Goal: Task Accomplishment & Management: Manage account settings

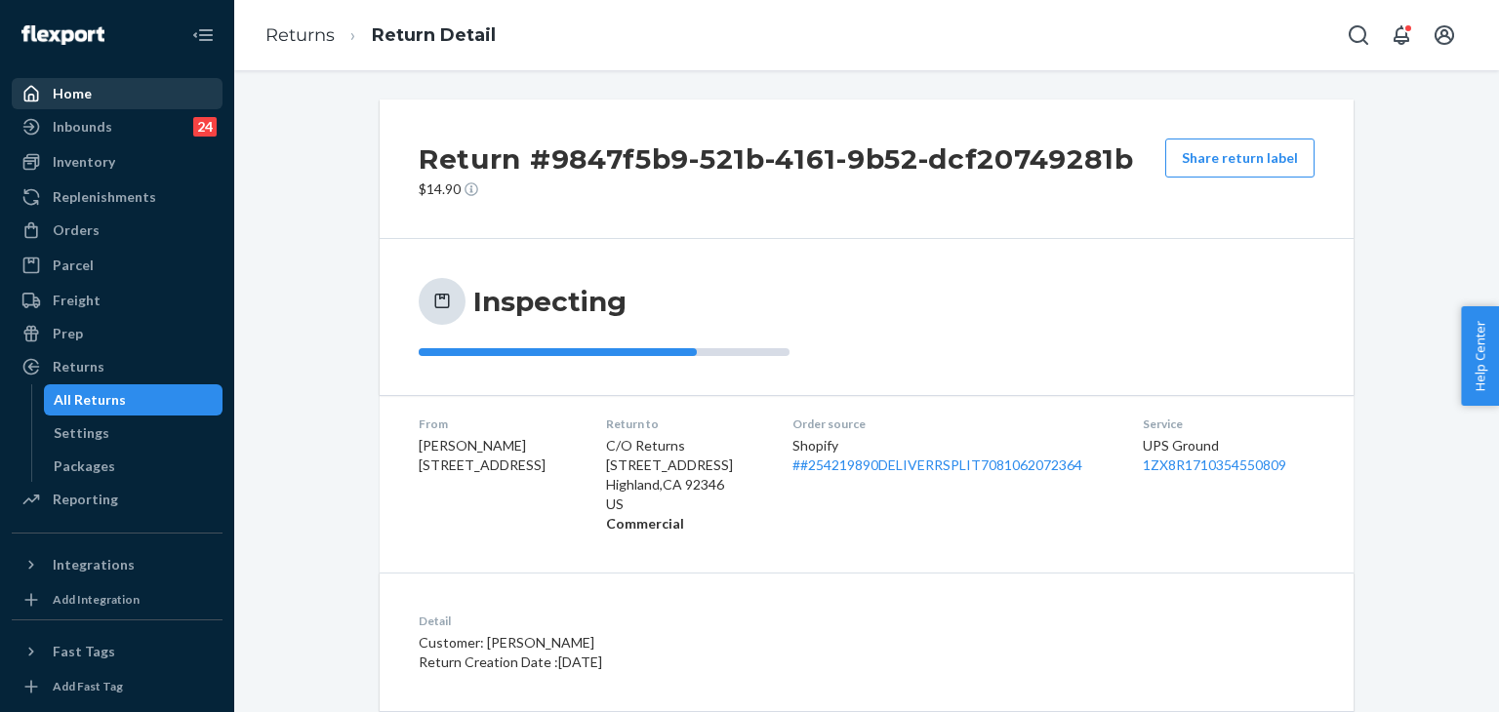
click at [80, 102] on div "Home" at bounding box center [72, 94] width 39 height 20
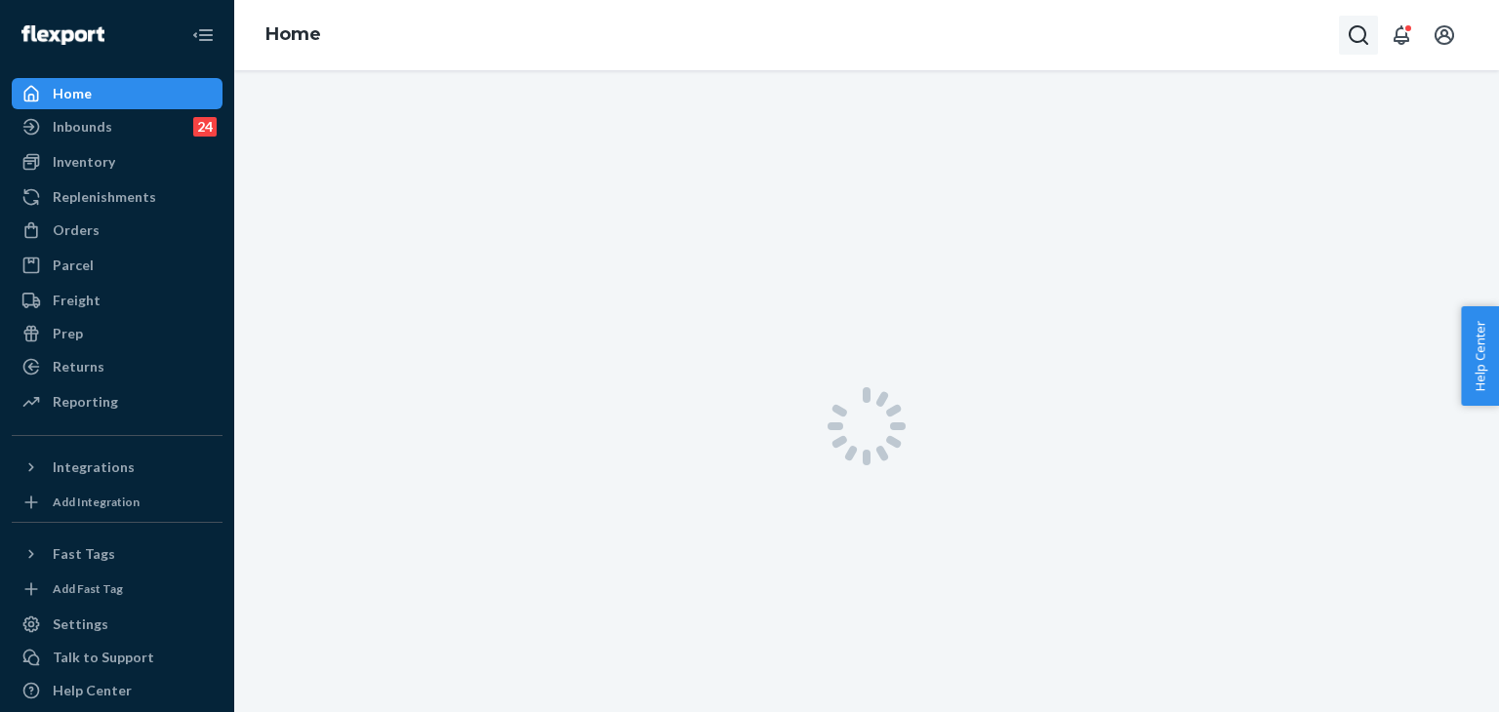
click at [1369, 34] on icon "Open Search Box" at bounding box center [1357, 34] width 23 height 23
type input "#H1LHGHAOLE"
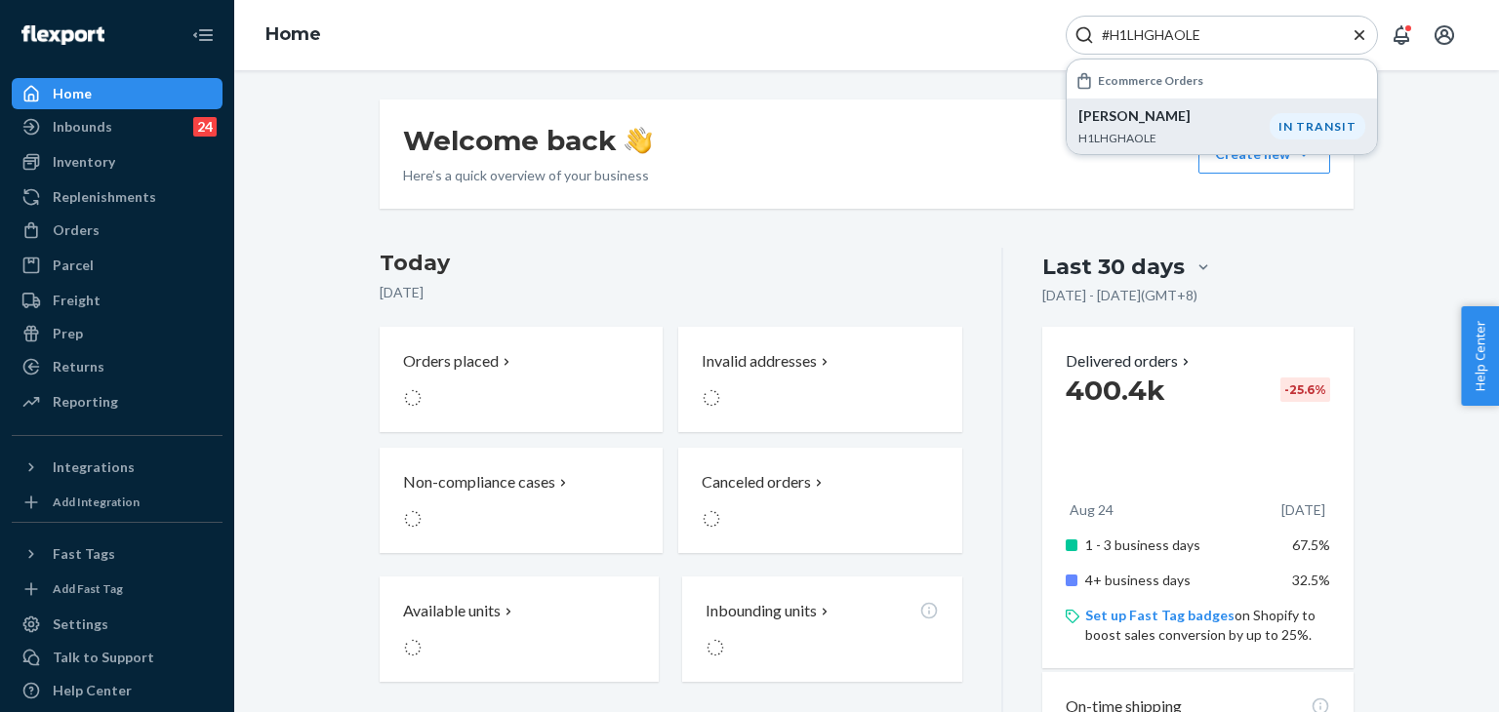
click at [1213, 133] on p "H1LHGHAOLE" at bounding box center [1173, 138] width 191 height 17
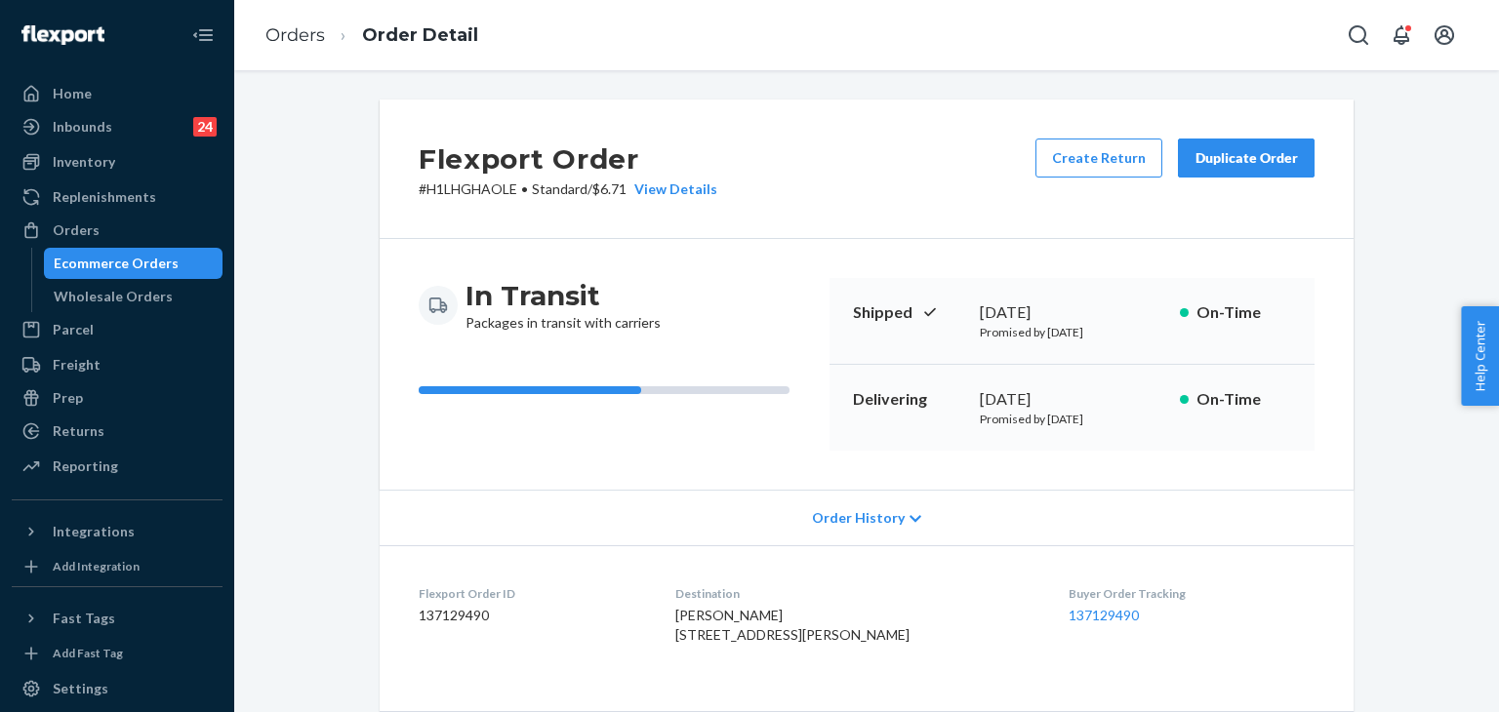
click at [909, 520] on icon at bounding box center [915, 518] width 12 height 7
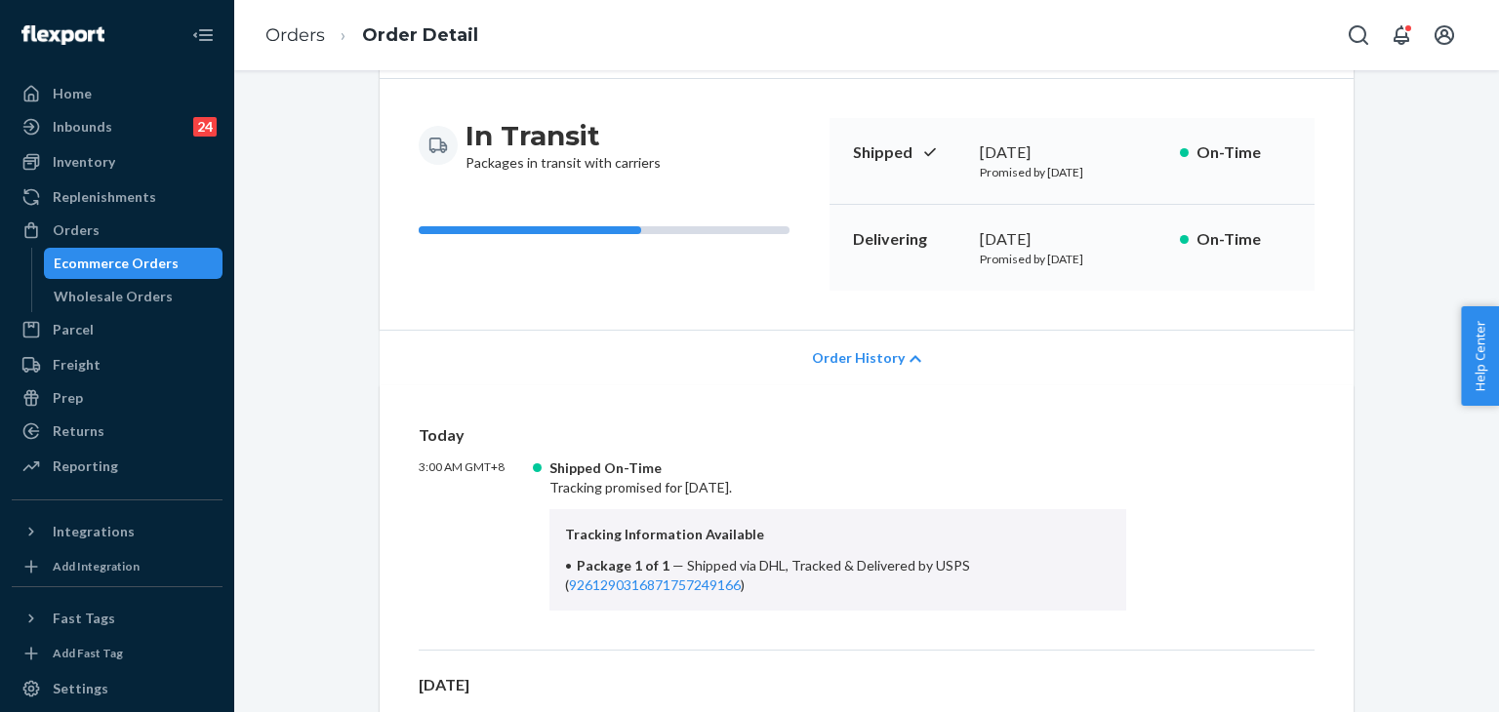
scroll to position [293, 0]
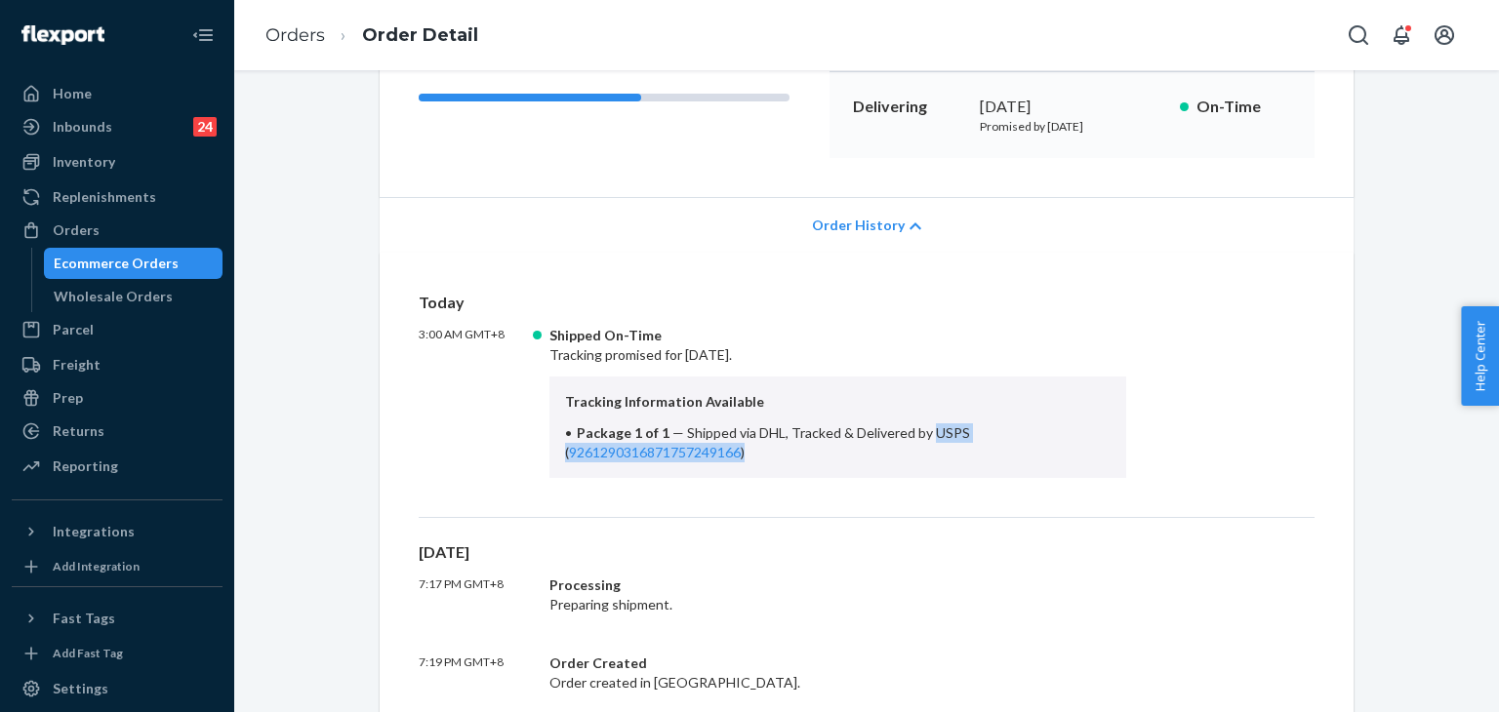
drag, startPoint x: 918, startPoint y: 428, endPoint x: 991, endPoint y: 449, distance: 76.0
click at [991, 449] on li "Package 1 of 1 — Shipped via DHL, Tracked & Delivered by USPS ( 926129031687175…" at bounding box center [837, 442] width 545 height 39
copy span "USPS ( 9261290316871757249166 )"
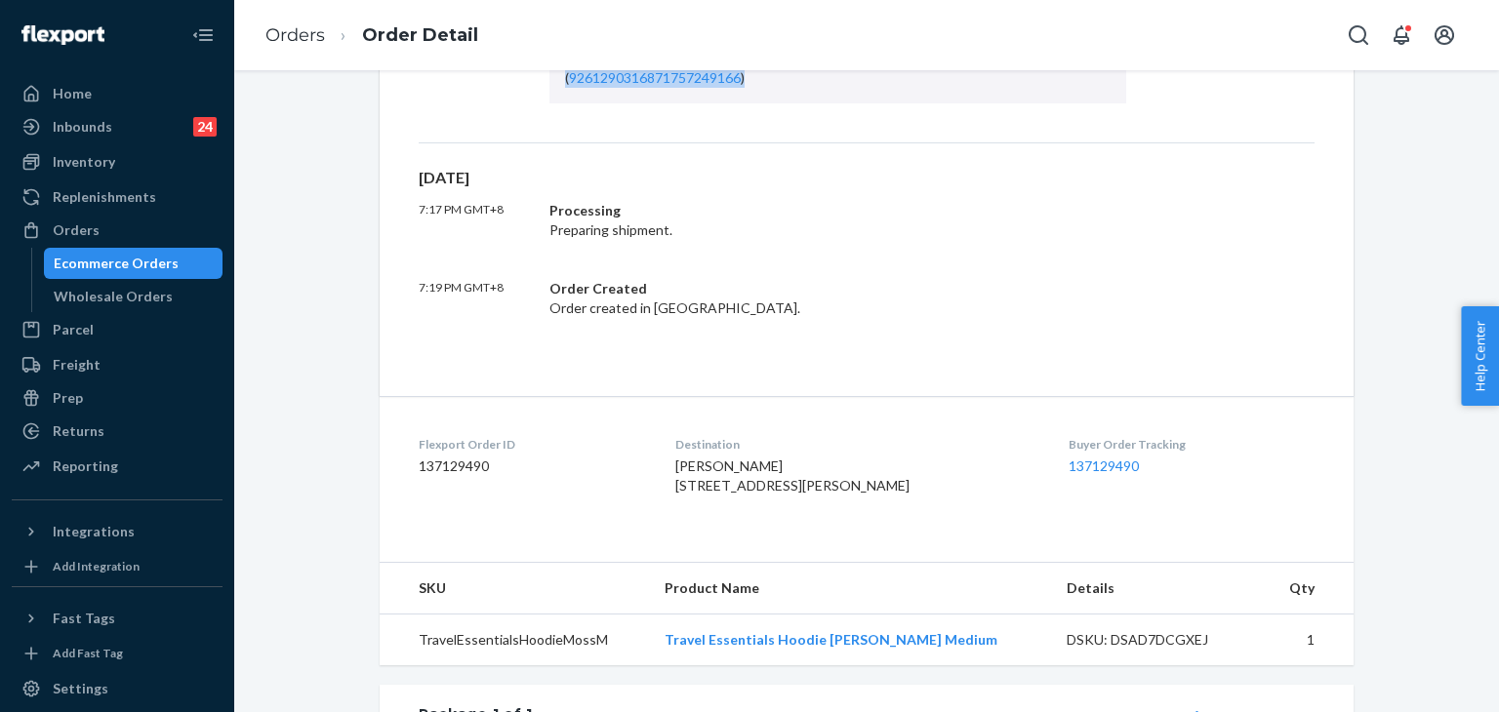
scroll to position [683, 0]
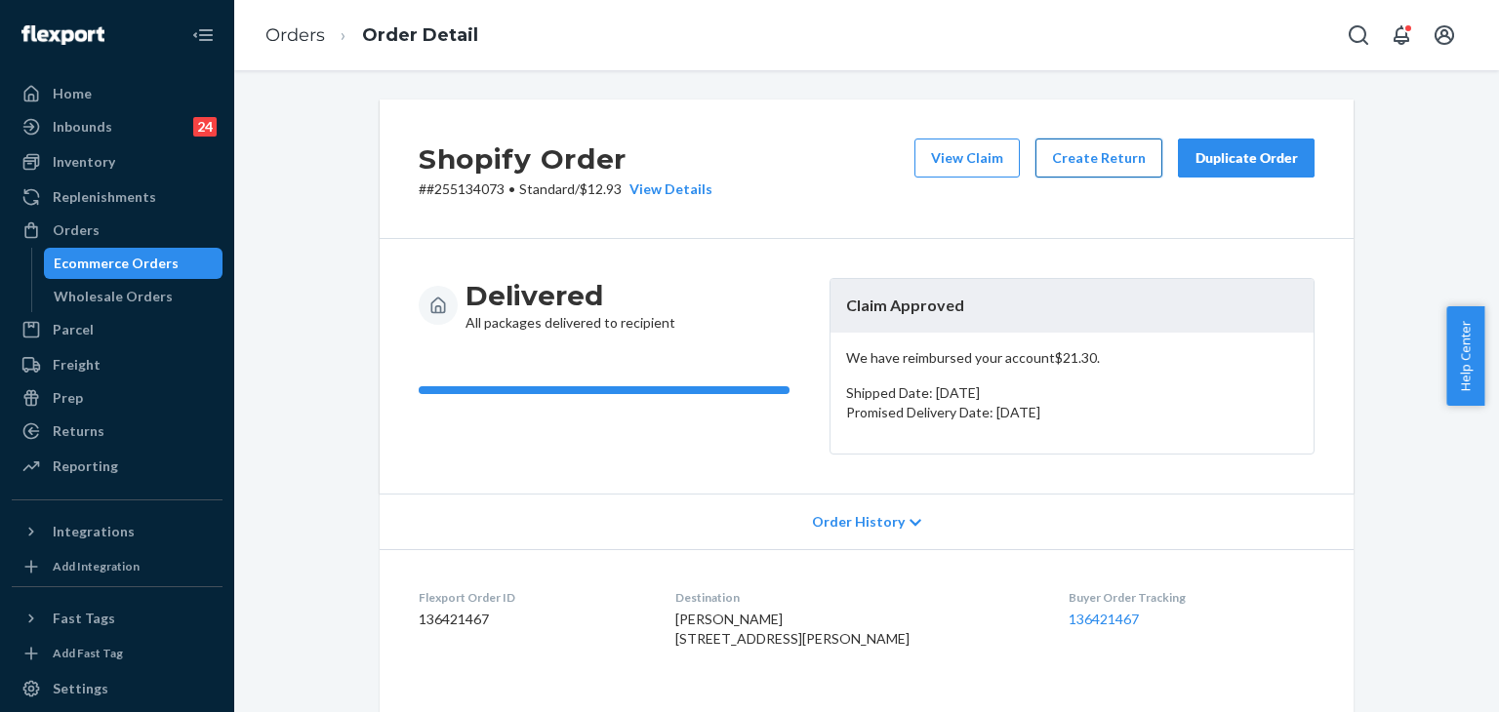
click at [1101, 158] on button "Create Return" at bounding box center [1098, 158] width 127 height 39
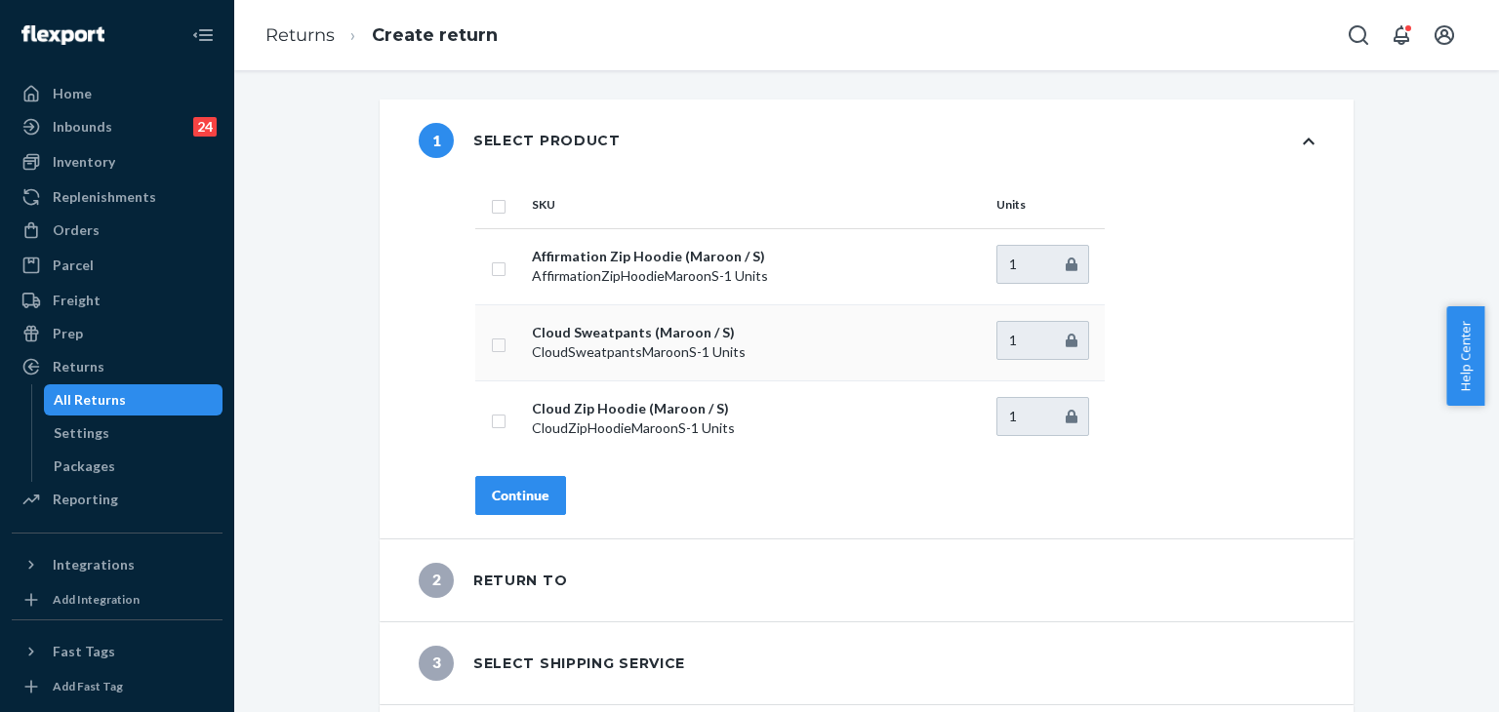
click at [491, 340] on input "checkbox" at bounding box center [499, 343] width 16 height 20
checkbox input "true"
click at [517, 504] on button "Continue" at bounding box center [520, 495] width 91 height 39
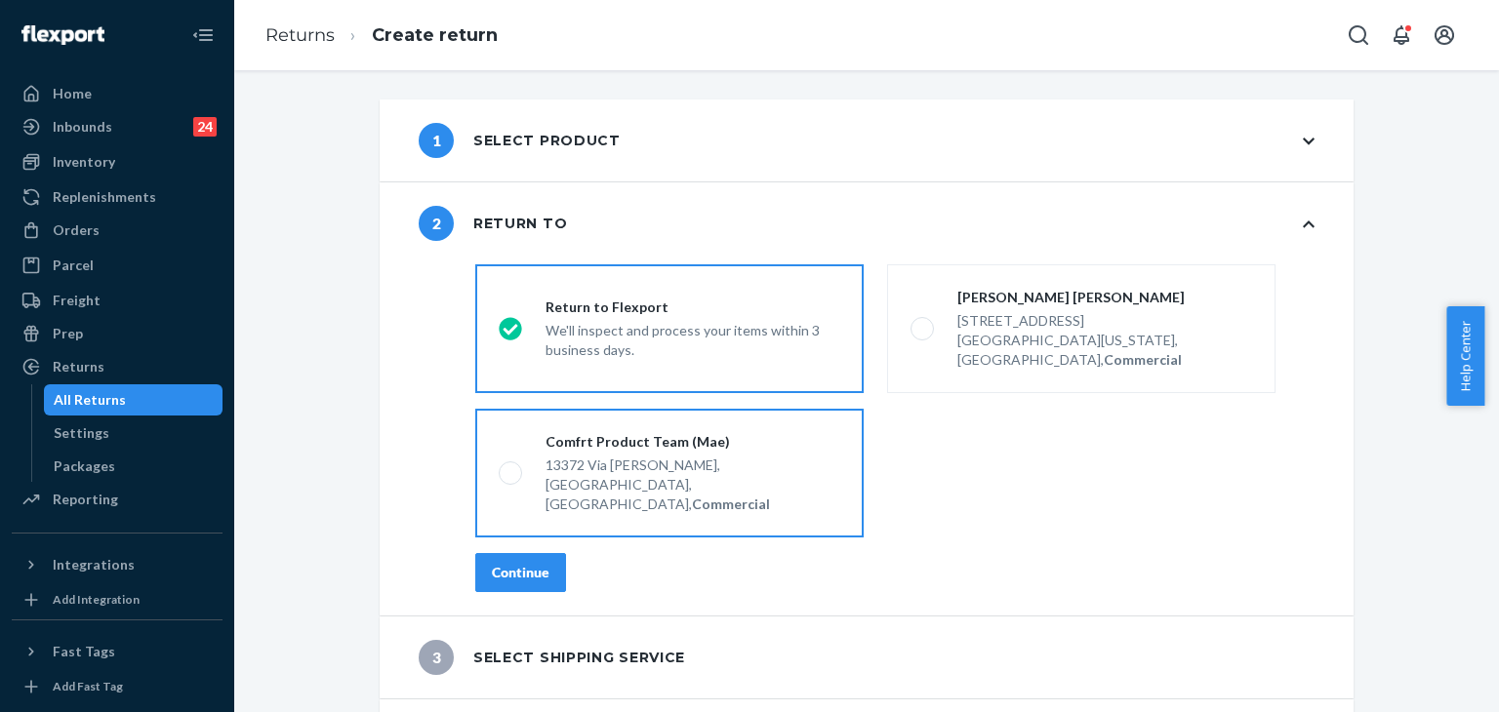
scroll to position [29, 0]
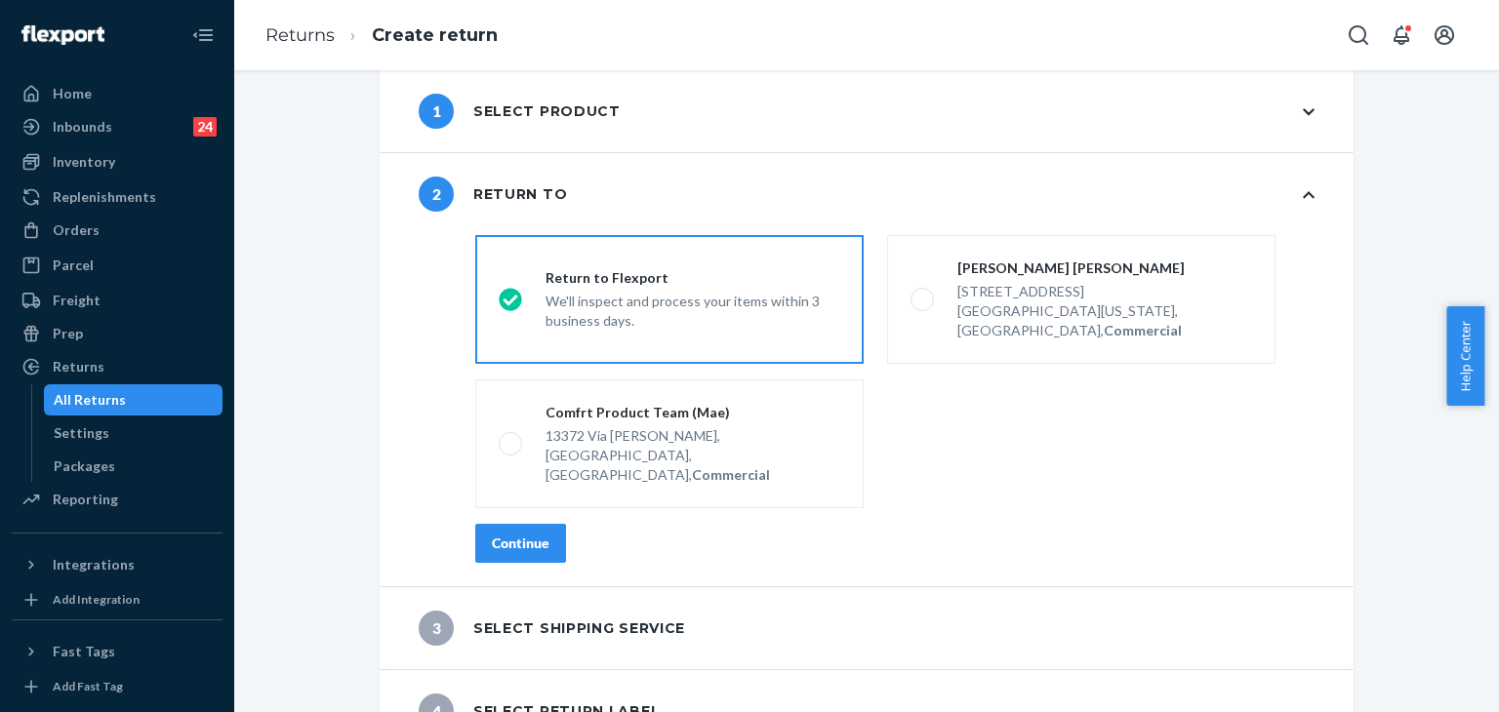
click at [532, 534] on div "Continue" at bounding box center [521, 544] width 58 height 20
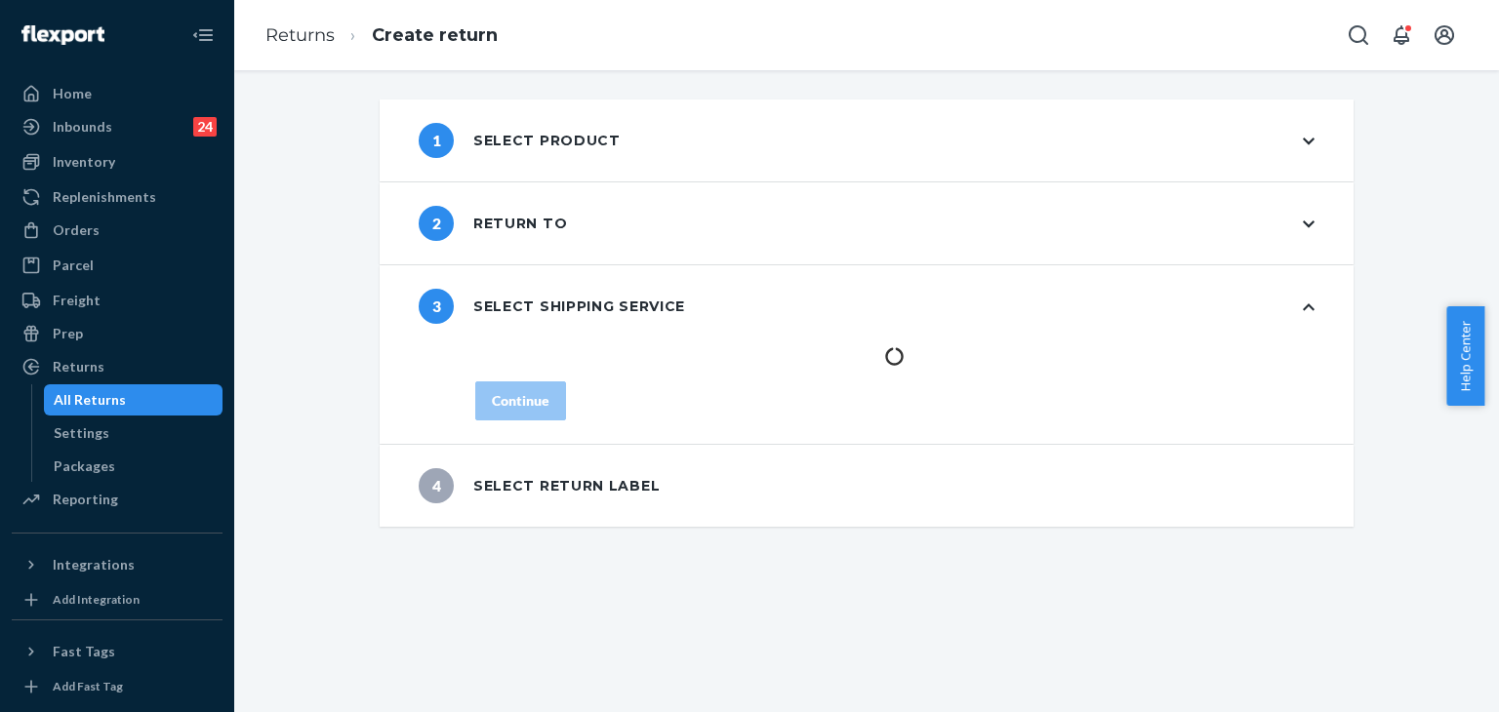
scroll to position [0, 0]
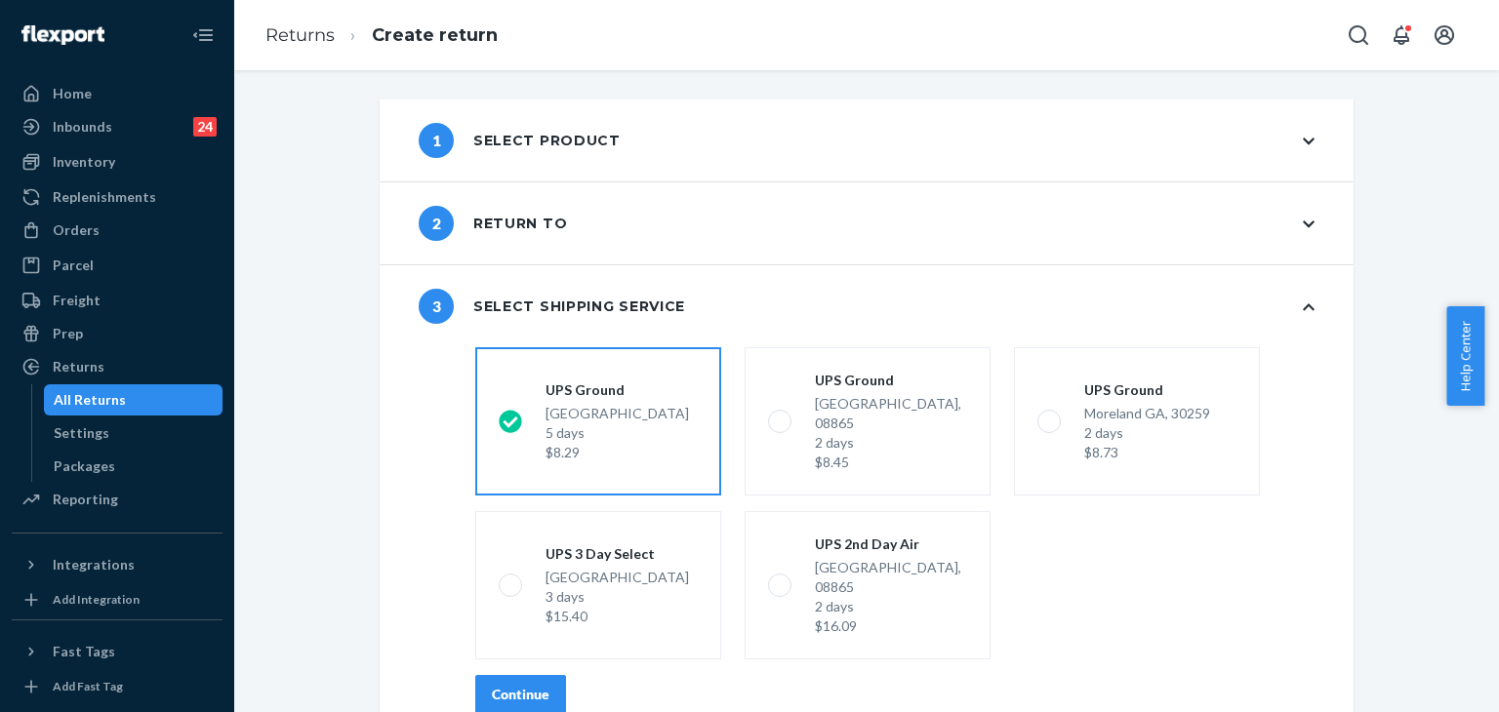
click at [493, 685] on div "Continue" at bounding box center [521, 695] width 58 height 20
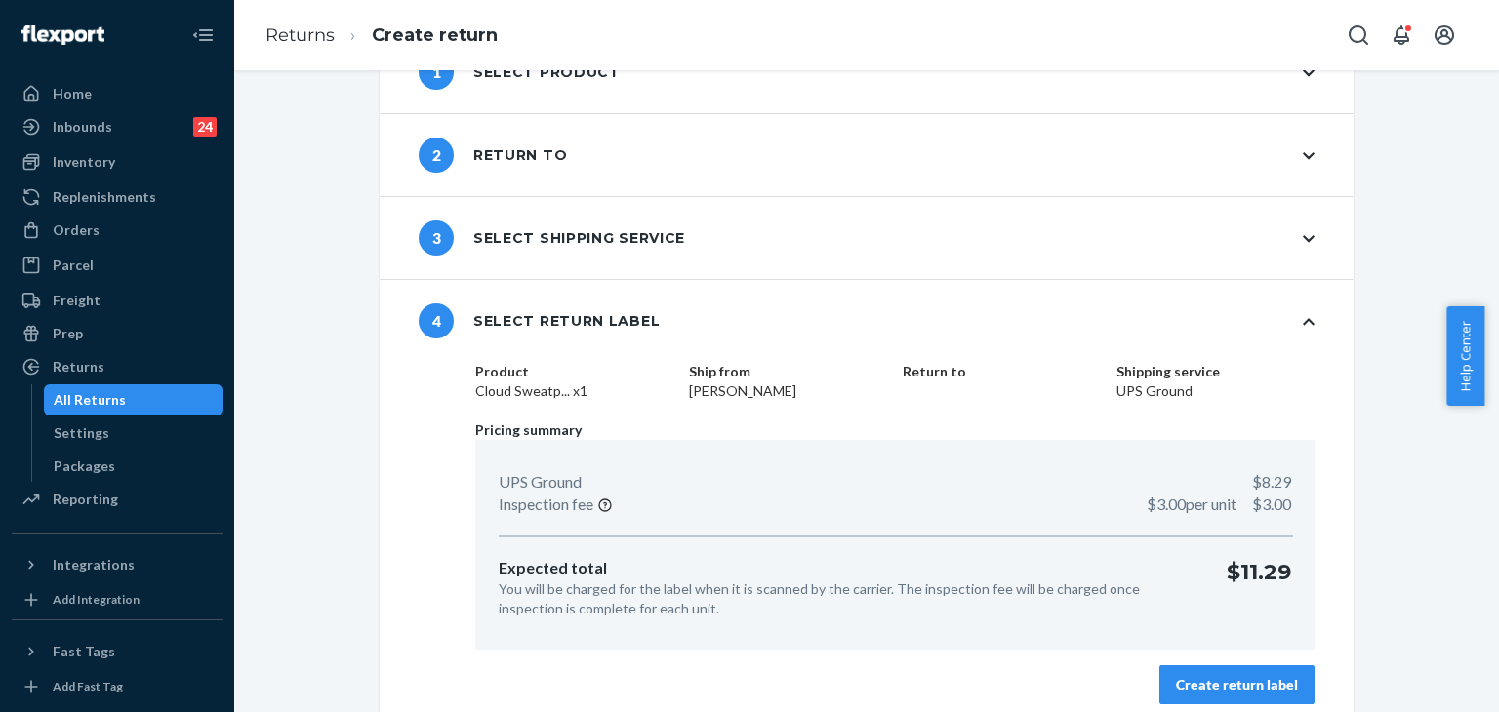
scroll to position [83, 0]
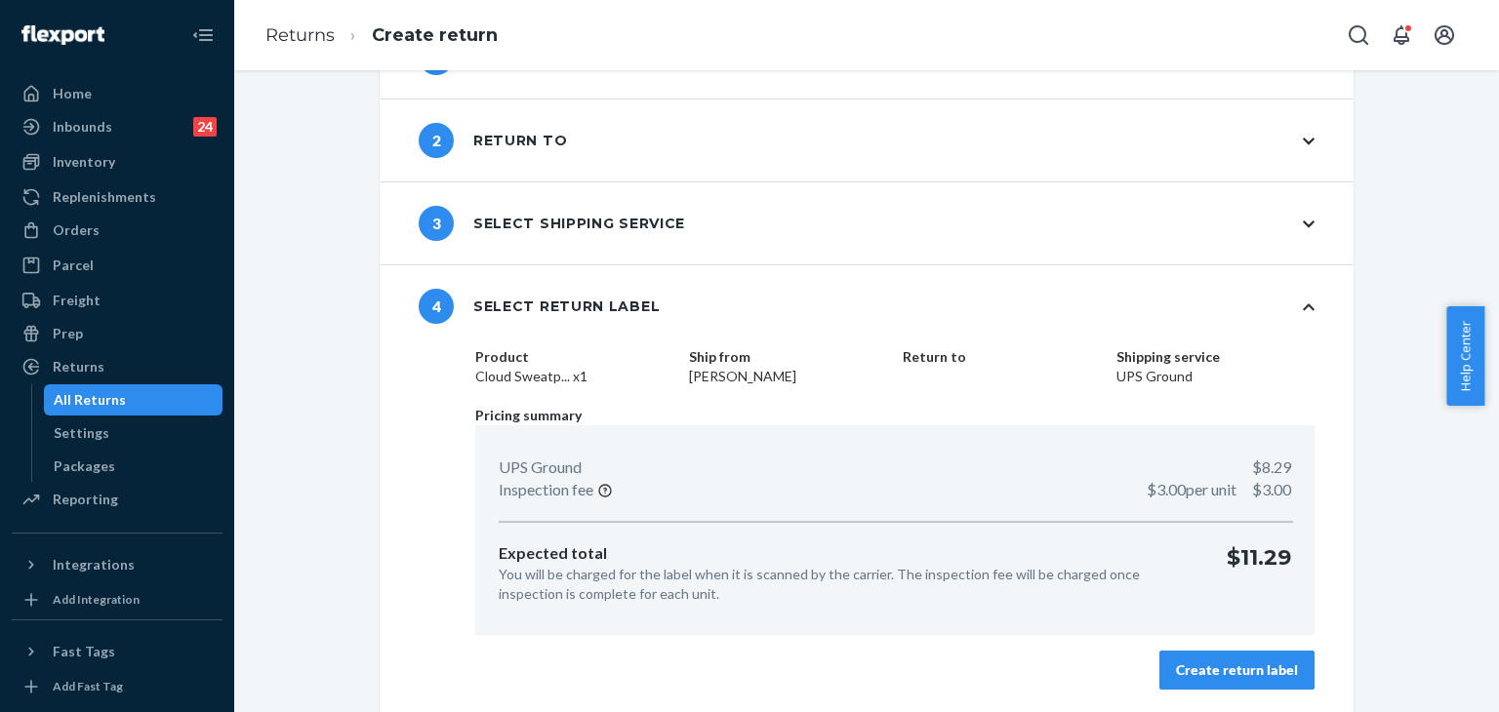
drag, startPoint x: 1239, startPoint y: 665, endPoint x: 1180, endPoint y: 606, distance: 84.2
click at [1239, 661] on div "Create return label" at bounding box center [1237, 671] width 122 height 20
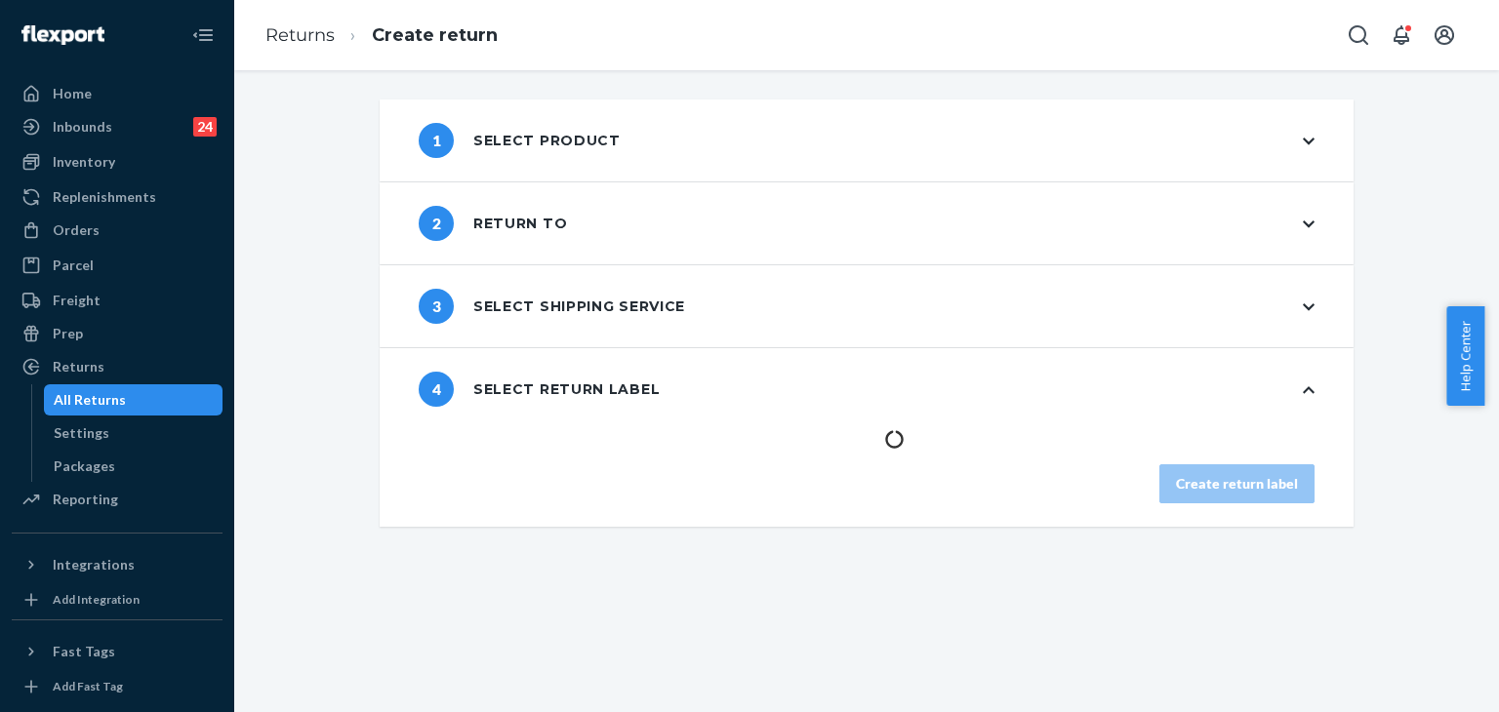
scroll to position [0, 0]
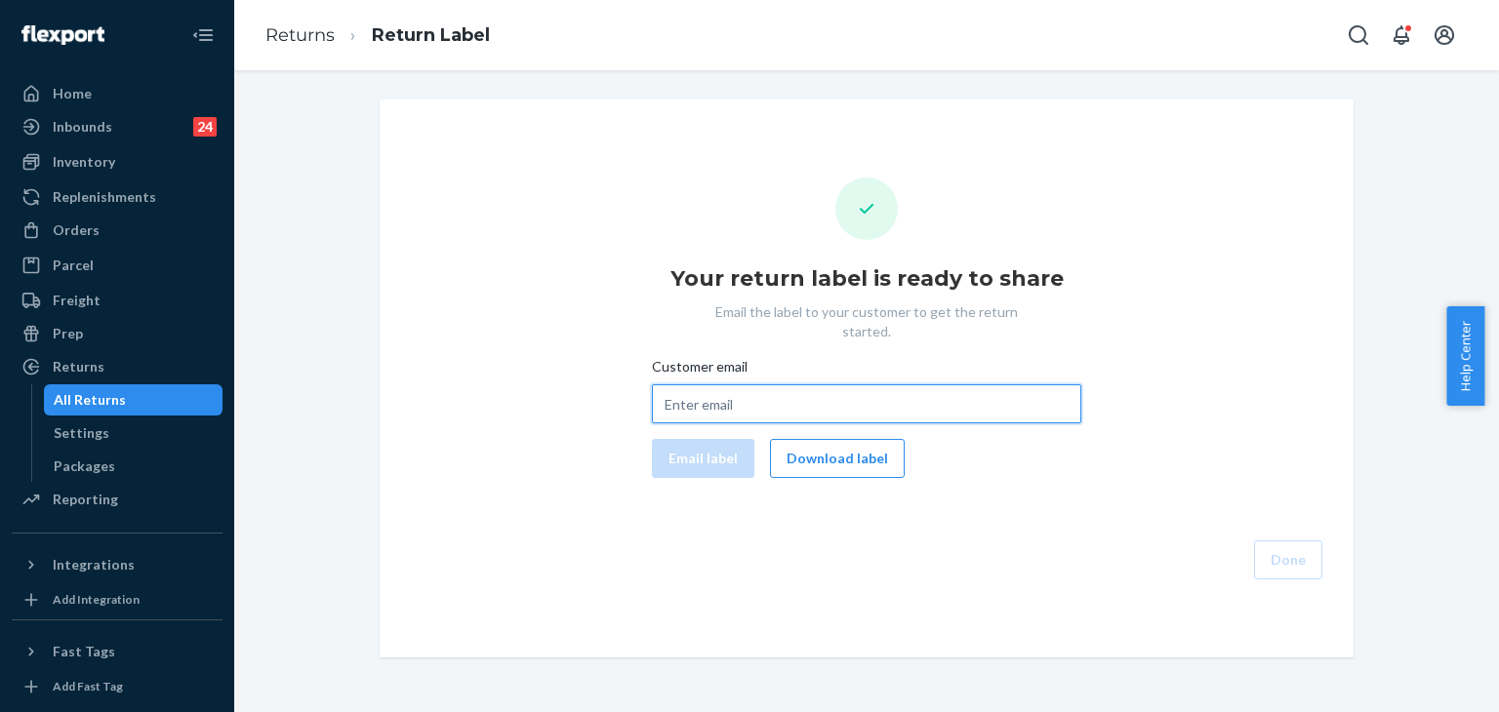
click at [749, 385] on input "Customer email" at bounding box center [866, 403] width 429 height 39
paste input "marmomgo@gmail.com"
type input "marmomgo@gmail.com"
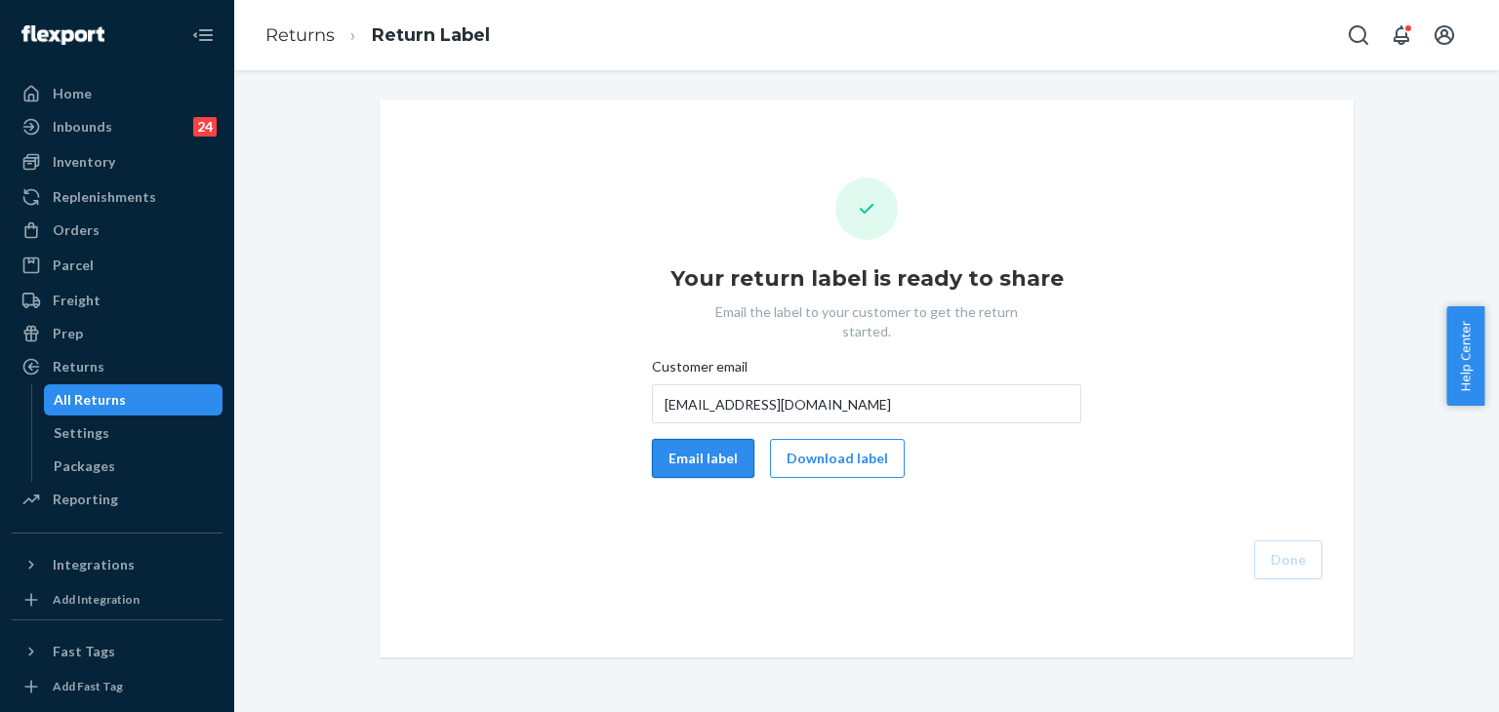
click at [699, 443] on button "Email label" at bounding box center [703, 458] width 102 height 39
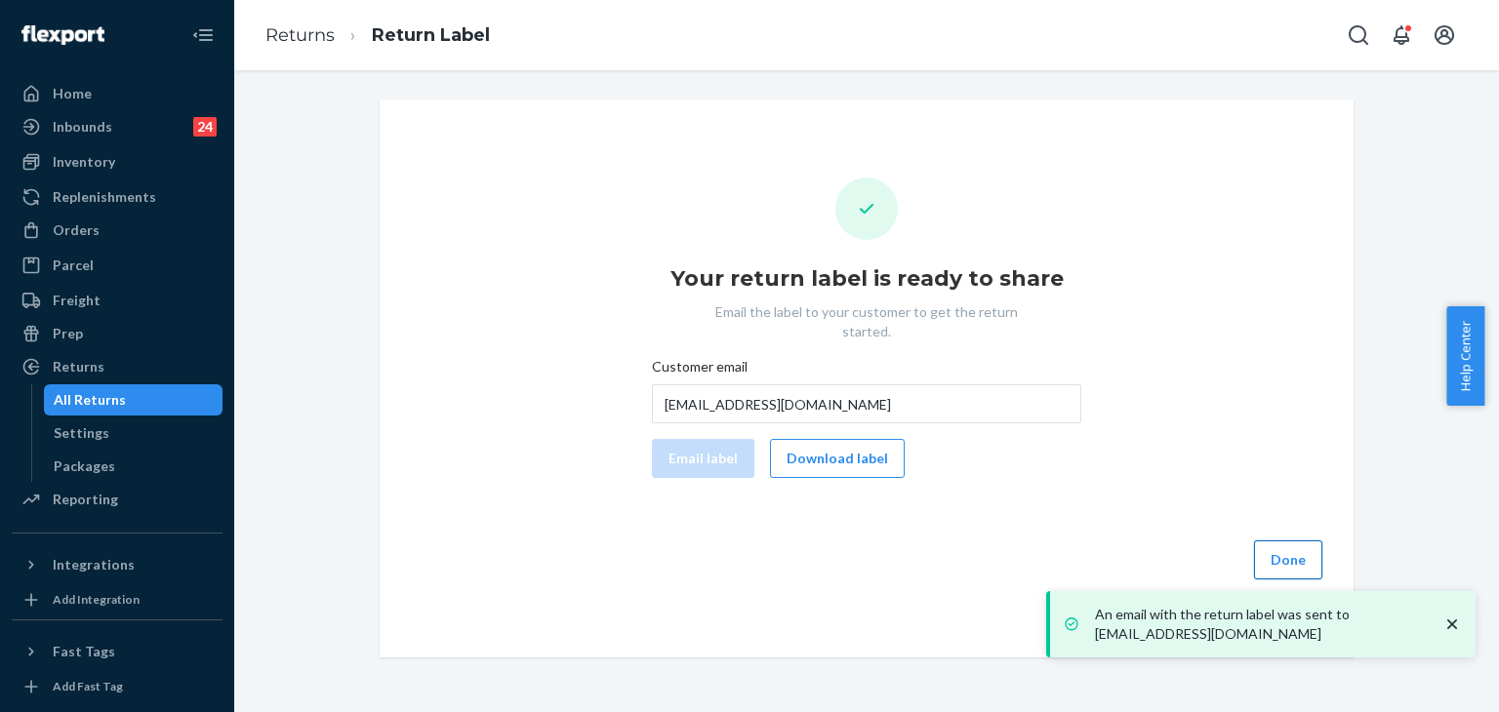
click at [1295, 541] on button "Done" at bounding box center [1288, 560] width 68 height 39
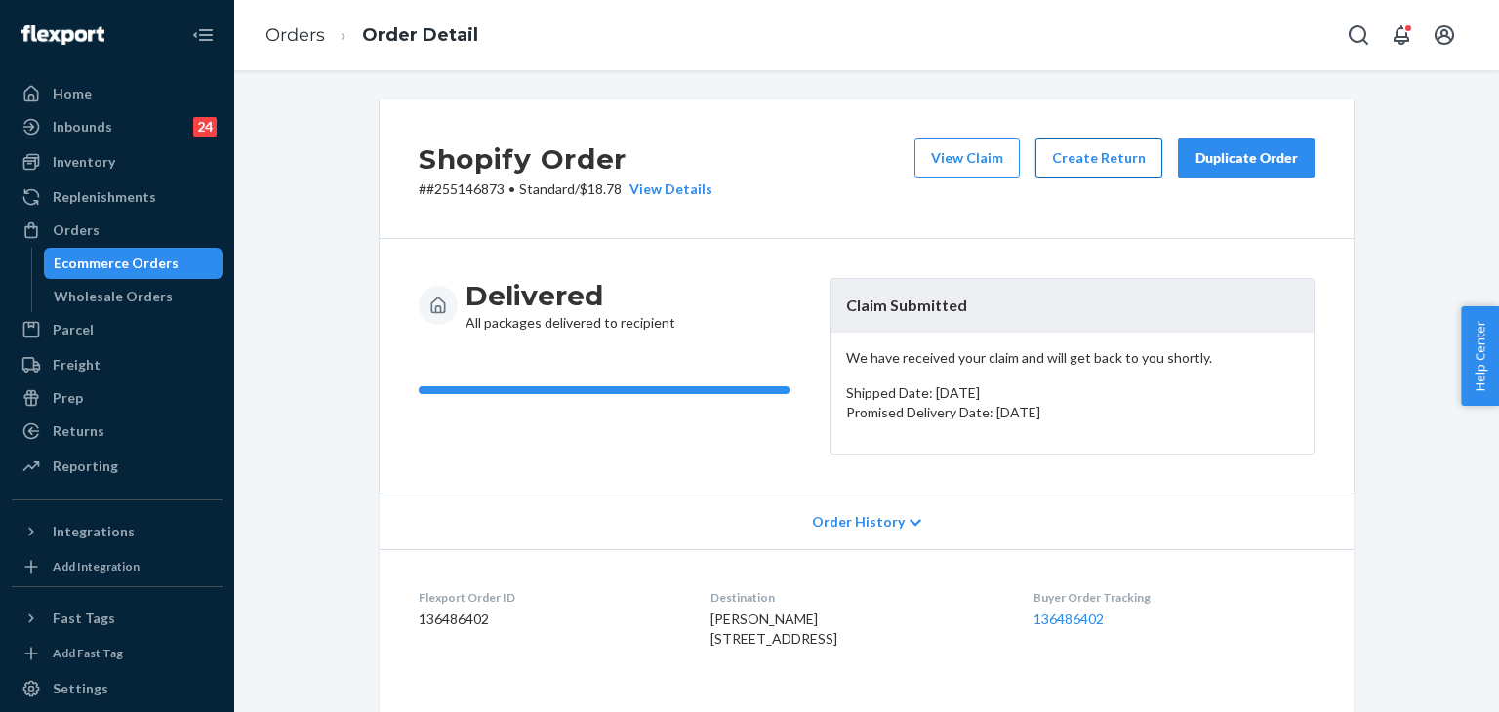
click at [1085, 167] on button "Create Return" at bounding box center [1098, 158] width 127 height 39
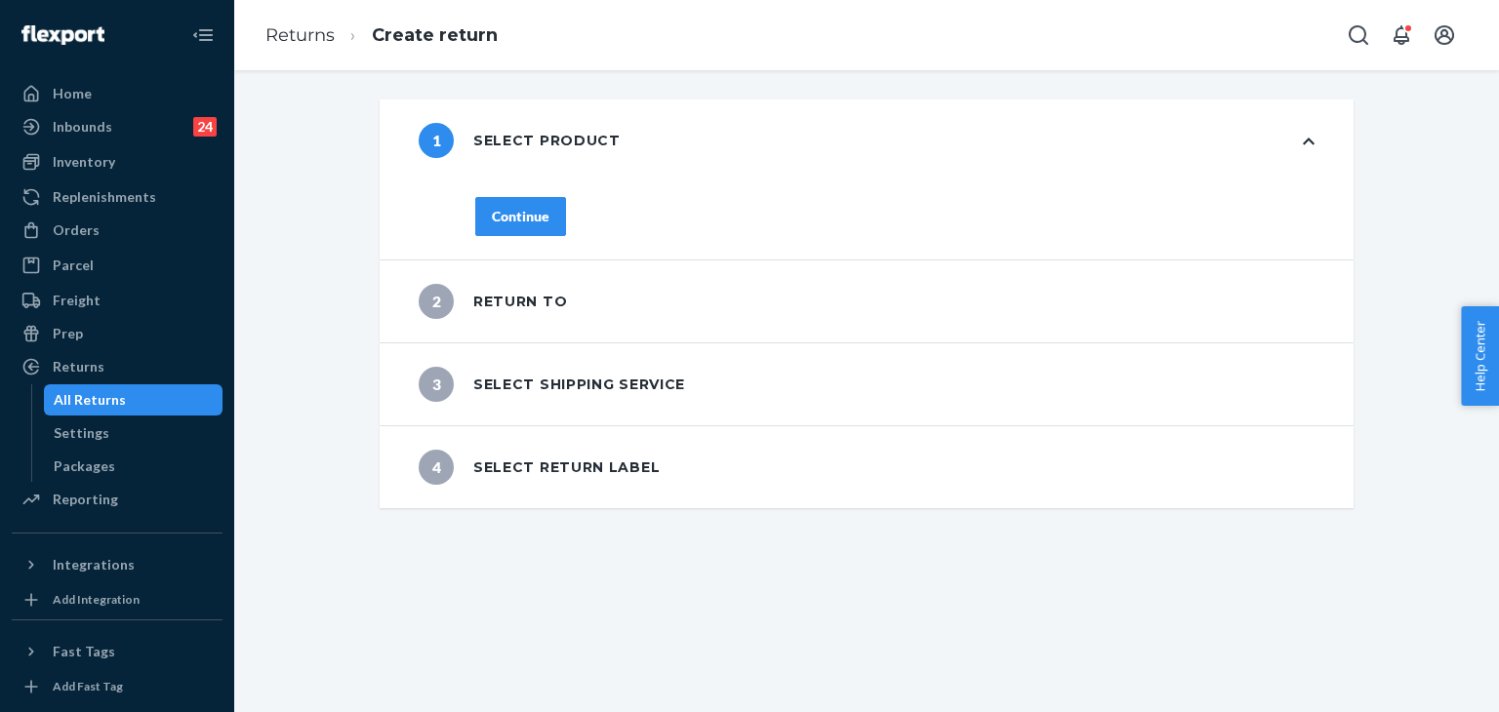
click at [528, 224] on div "Continue" at bounding box center [521, 217] width 58 height 20
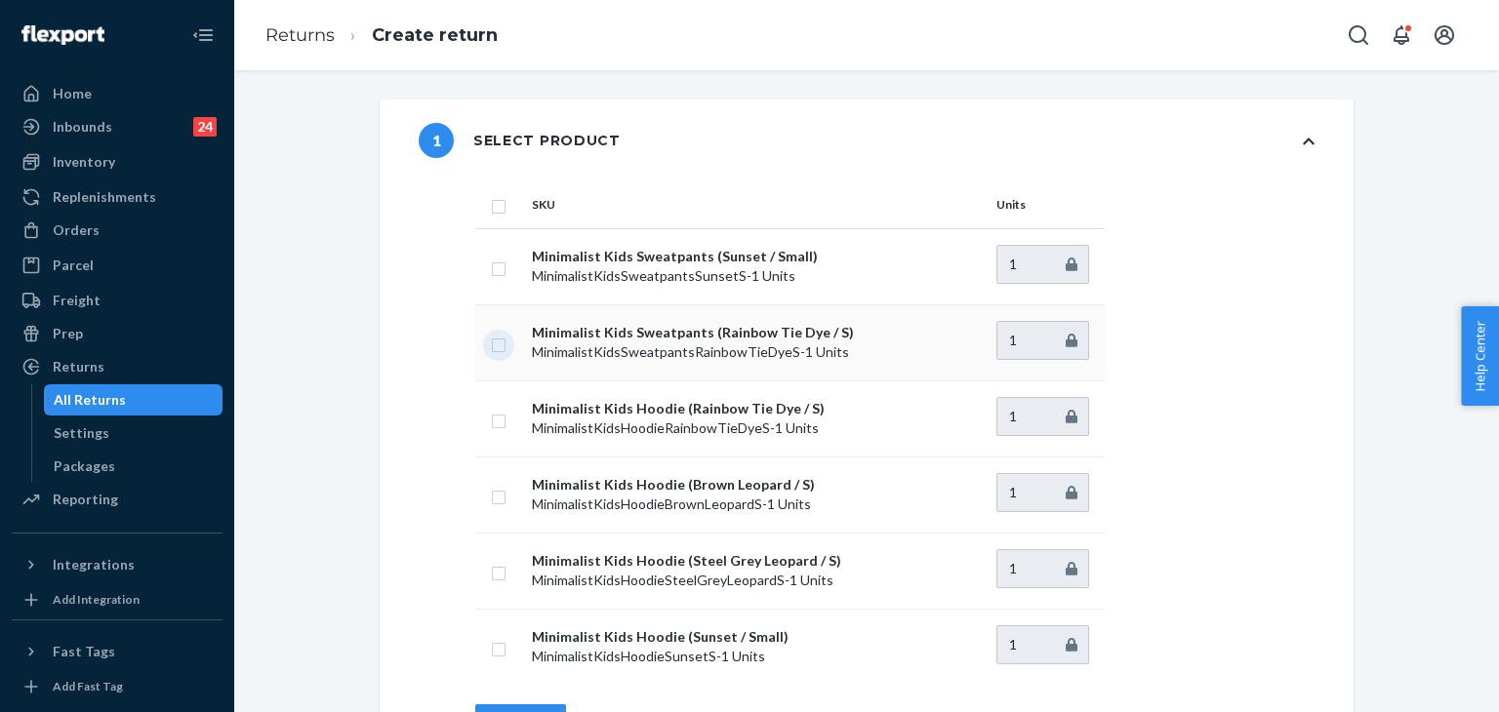
click at [495, 348] on input "checkbox" at bounding box center [499, 343] width 16 height 20
checkbox input "true"
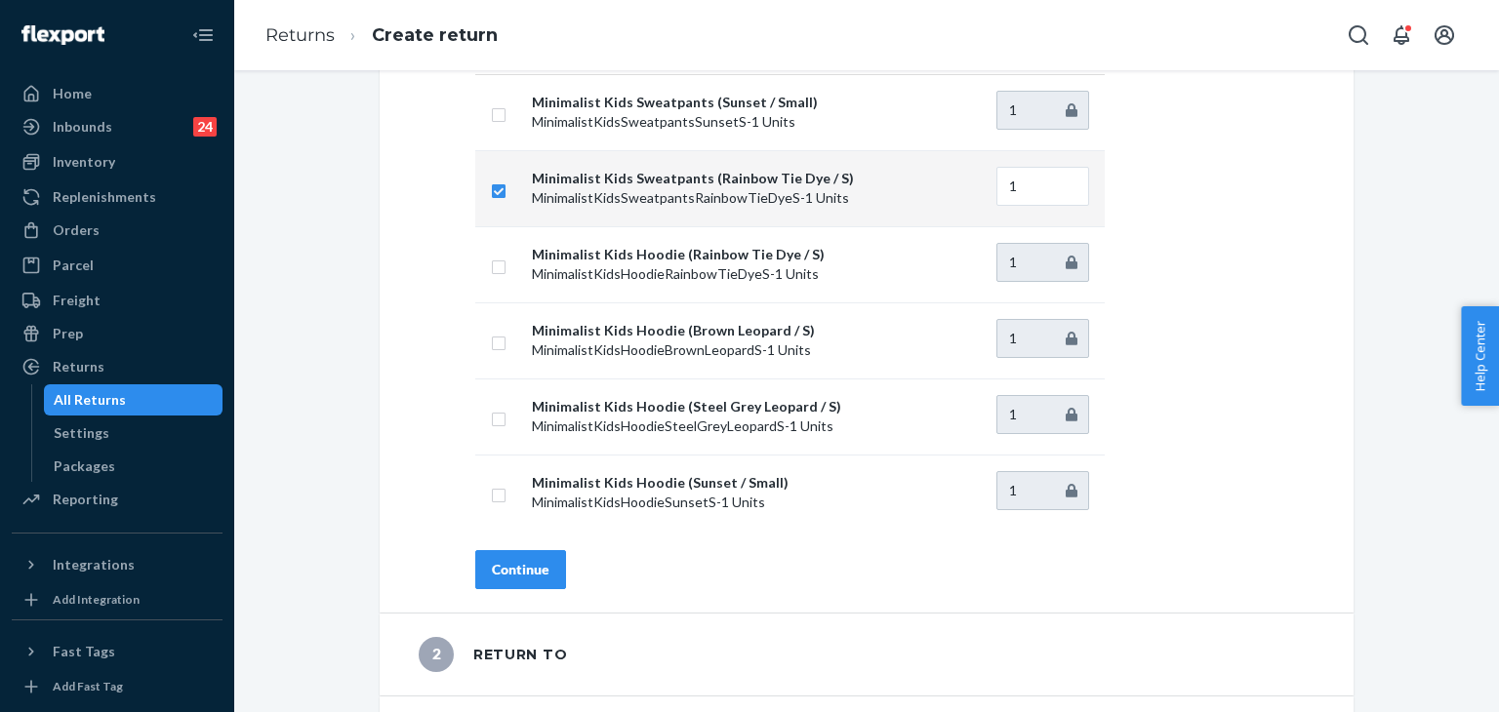
scroll to position [301, 0]
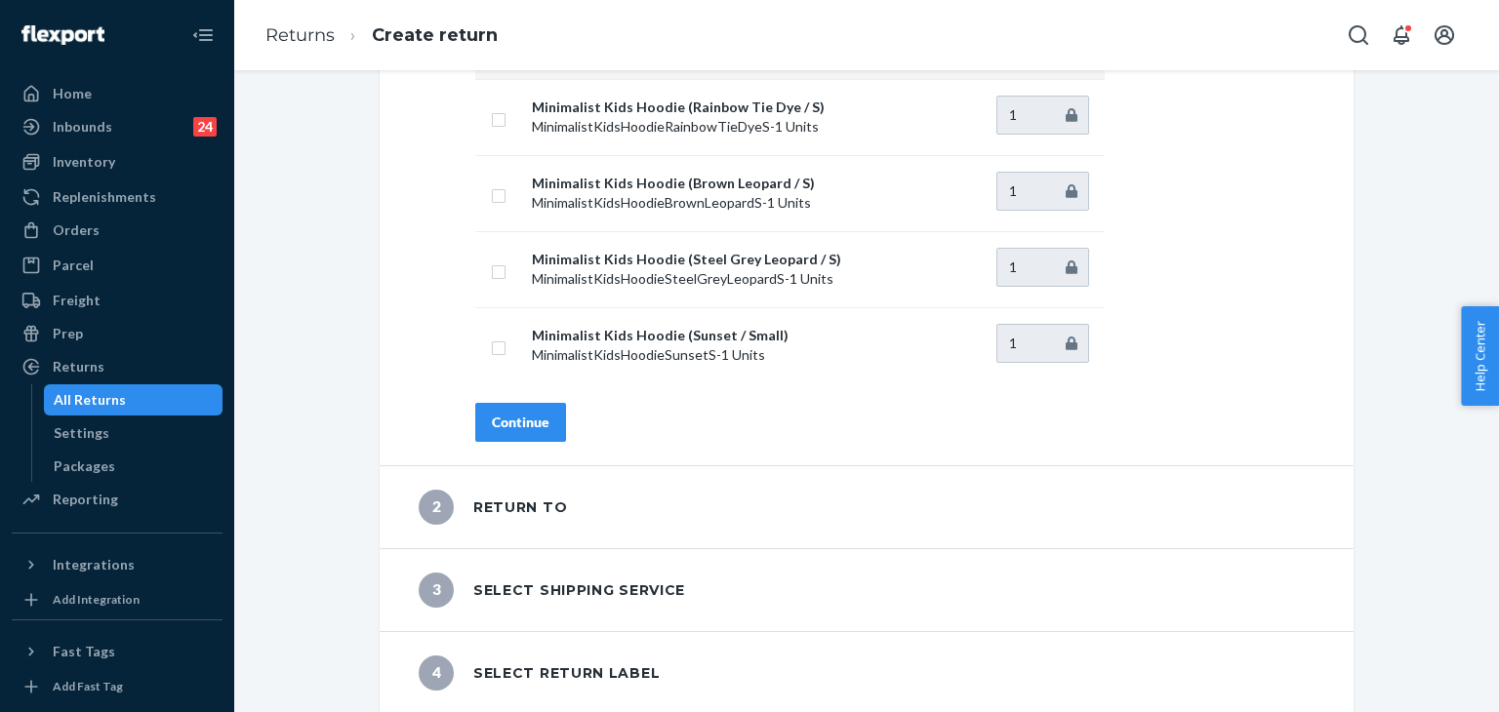
click at [535, 421] on div "Continue" at bounding box center [521, 423] width 58 height 20
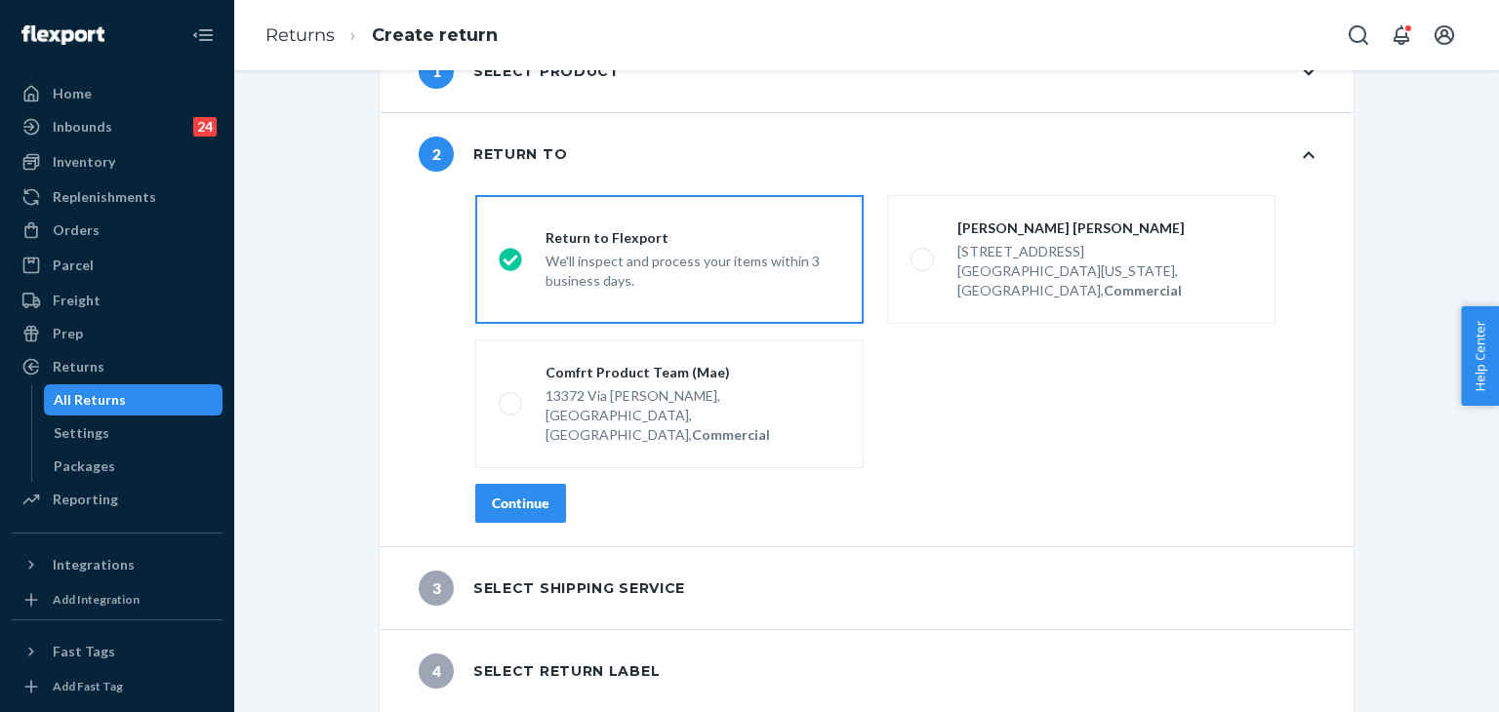
scroll to position [29, 0]
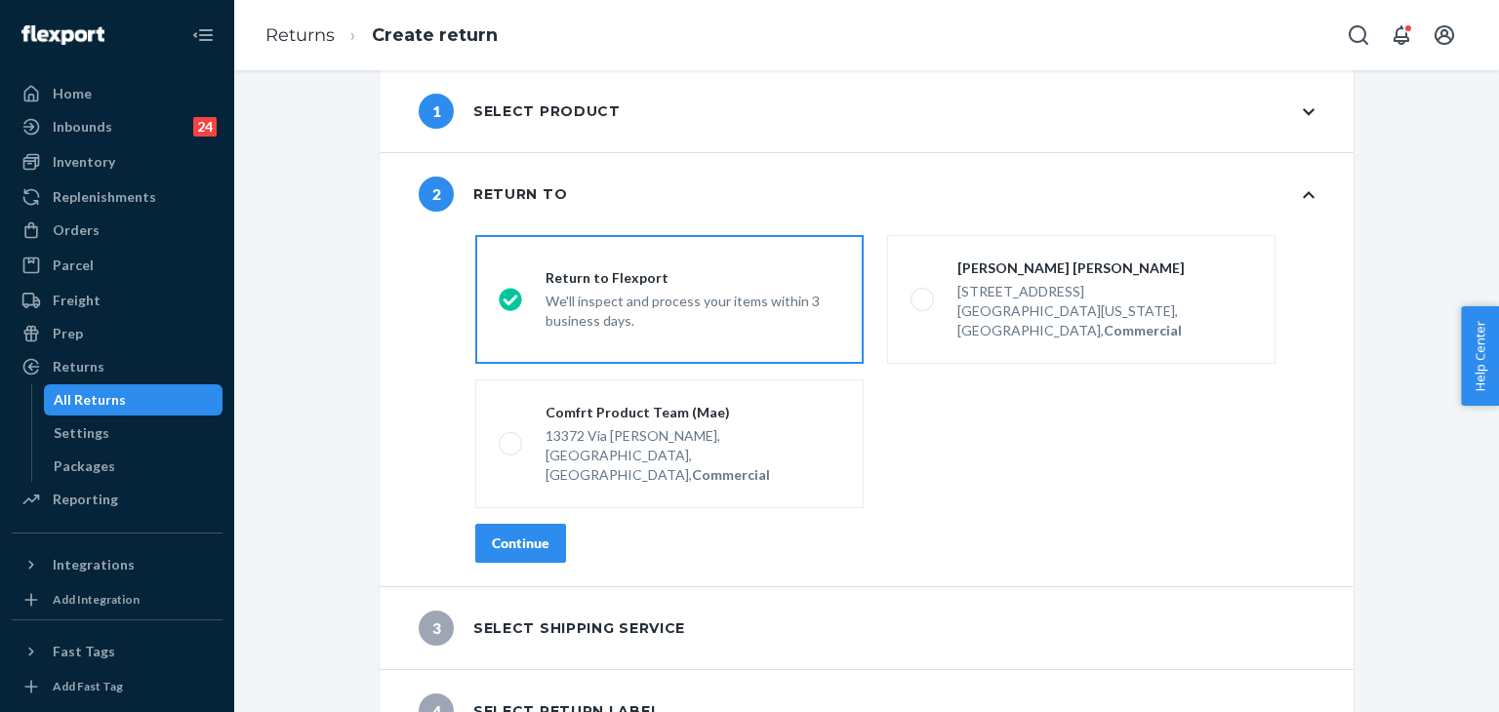
click at [522, 534] on div "Continue" at bounding box center [521, 544] width 58 height 20
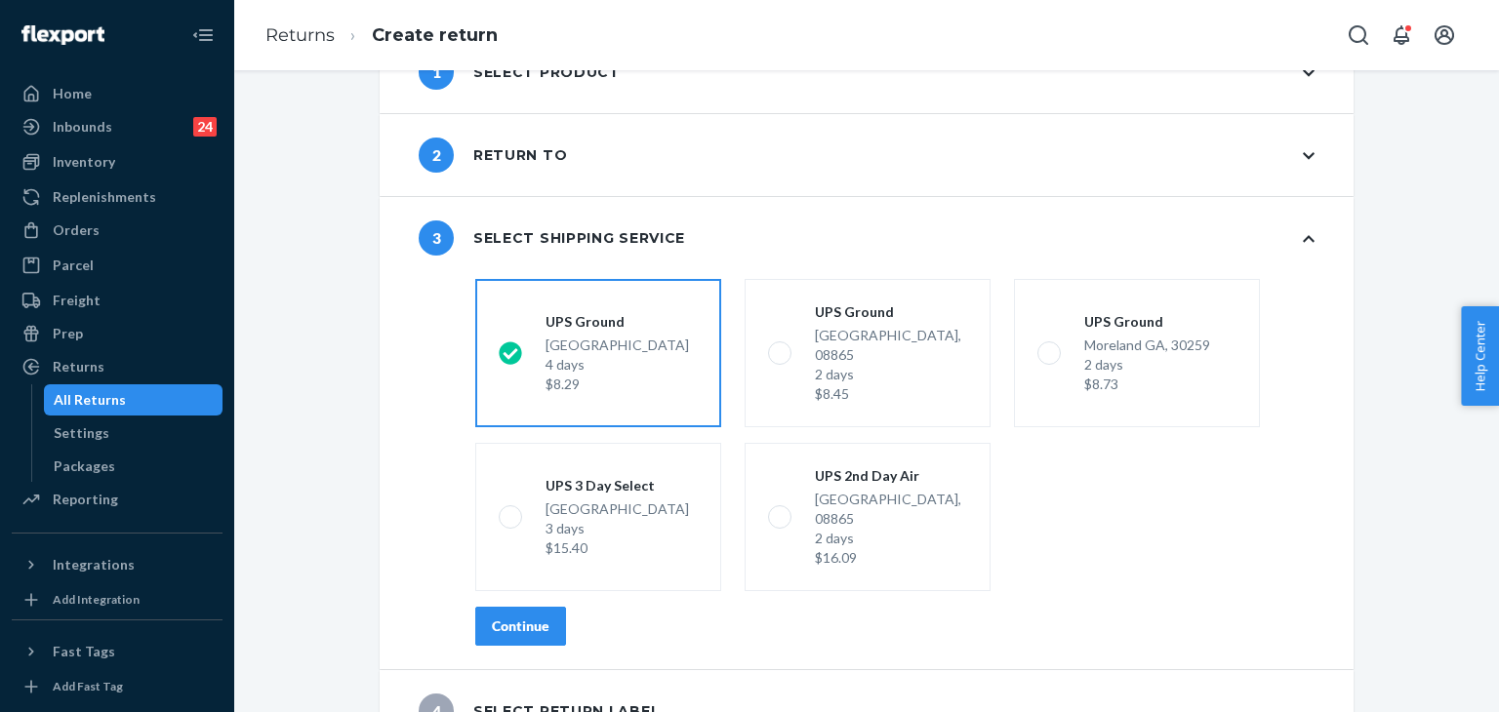
click at [539, 617] on div "Continue" at bounding box center [521, 627] width 58 height 20
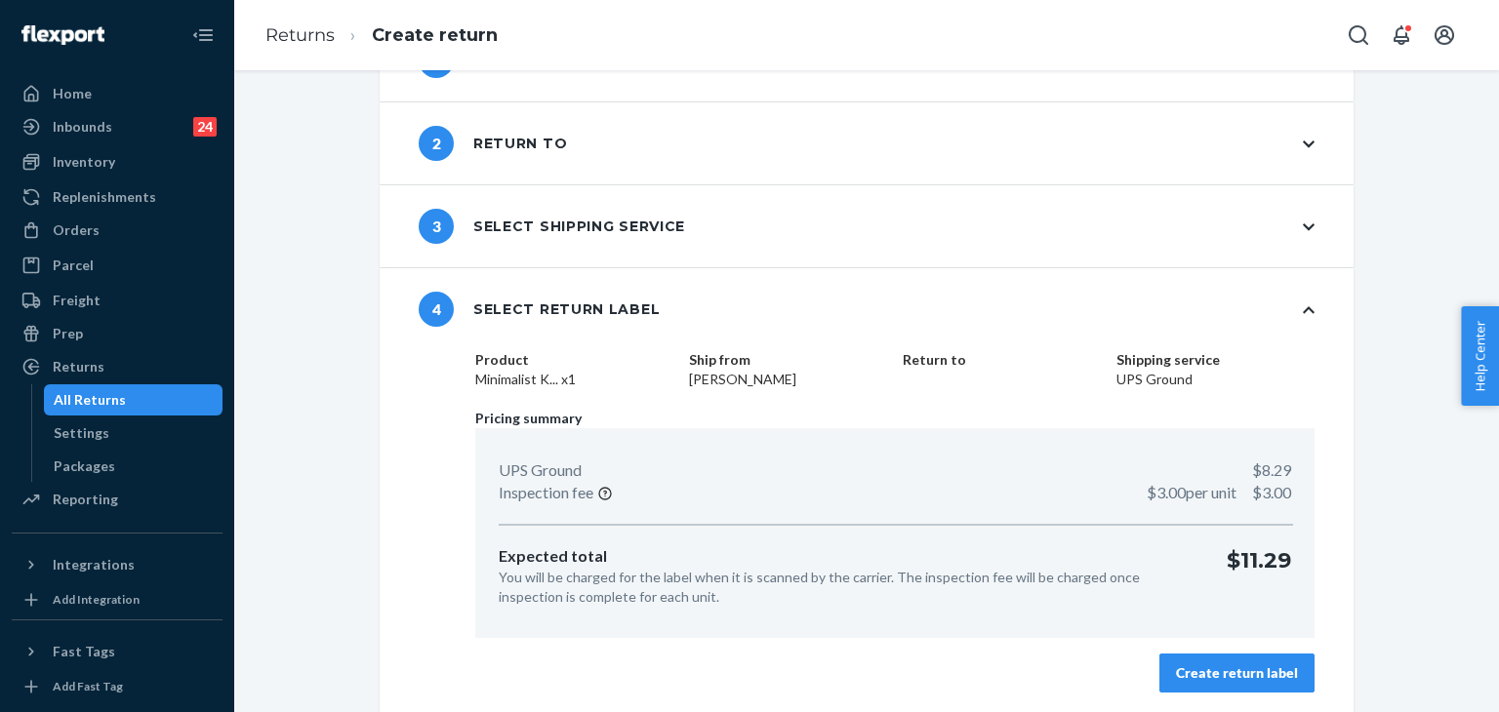
scroll to position [83, 0]
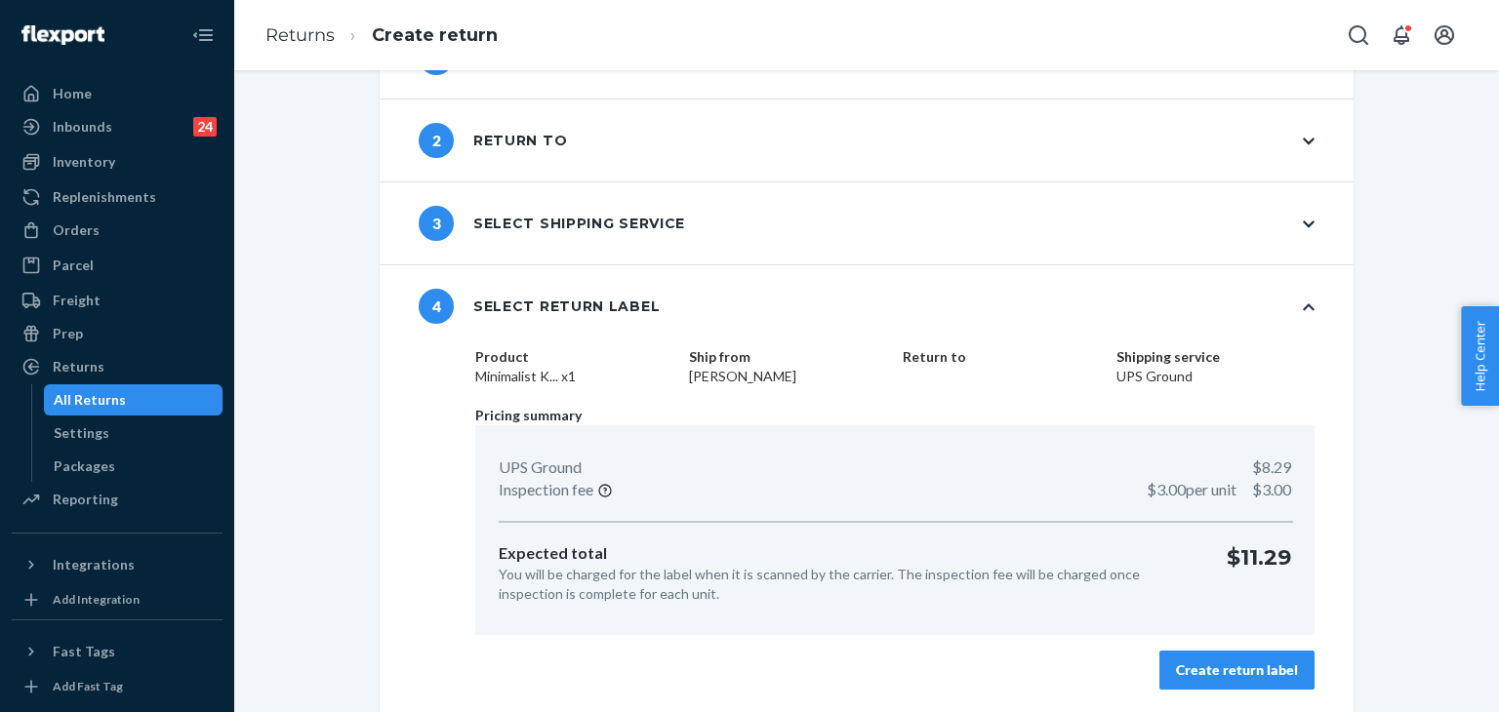
drag, startPoint x: 1248, startPoint y: 673, endPoint x: 0, endPoint y: 286, distance: 1306.6
click at [1245, 671] on div "Create return label" at bounding box center [1237, 671] width 122 height 20
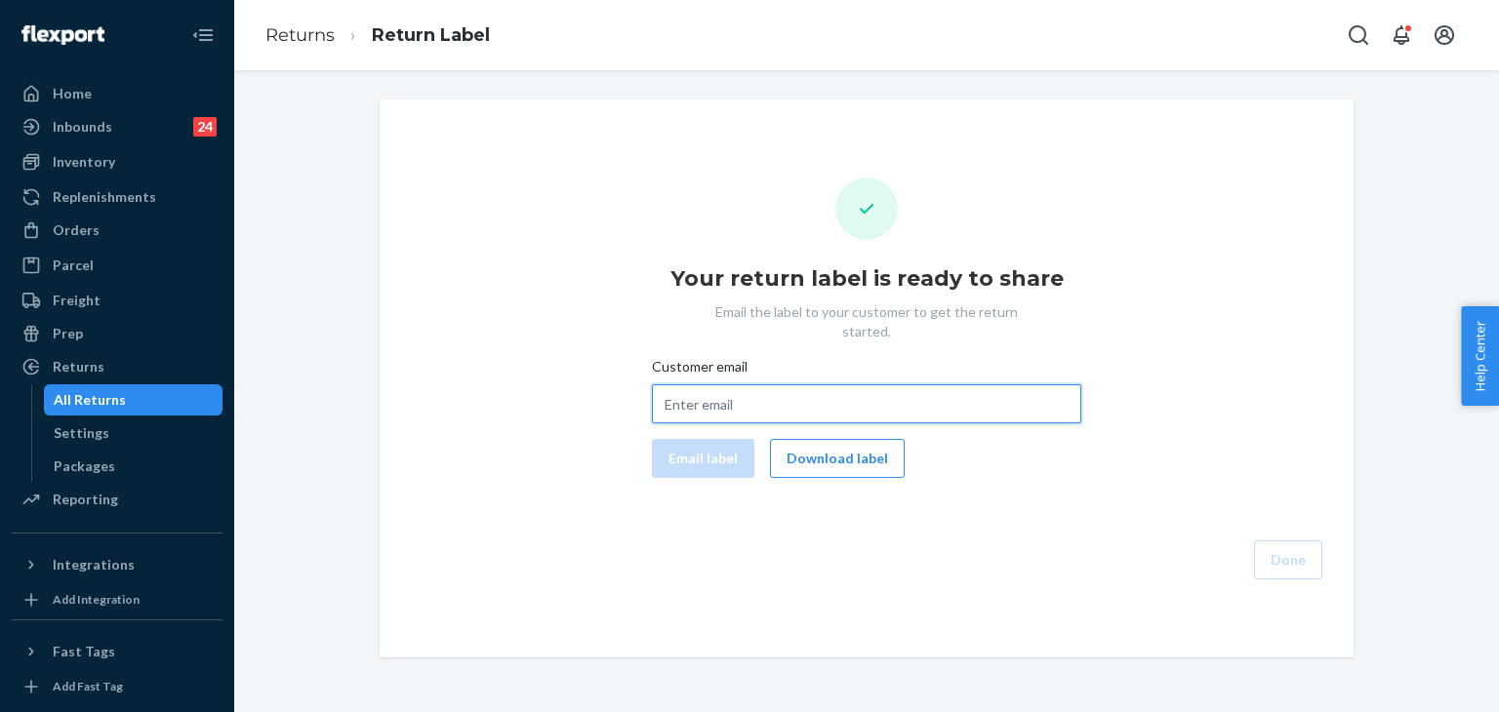
click at [752, 384] on input "Customer email" at bounding box center [866, 403] width 429 height 39
paste input "littlehouseonalittleland@gmail.com"
type input "littlehouseonalittleland@gmail.com"
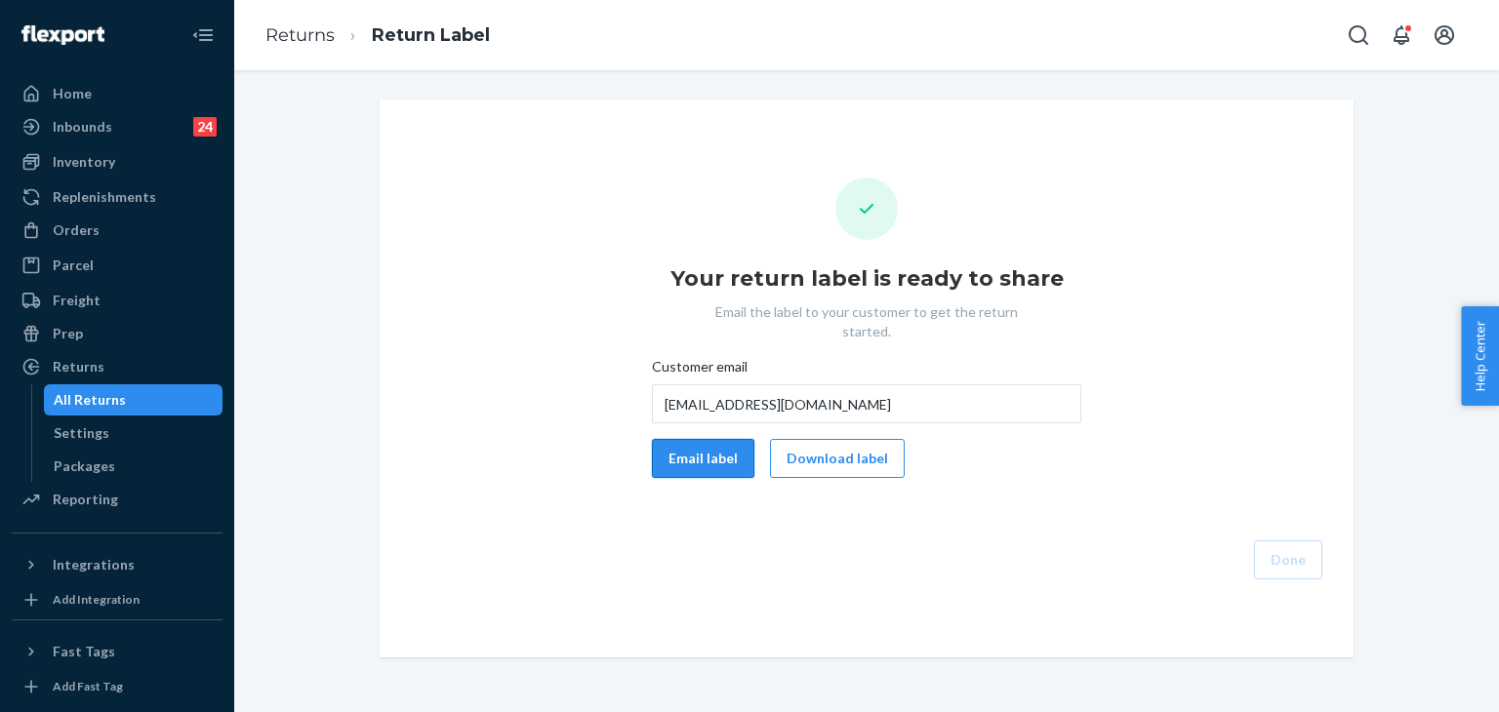
click at [706, 439] on button "Email label" at bounding box center [703, 458] width 102 height 39
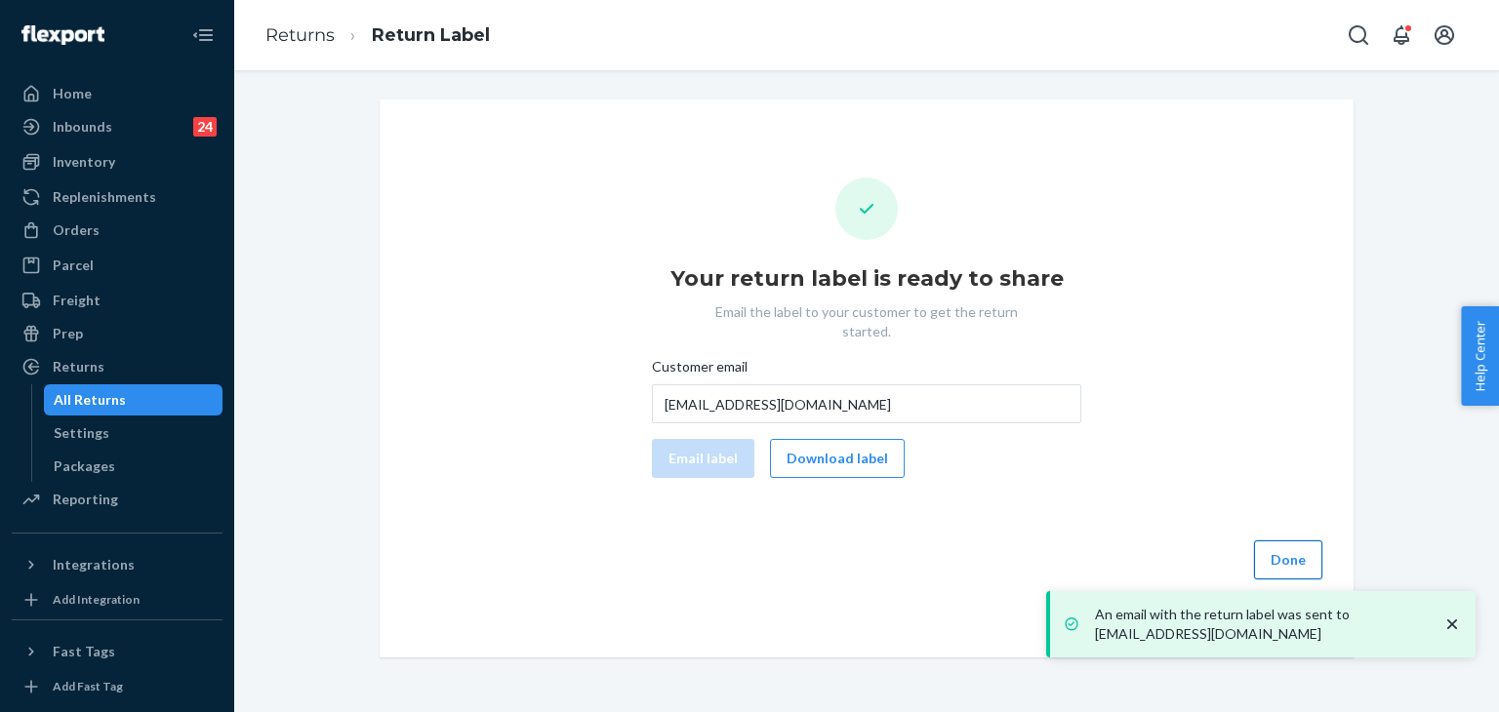
click at [1282, 543] on button "Done" at bounding box center [1288, 560] width 68 height 39
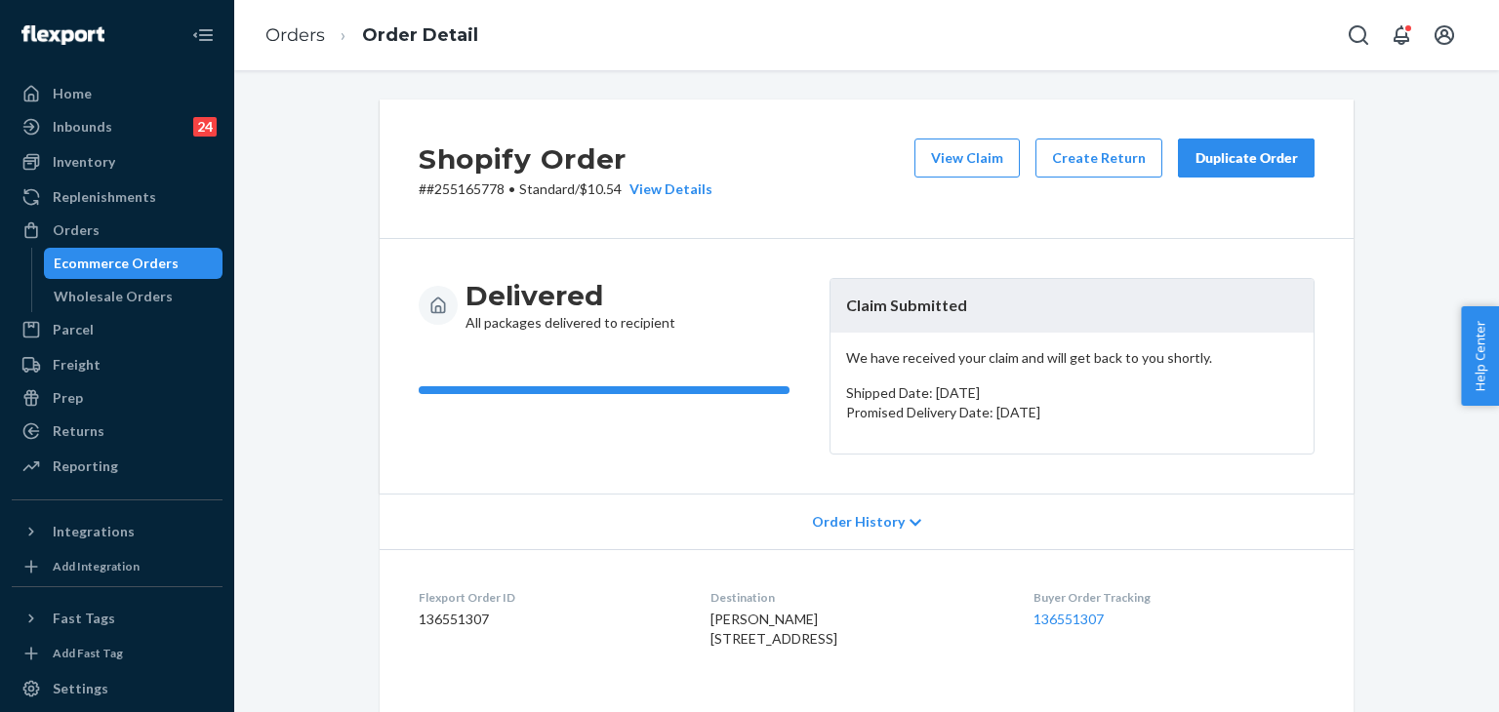
scroll to position [488, 0]
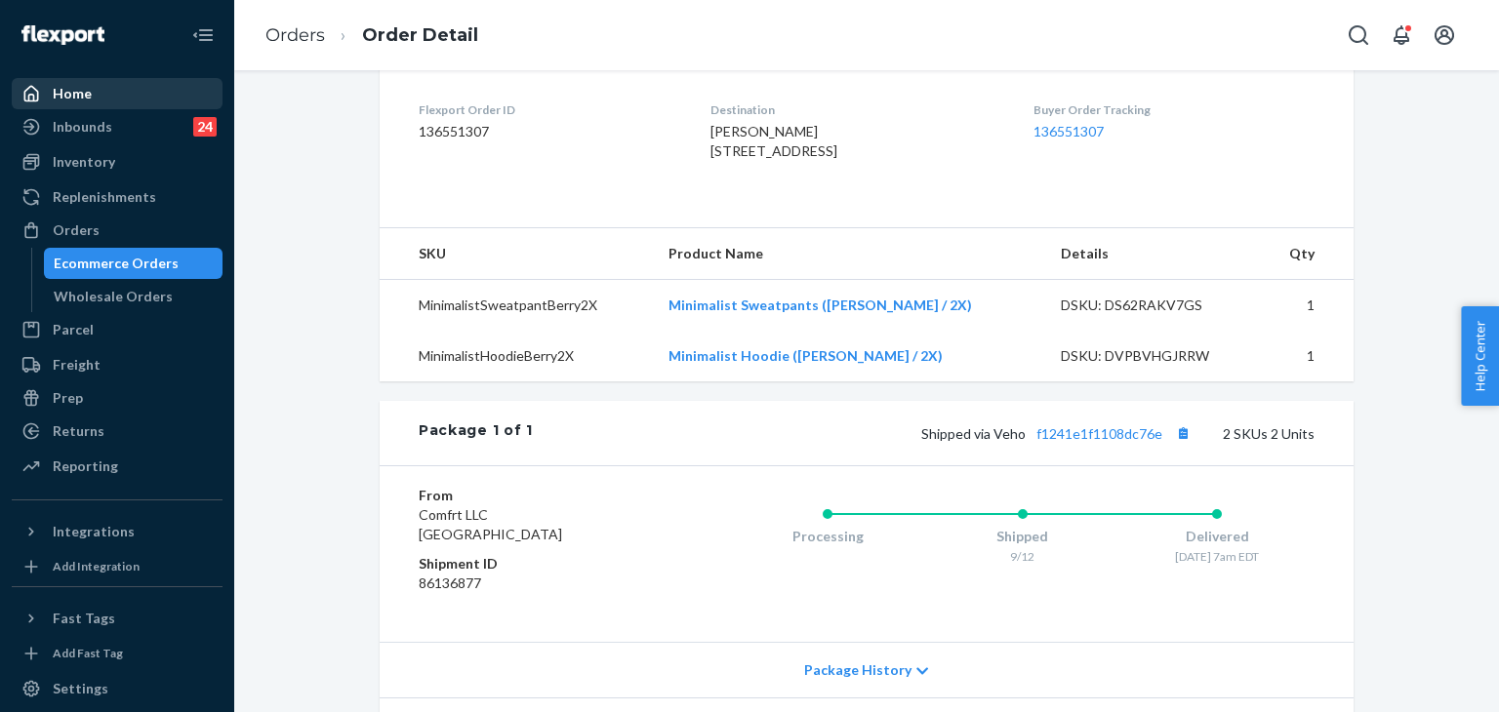
click at [134, 82] on div "Home" at bounding box center [117, 93] width 207 height 27
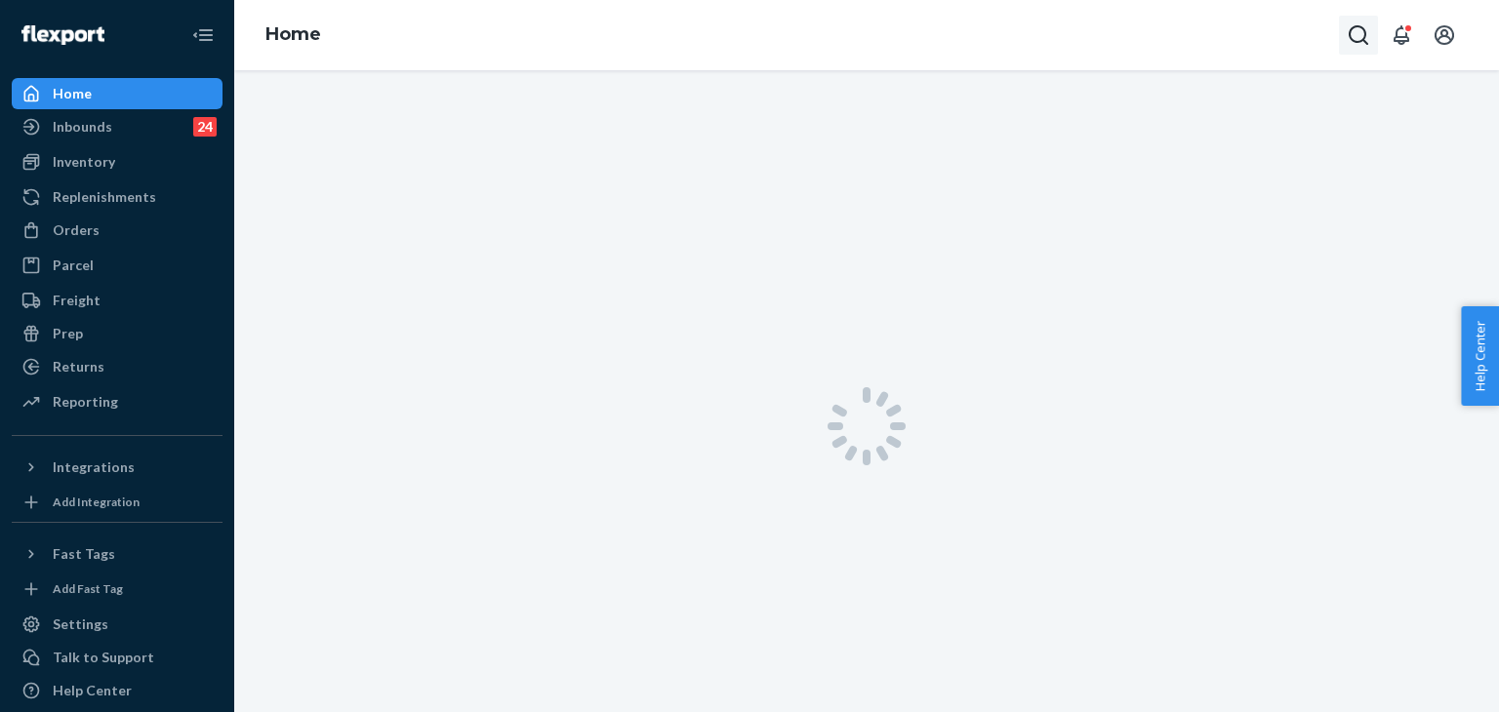
click at [1363, 40] on icon "Open Search Box" at bounding box center [1358, 35] width 20 height 20
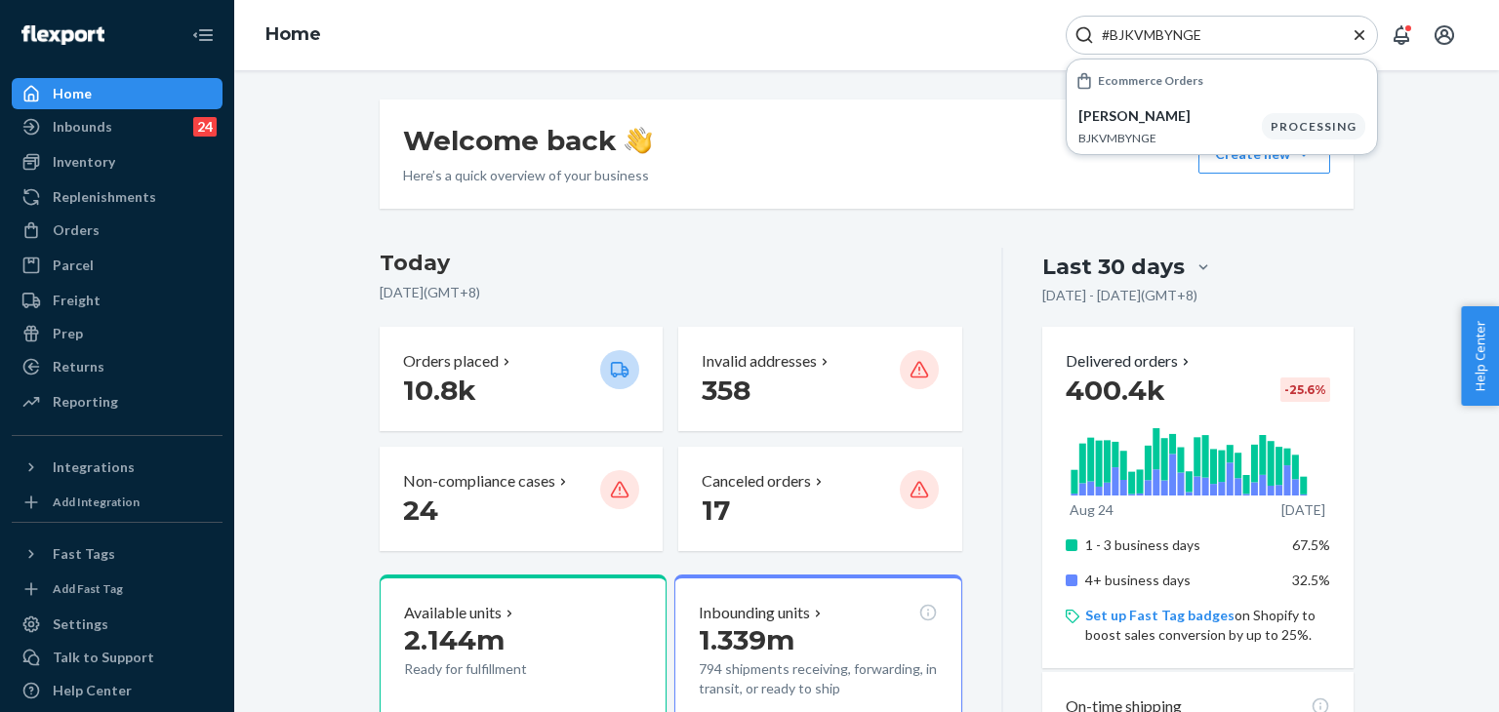
type input "#BJKVMBYNGE"
click at [144, 366] on div "Returns" at bounding box center [117, 366] width 207 height 27
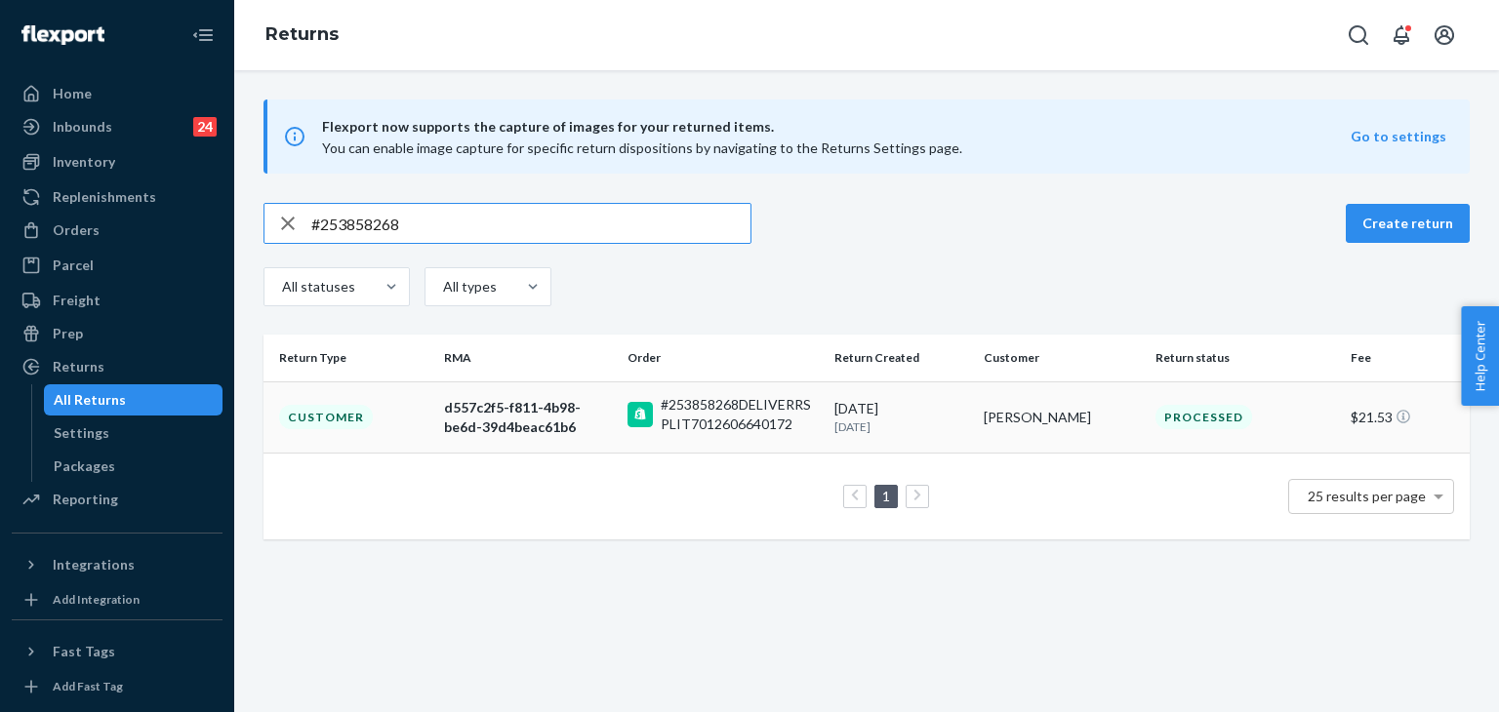
type input "#253858268"
click at [812, 419] on td "#253858268DELIVERRSPLIT7012606640172" at bounding box center [723, 416] width 207 height 71
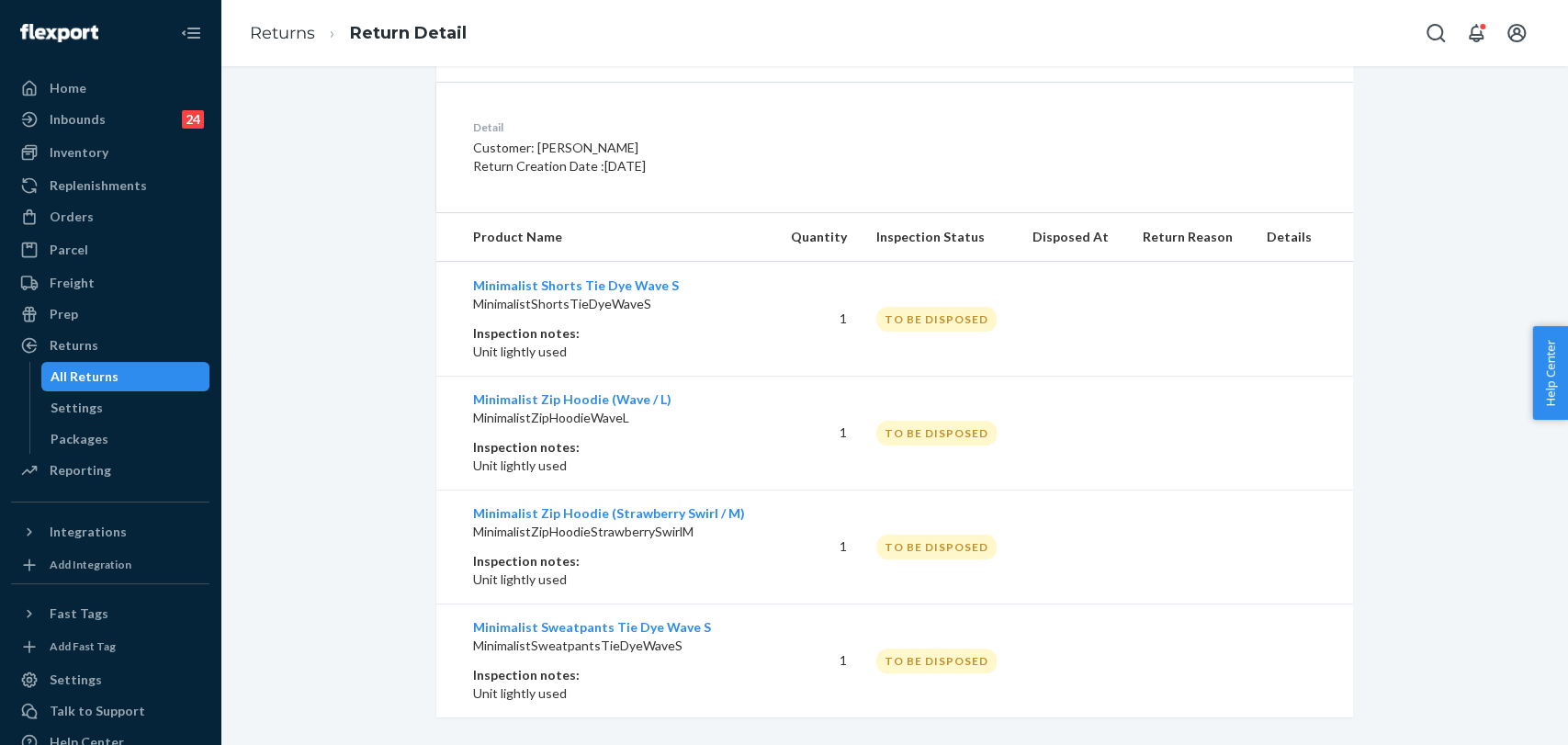
scroll to position [458, 0]
click at [96, 94] on div "Home" at bounding box center [110, 88] width 195 height 25
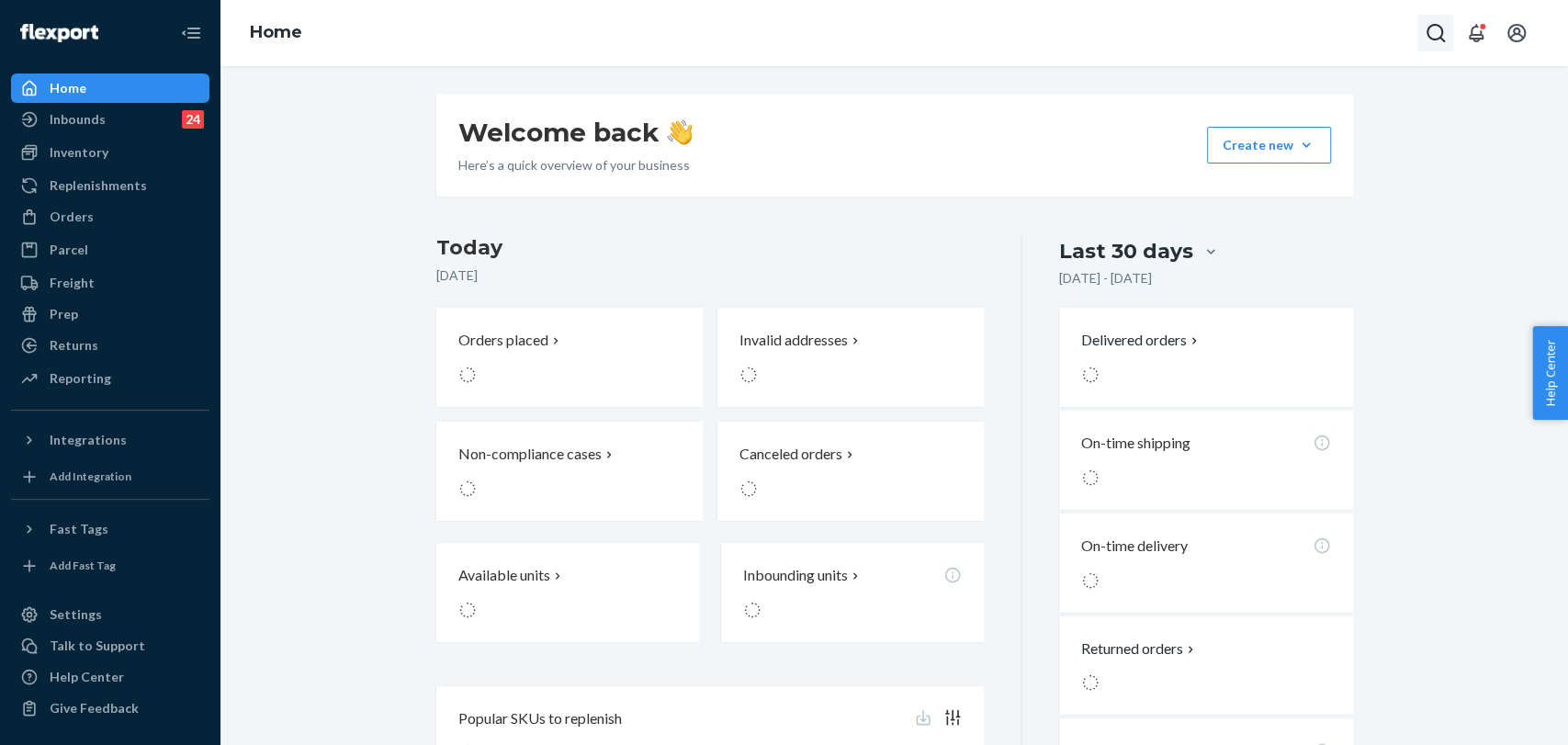
click at [1397, 32] on button "Open Search Box" at bounding box center [1435, 33] width 37 height 37
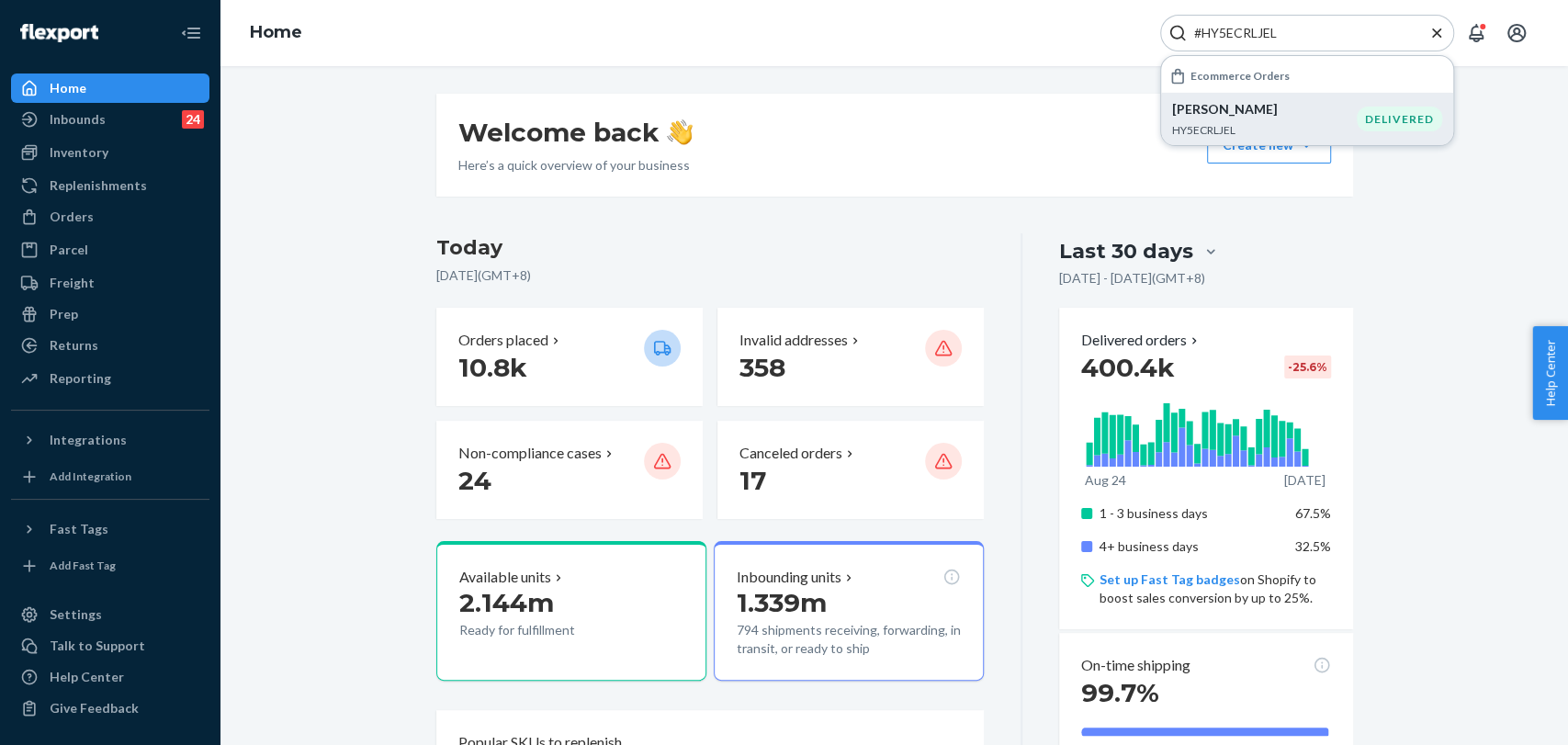
type input "#HY5ECRLJEL"
click at [1246, 113] on p "[PERSON_NAME]" at bounding box center [1265, 109] width 185 height 19
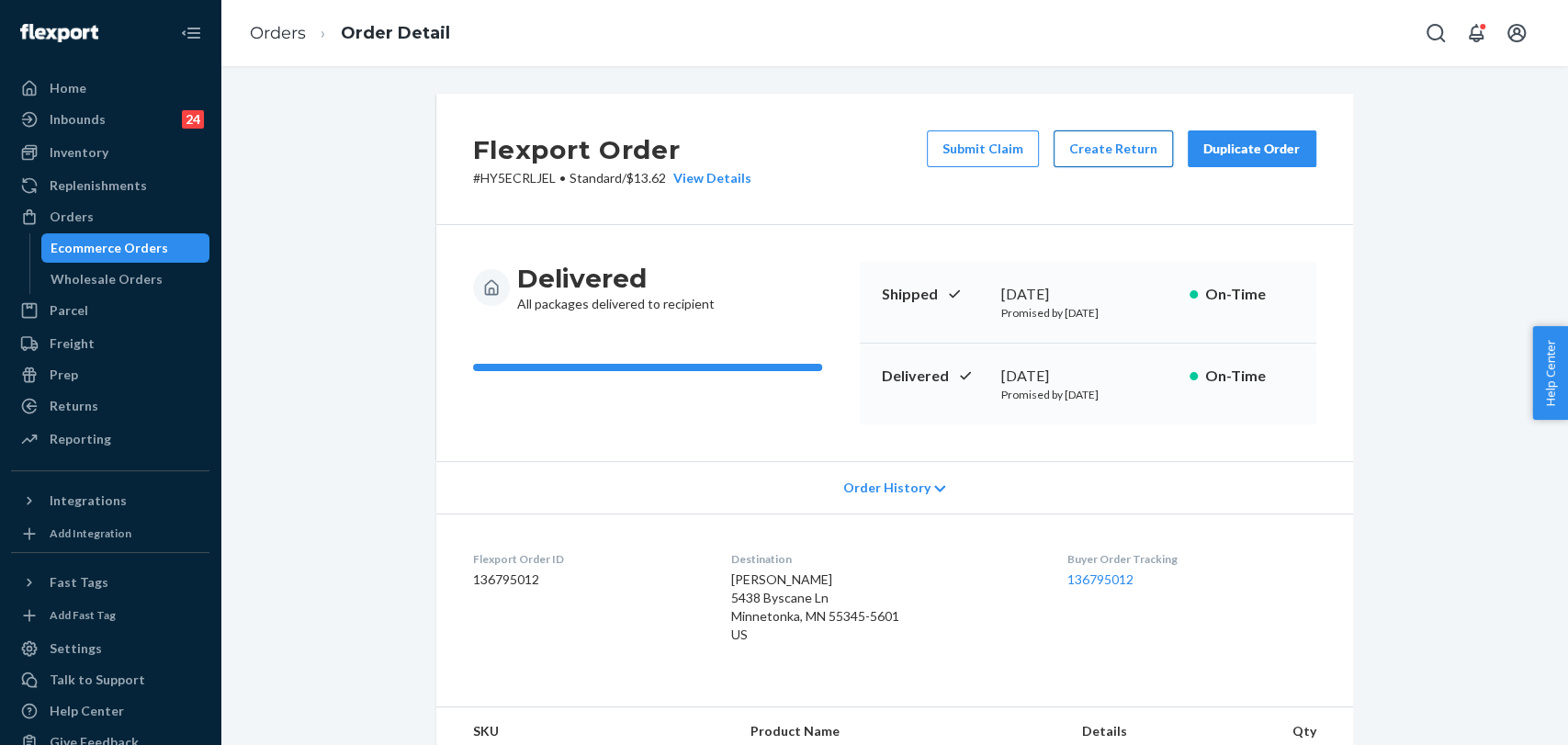
click at [1102, 139] on button "Create Return" at bounding box center [1113, 149] width 120 height 37
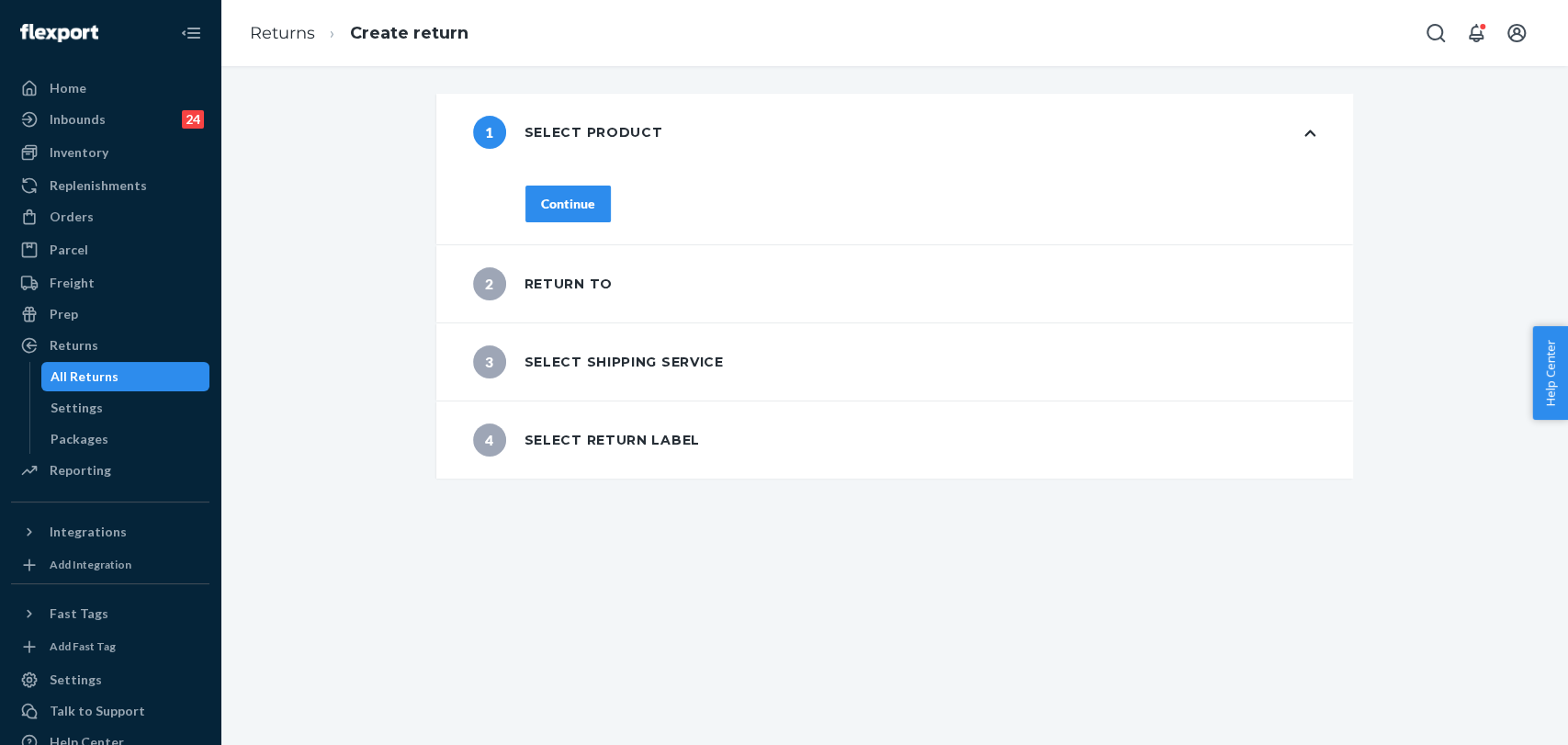
click at [551, 208] on div "Continue" at bounding box center [569, 204] width 55 height 19
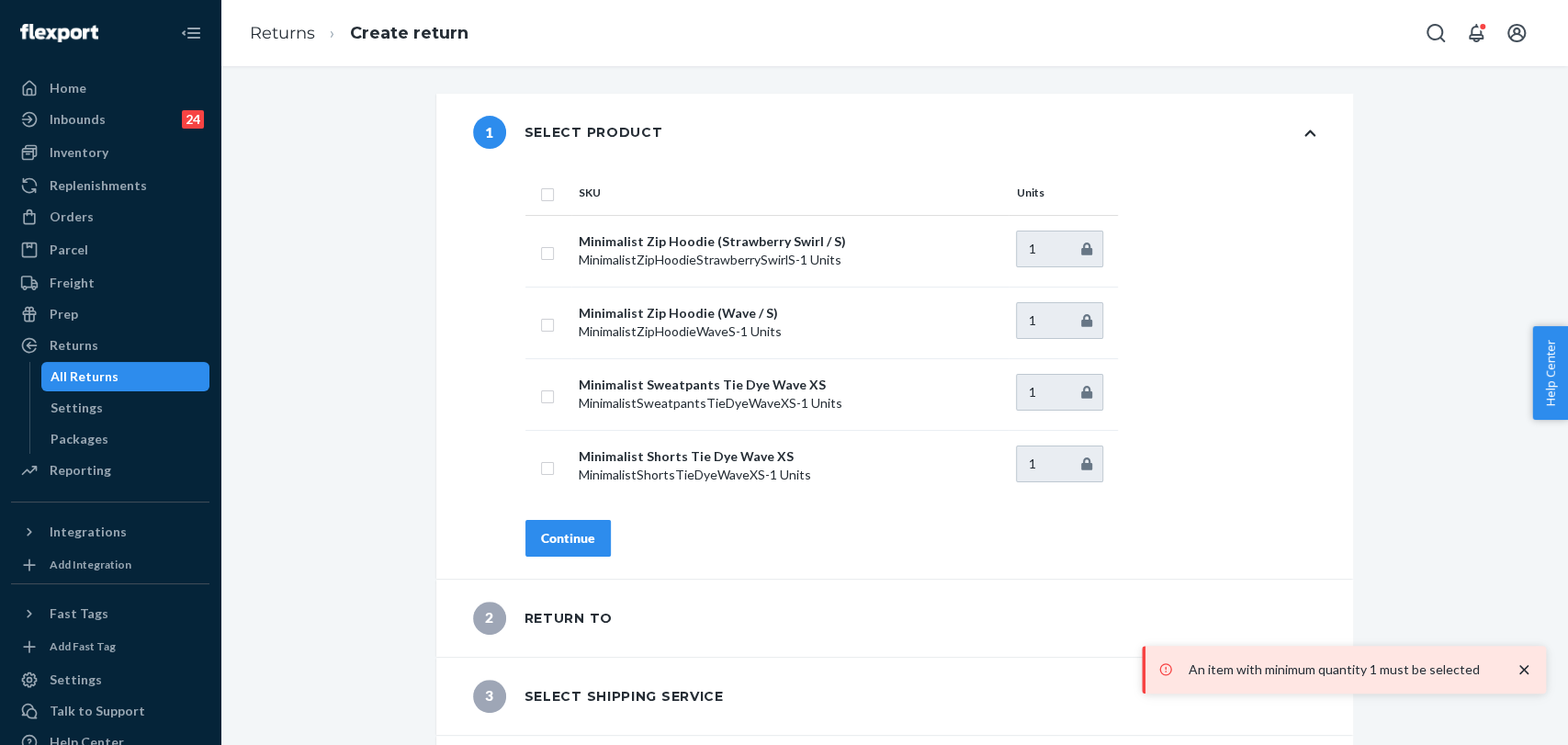
click at [544, 196] on input "checkbox" at bounding box center [548, 192] width 15 height 19
checkbox input "true"
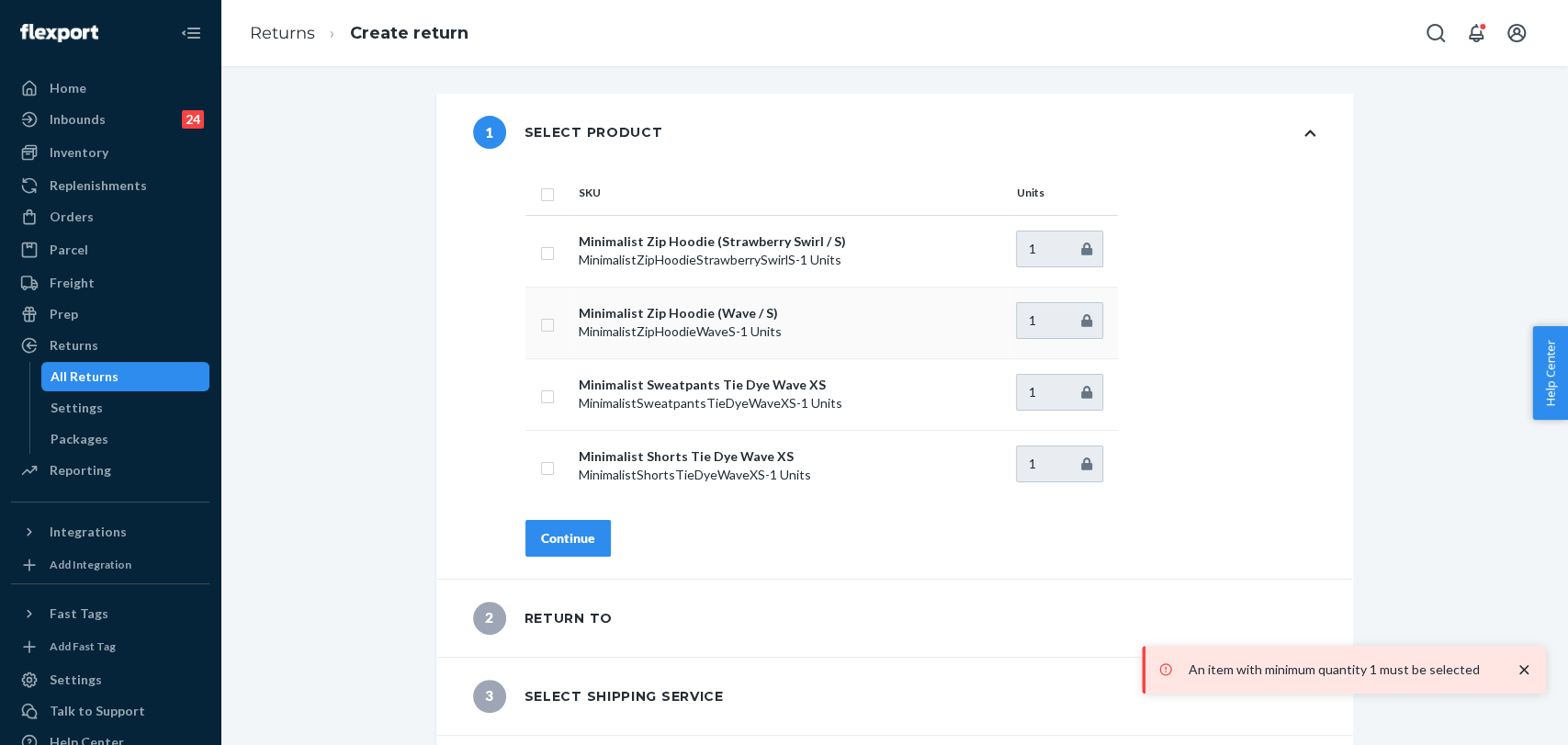
checkbox input "true"
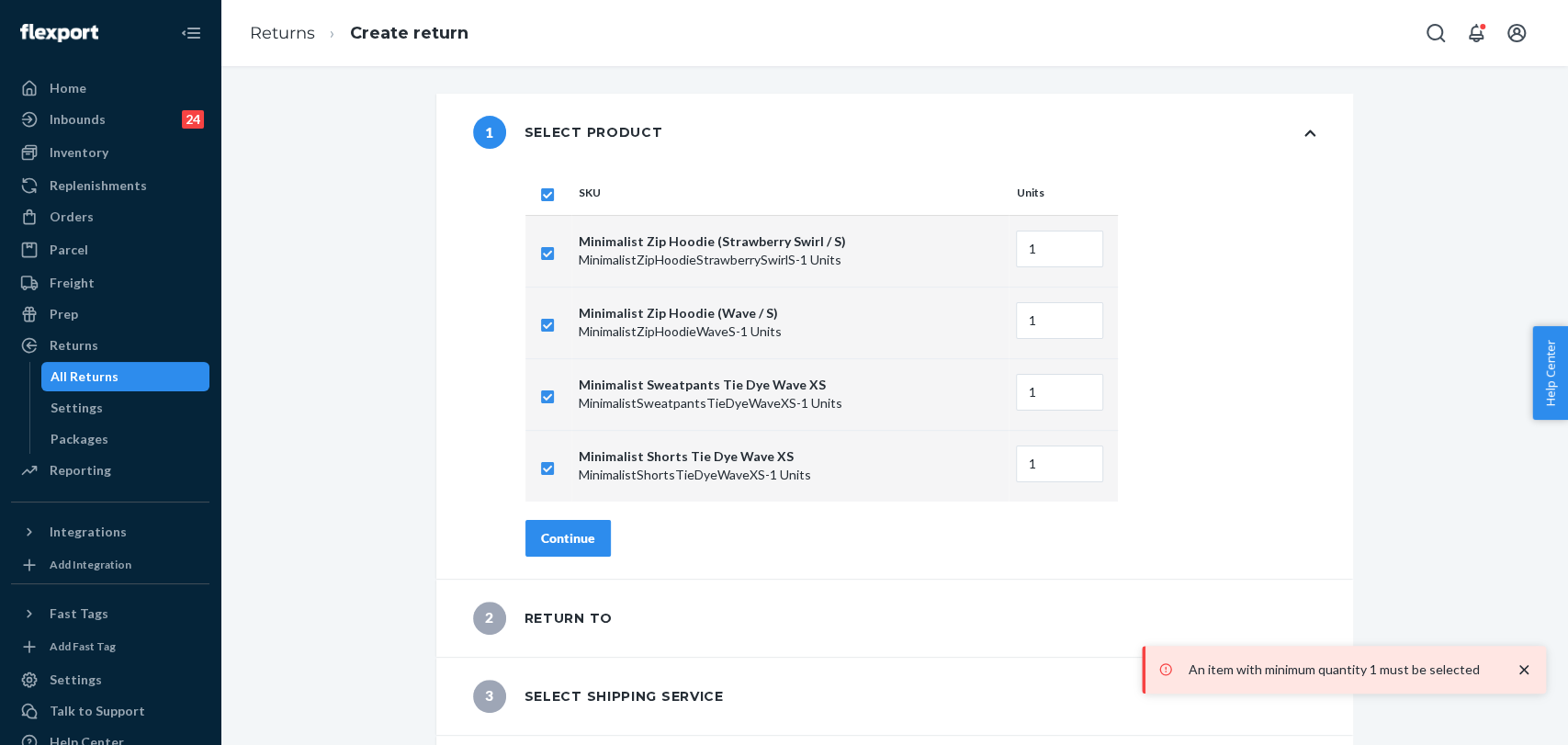
click at [571, 538] on div "Continue" at bounding box center [569, 539] width 55 height 19
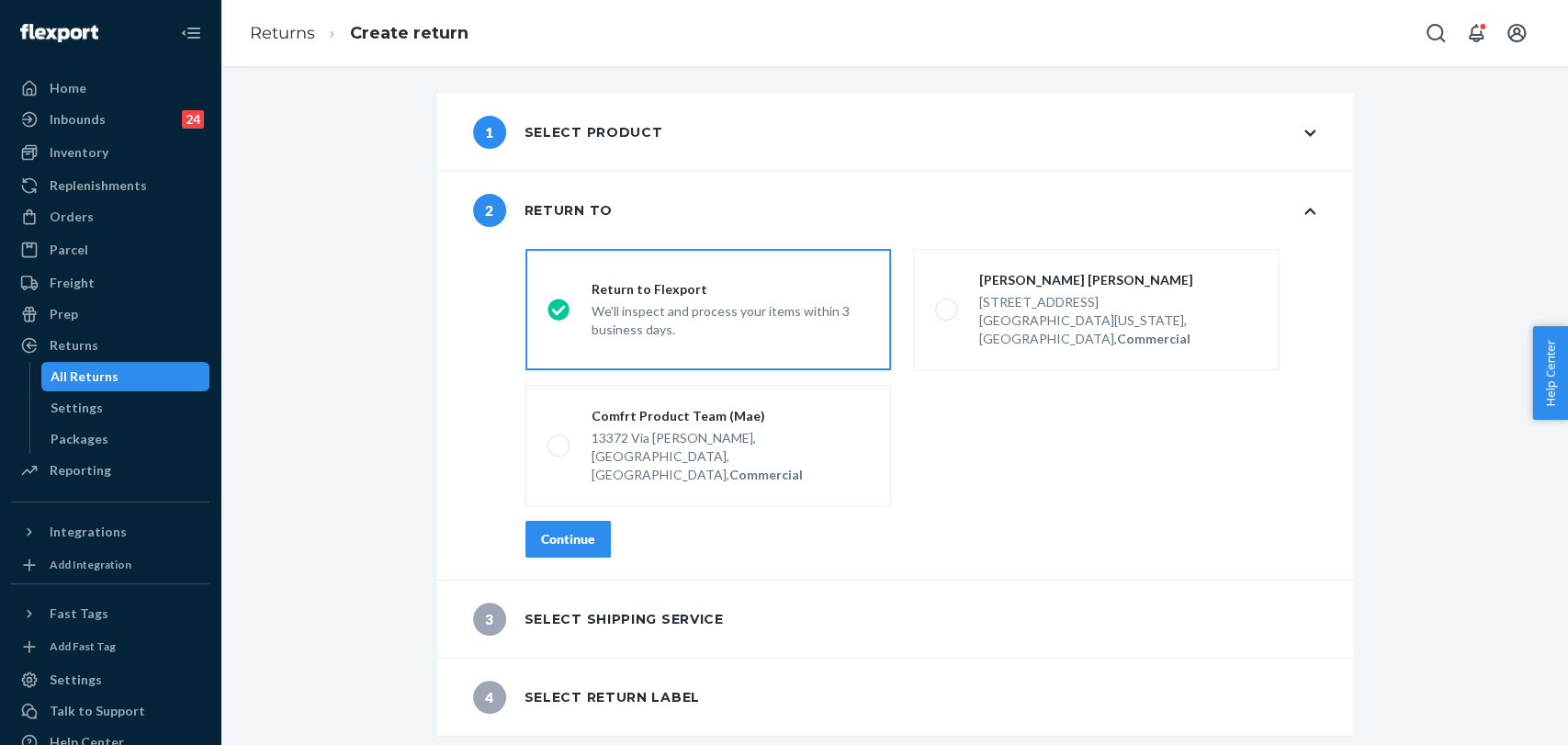
click at [580, 530] on div "Continue" at bounding box center [569, 540] width 55 height 19
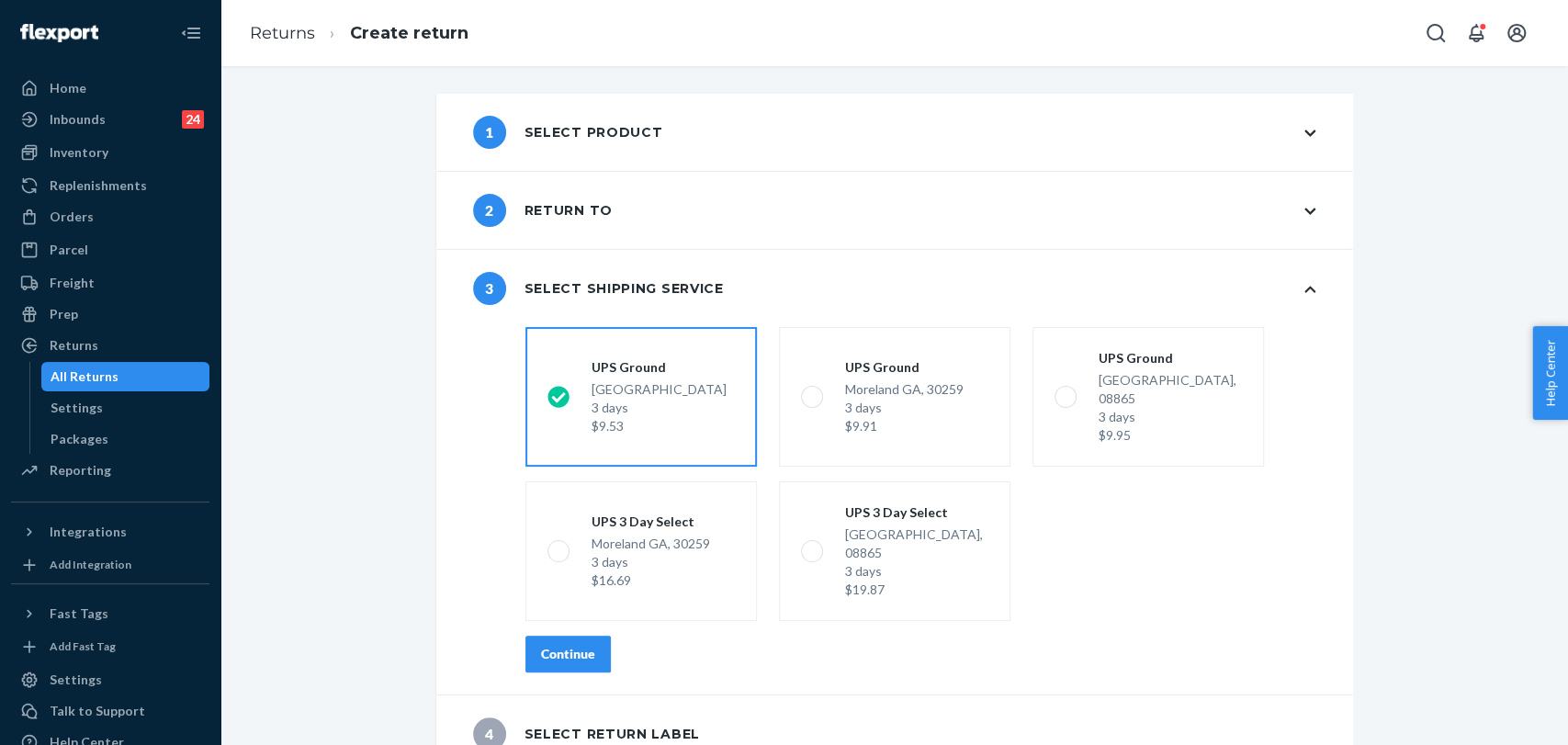
click at [556, 645] on div "Continue" at bounding box center [569, 655] width 55 height 19
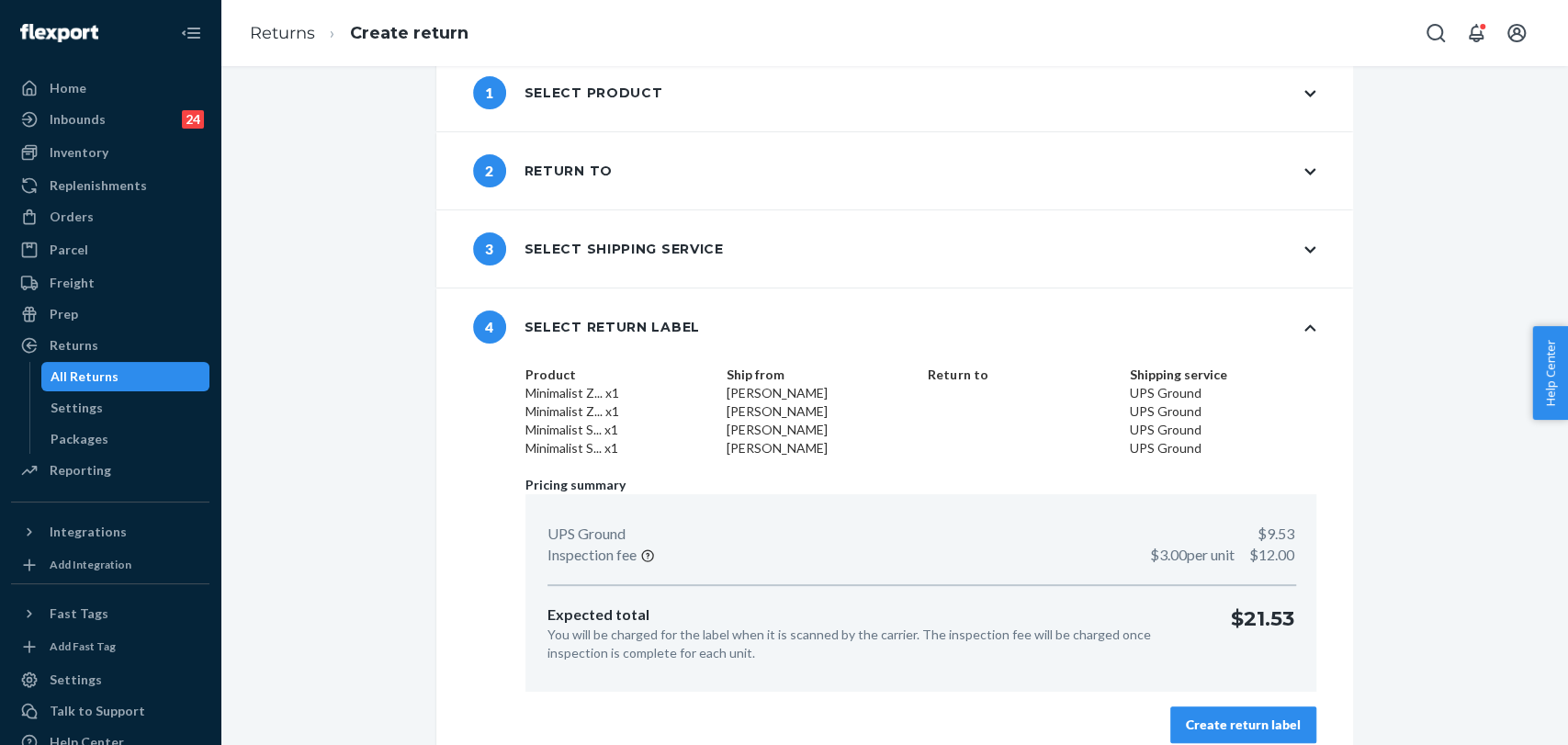
scroll to position [58, 0]
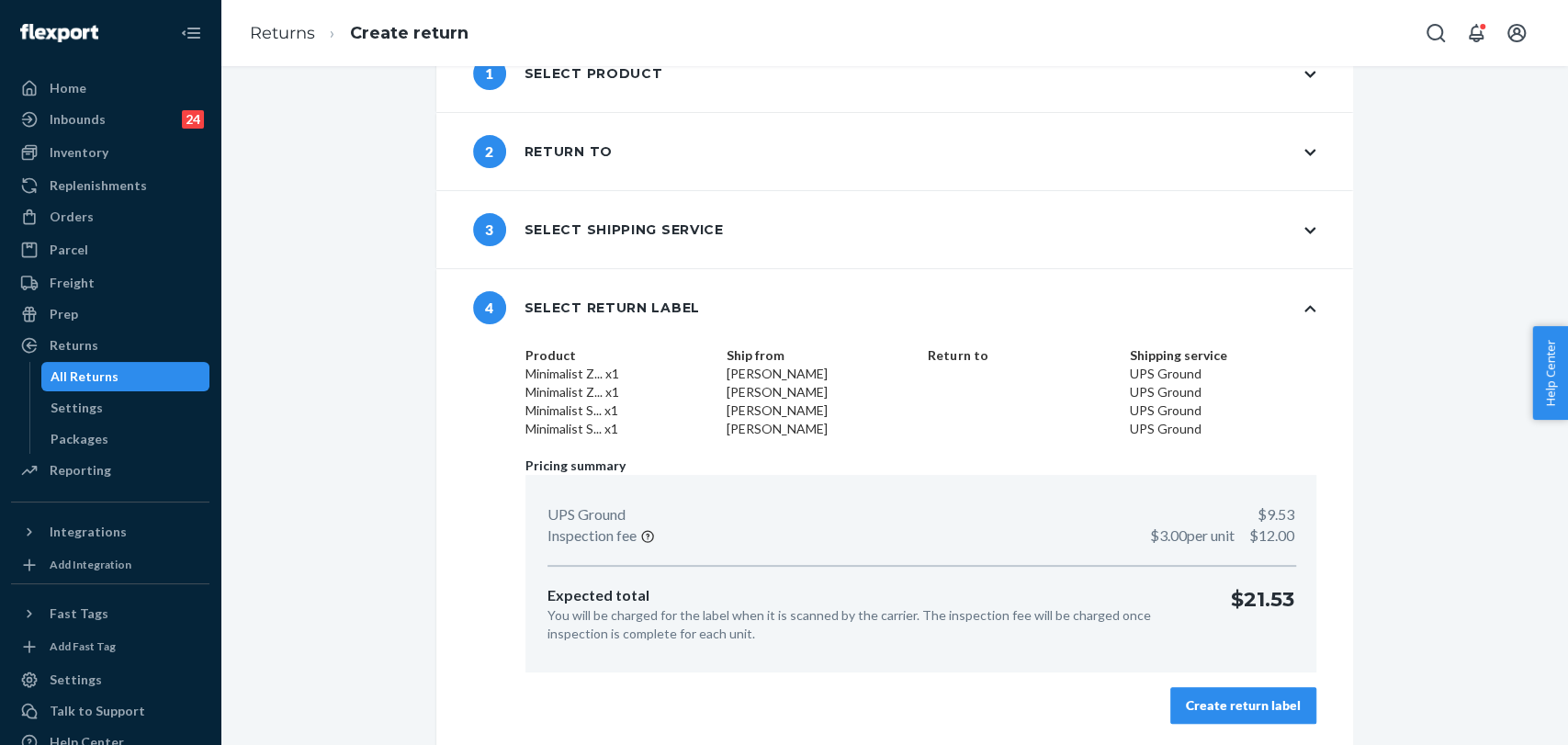
click at [1229, 670] on div "Create return label" at bounding box center [1244, 706] width 115 height 19
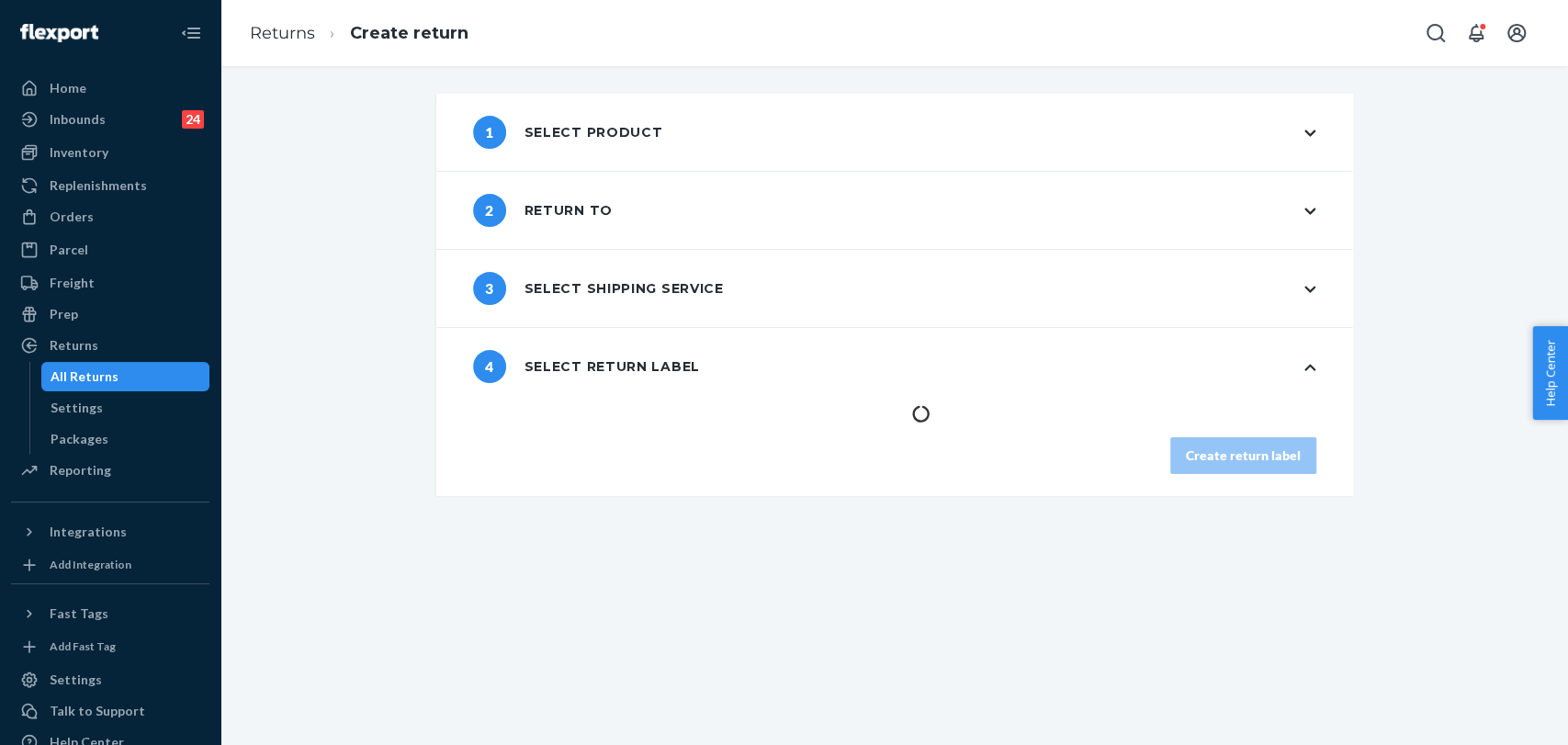
scroll to position [0, 0]
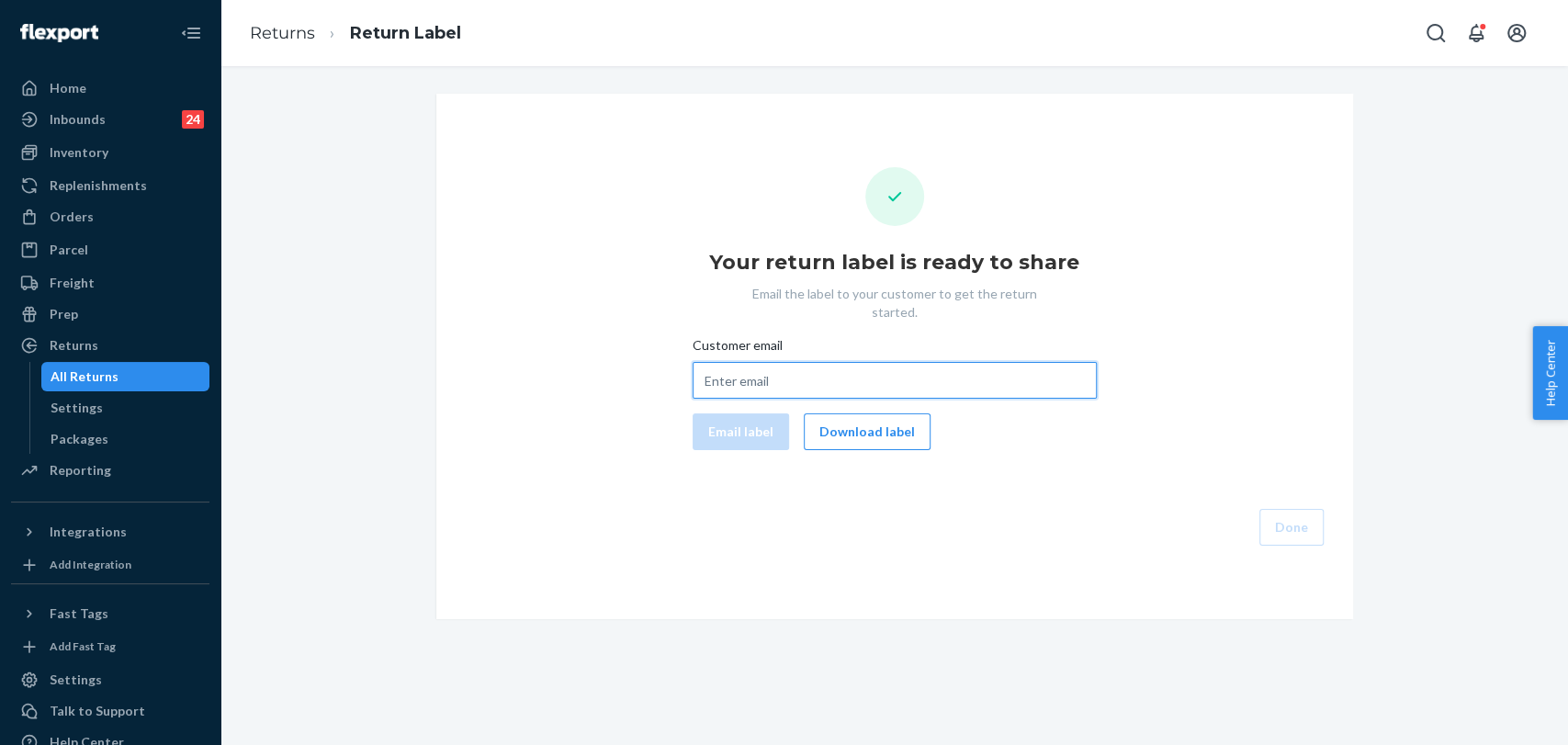
click at [784, 362] on input "Customer email" at bounding box center [895, 380] width 404 height 37
paste input "[EMAIL_ADDRESS][DOMAIN_NAME]"
type input "[EMAIL_ADDRESS][DOMAIN_NAME]"
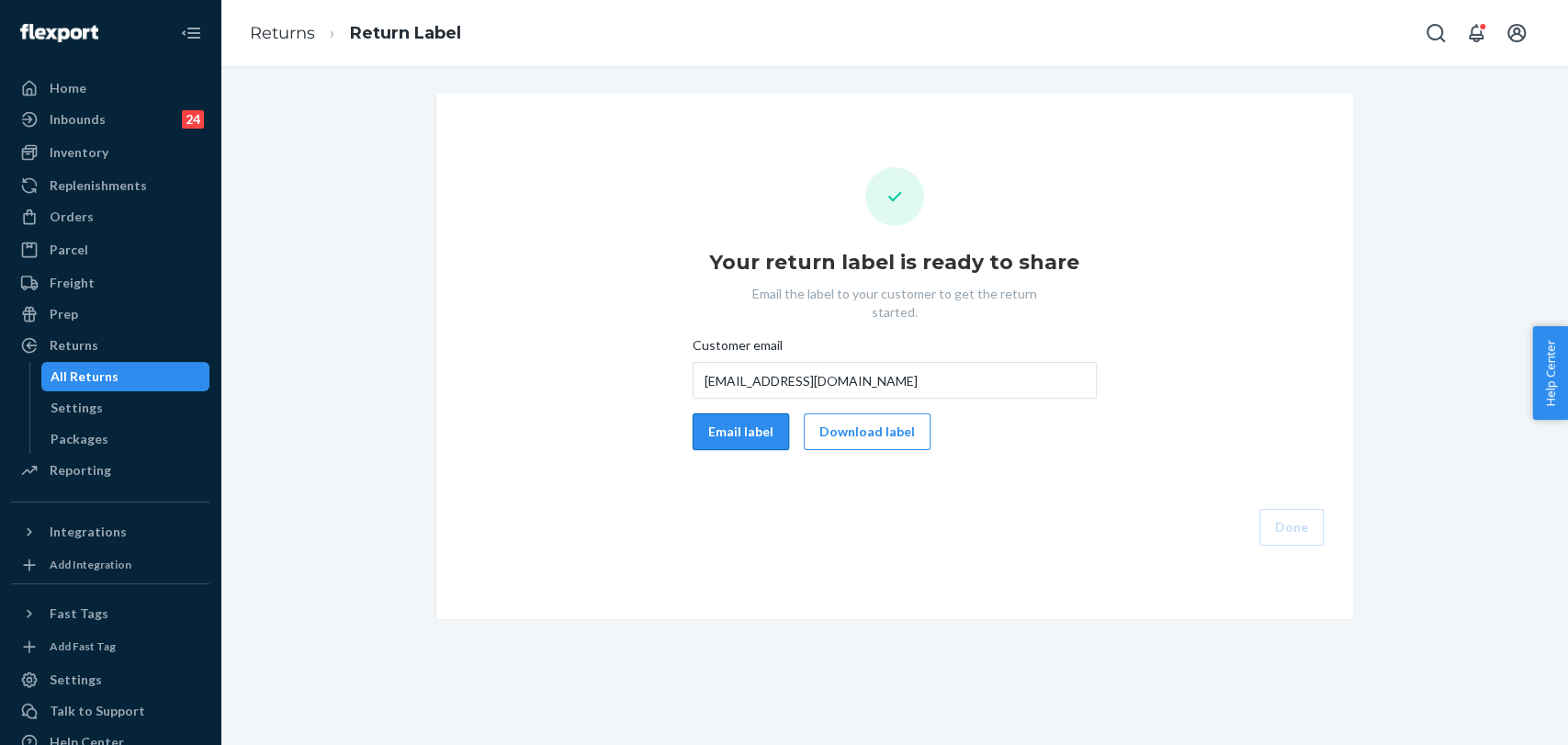
click at [730, 413] on button "Email label" at bounding box center [741, 431] width 96 height 37
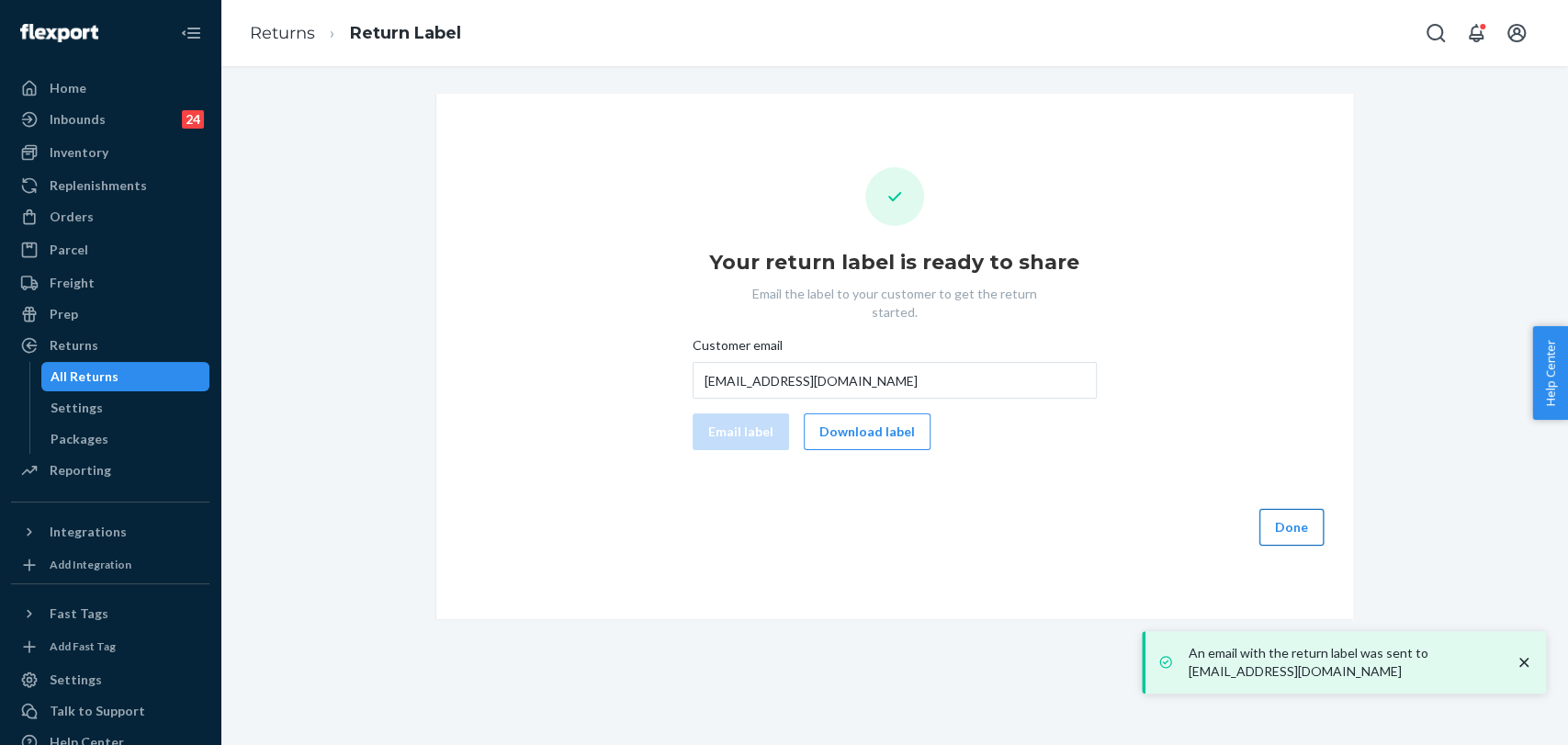
click at [1285, 510] on button "Done" at bounding box center [1292, 527] width 64 height 37
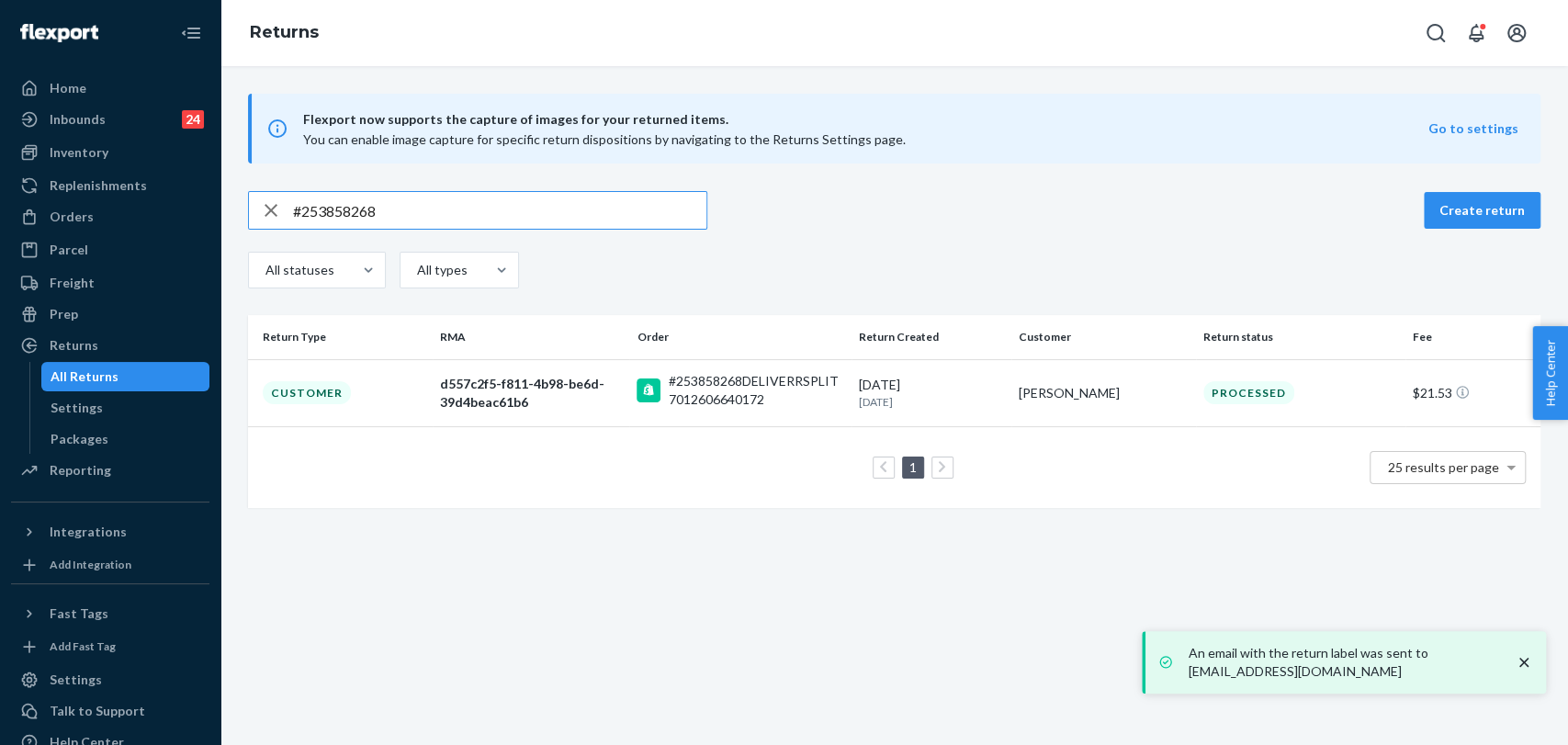
click at [267, 201] on icon "button" at bounding box center [270, 210] width 22 height 37
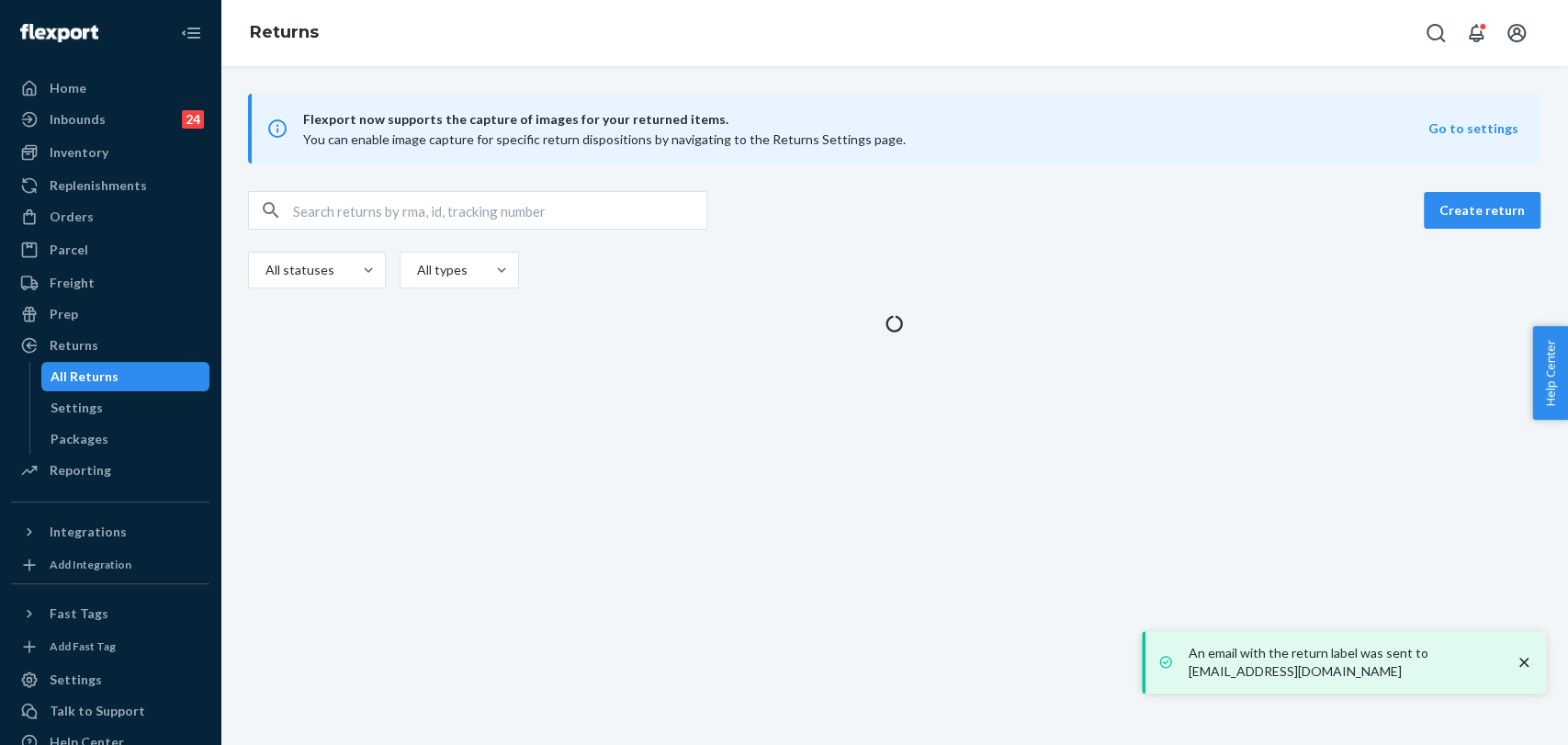
click at [311, 213] on input "text" at bounding box center [499, 210] width 413 height 37
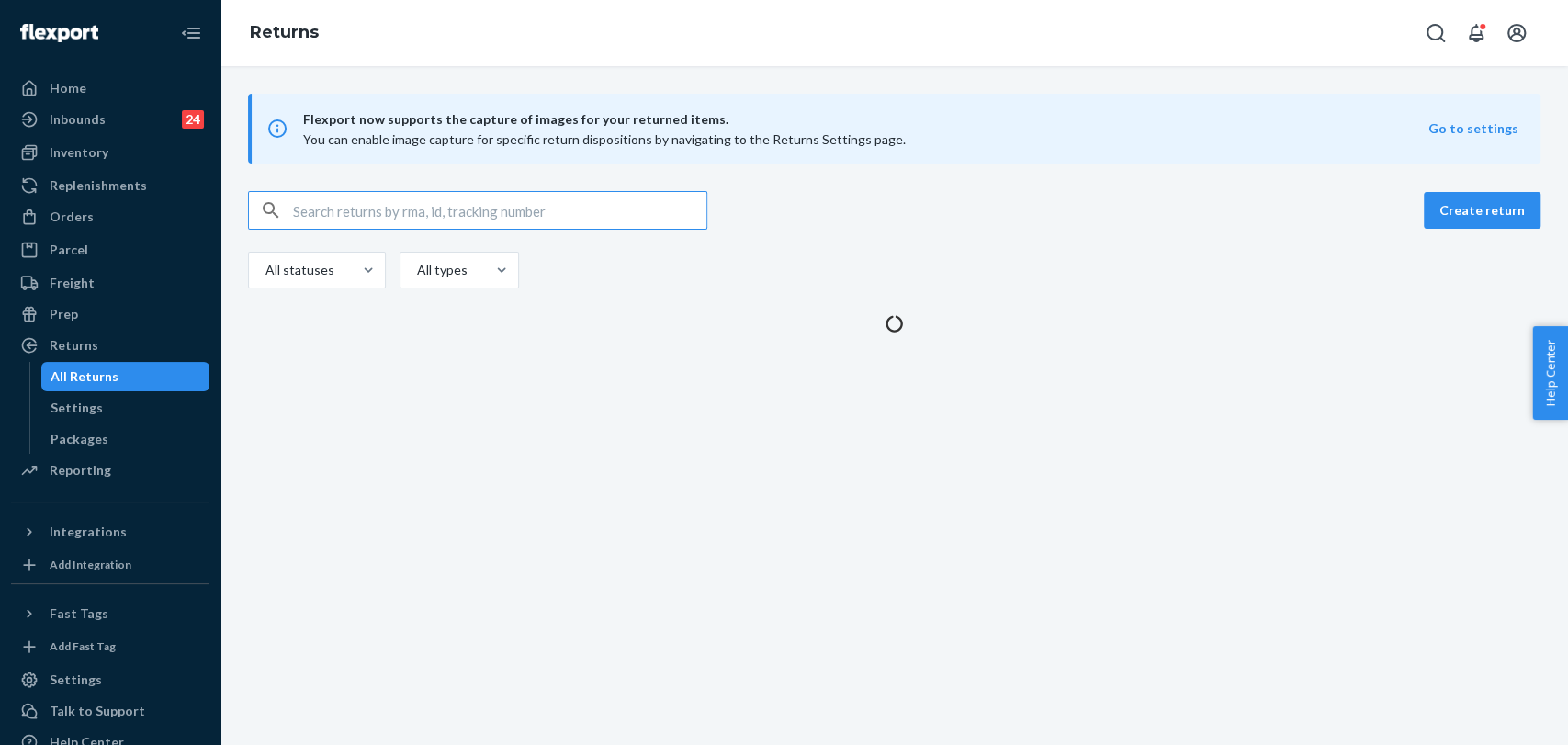
paste input "#254072670"
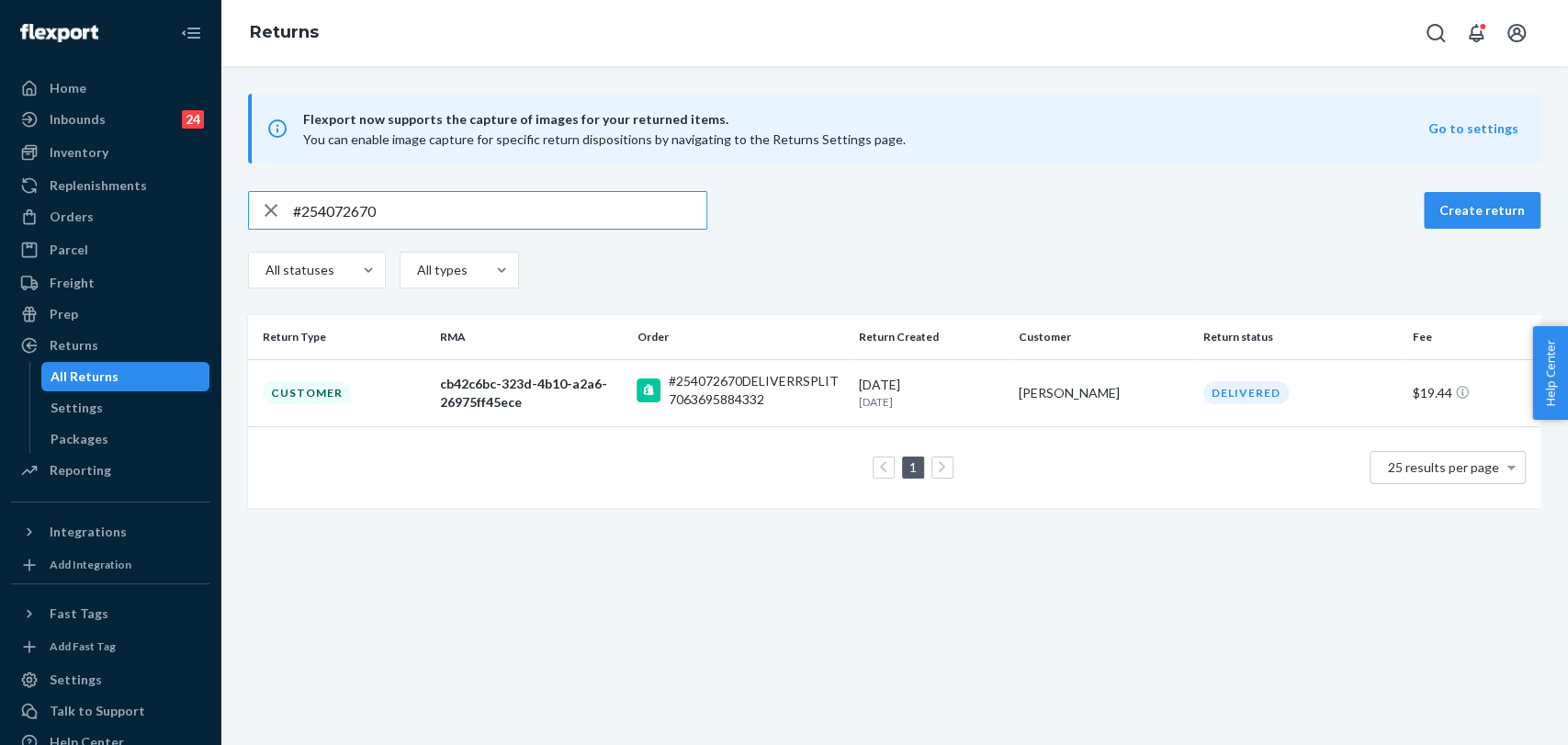
type input "#254072670"
click at [724, 401] on div "#254072670DELIVERRSPLIT7063695884332" at bounding box center [755, 390] width 175 height 37
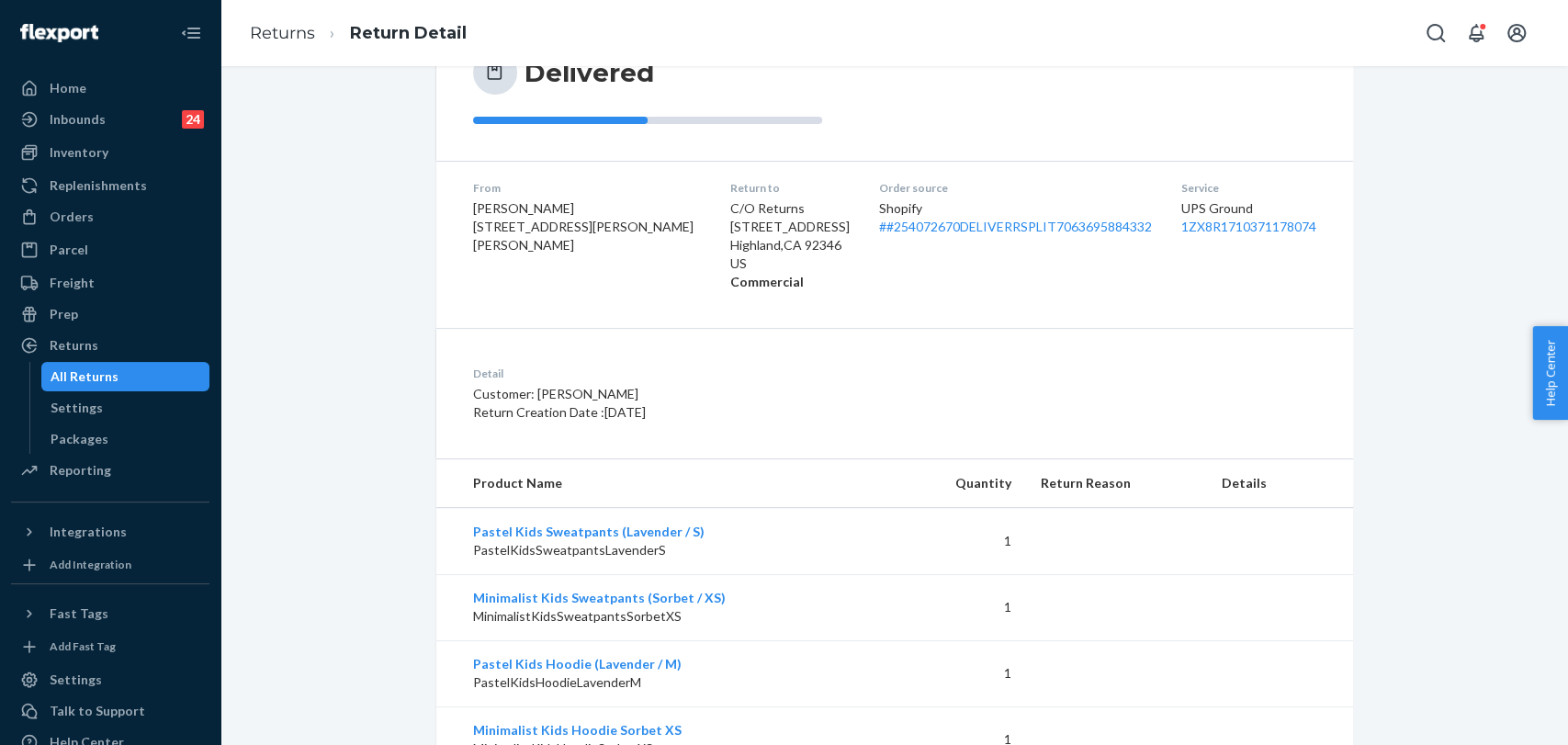
scroll to position [284, 0]
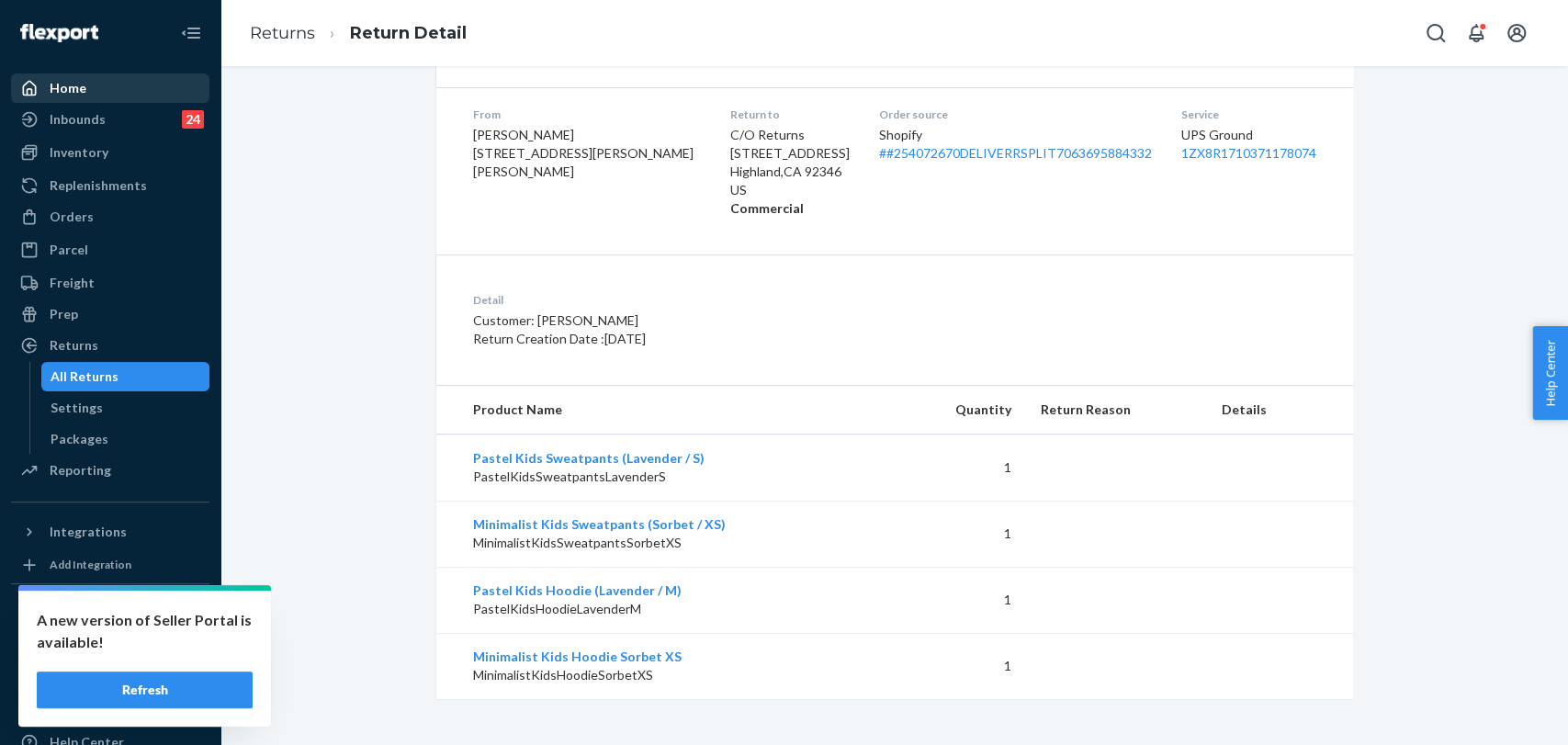
click at [111, 86] on div "Home" at bounding box center [110, 88] width 195 height 25
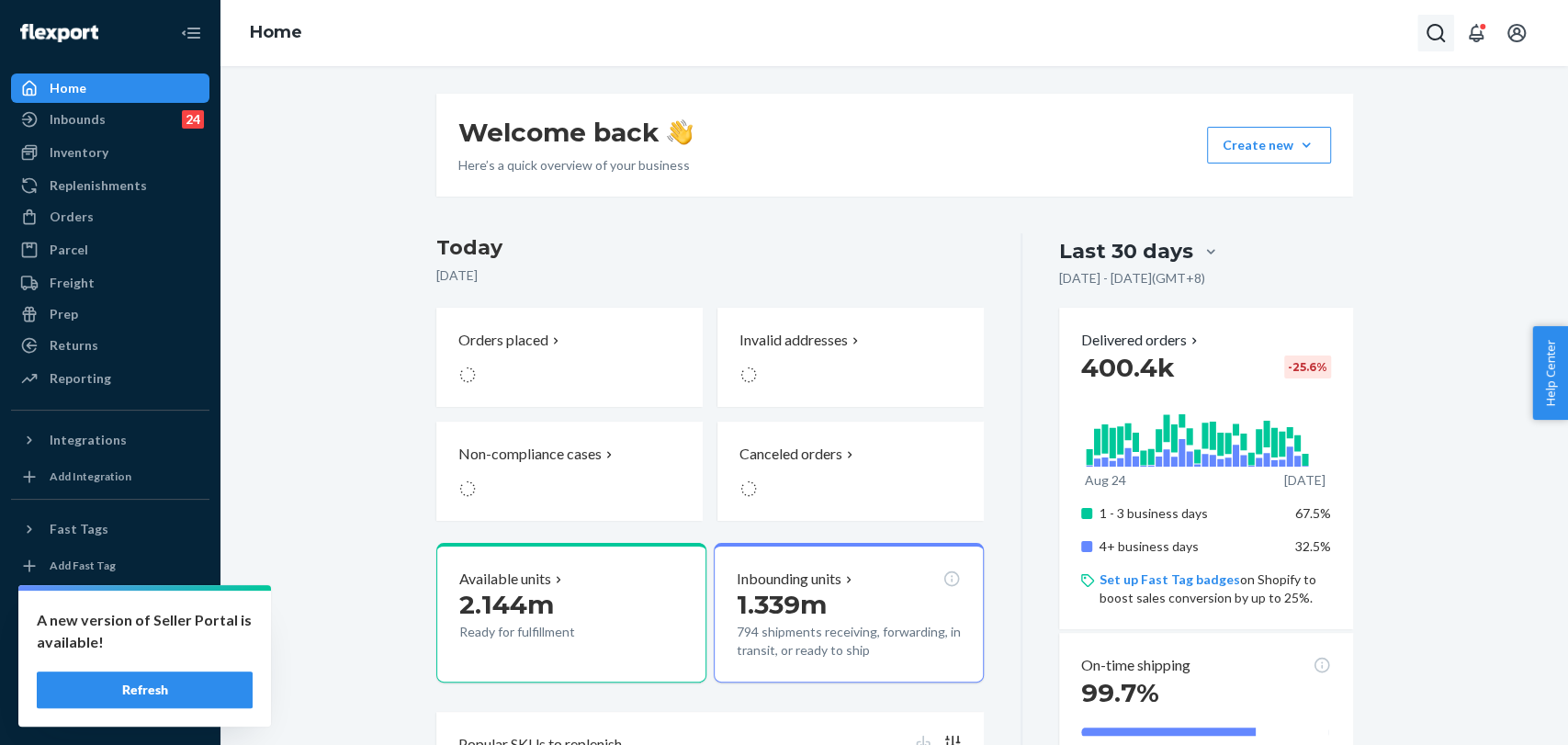
click at [1397, 37] on icon "Open Search Box" at bounding box center [1435, 32] width 22 height 22
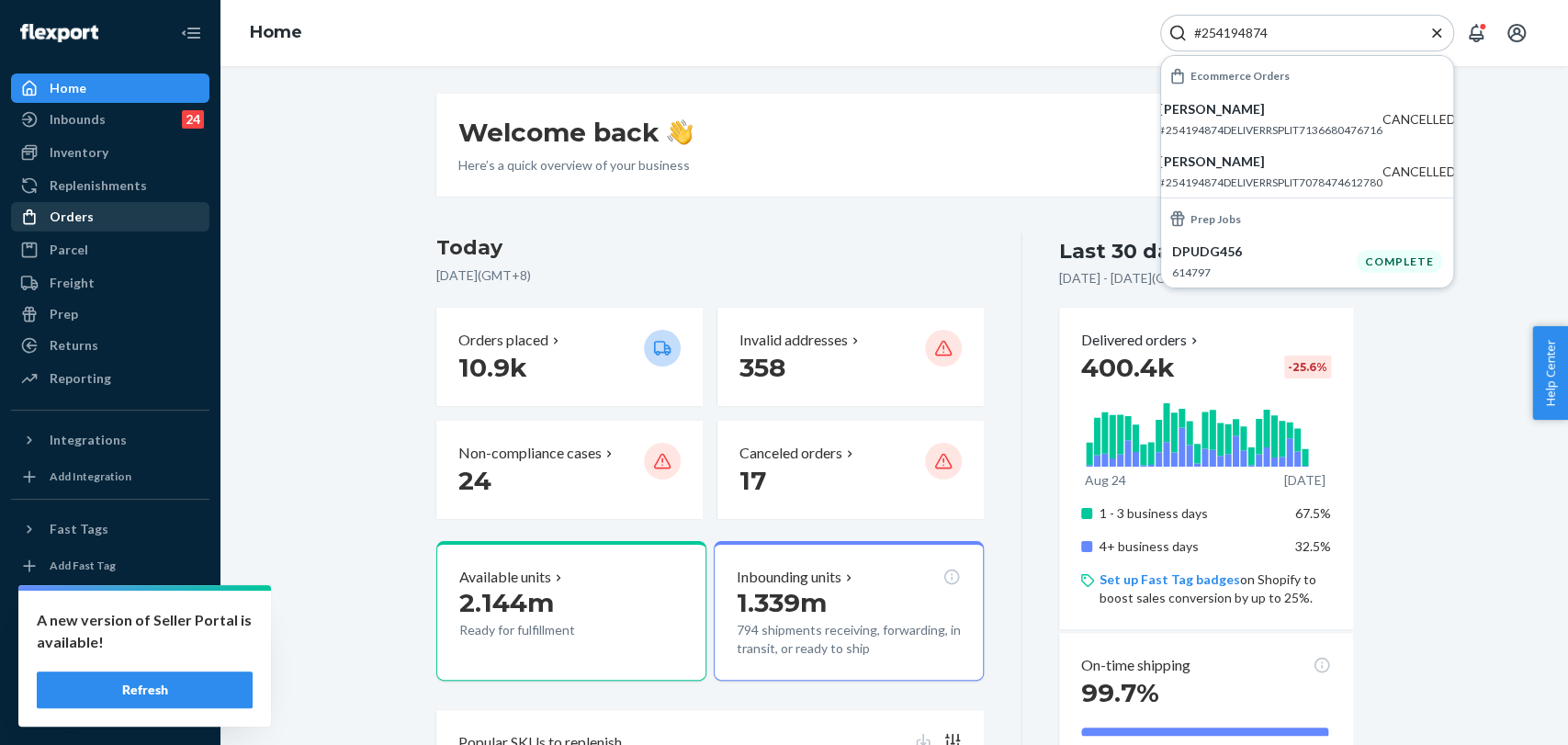
type input "#254194874"
click at [86, 222] on div "Orders" at bounding box center [72, 217] width 44 height 19
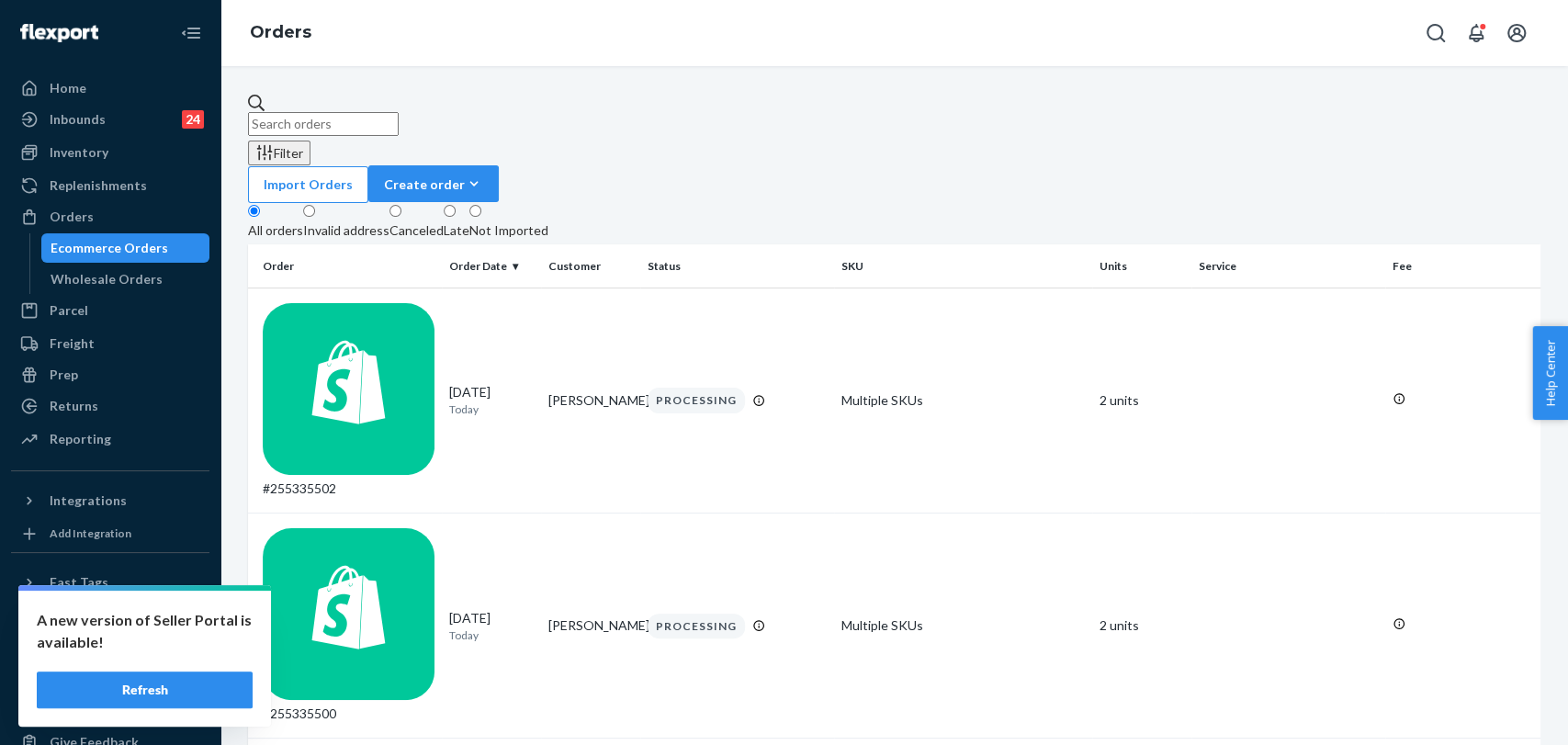
click at [398, 117] on input "text" at bounding box center [323, 123] width 151 height 24
paste input "#254194874 Complete"
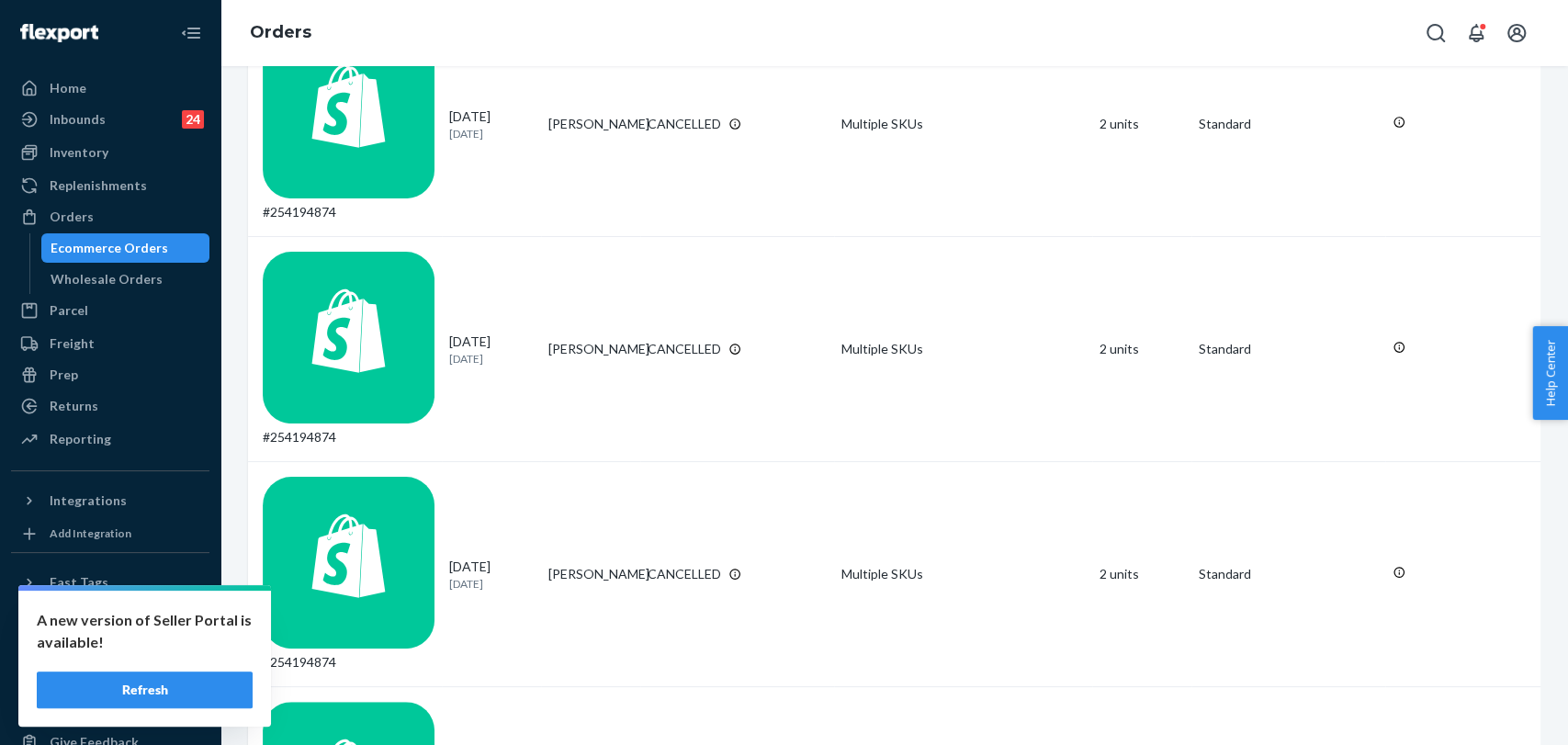
scroll to position [522, 0]
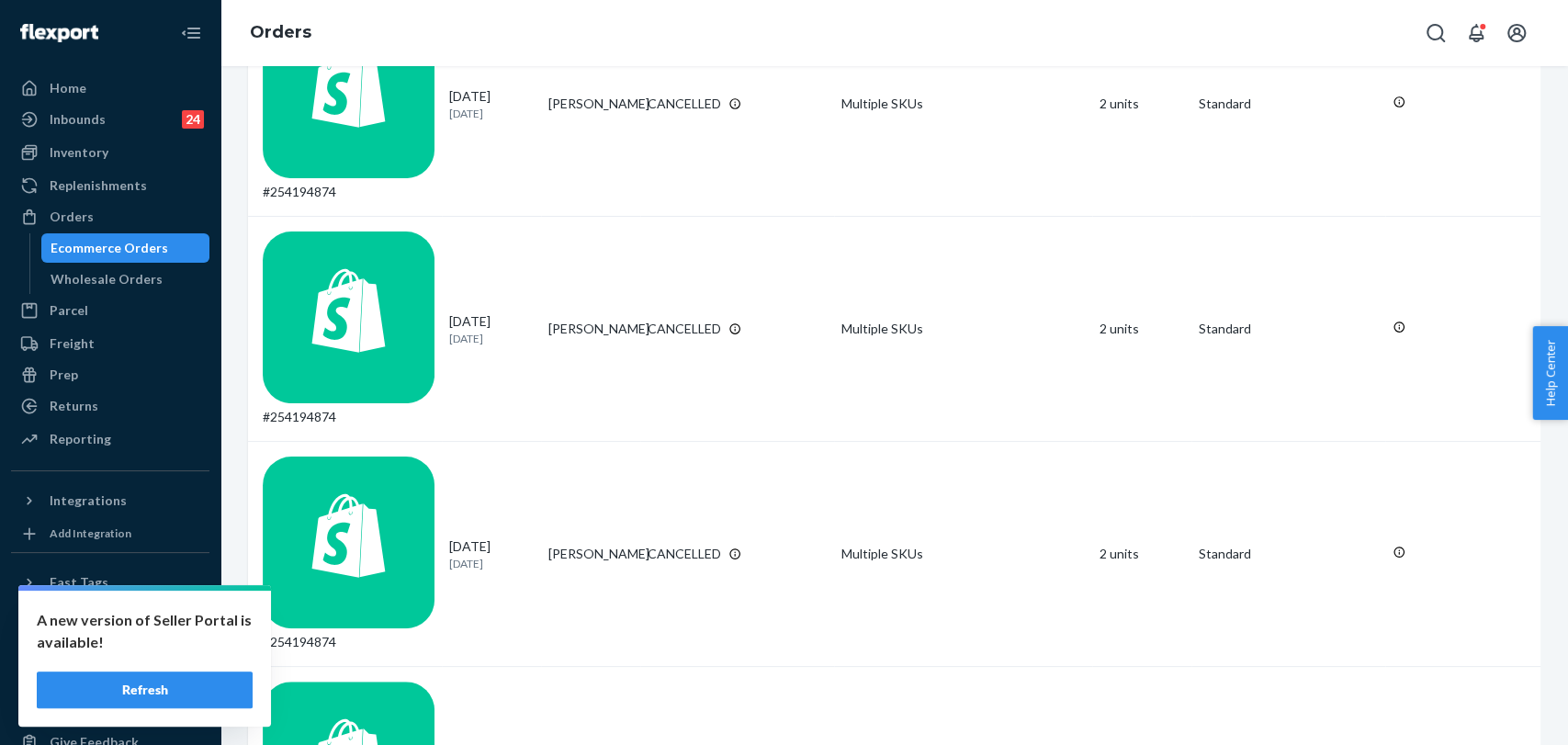
type input "#254194874"
click at [43, 85] on div at bounding box center [34, 89] width 29 height 19
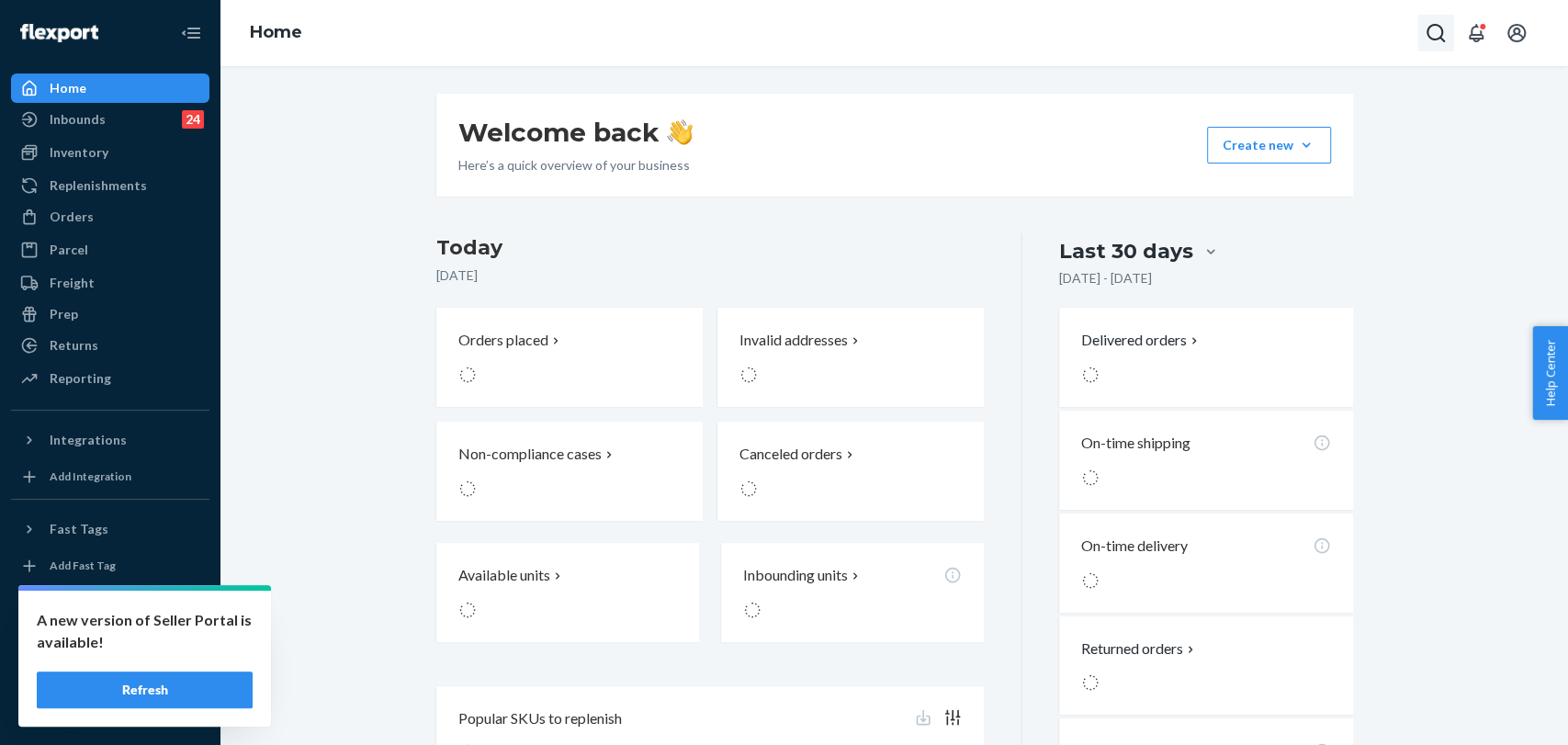
click at [1397, 37] on icon "Open Search Box" at bounding box center [1435, 32] width 22 height 22
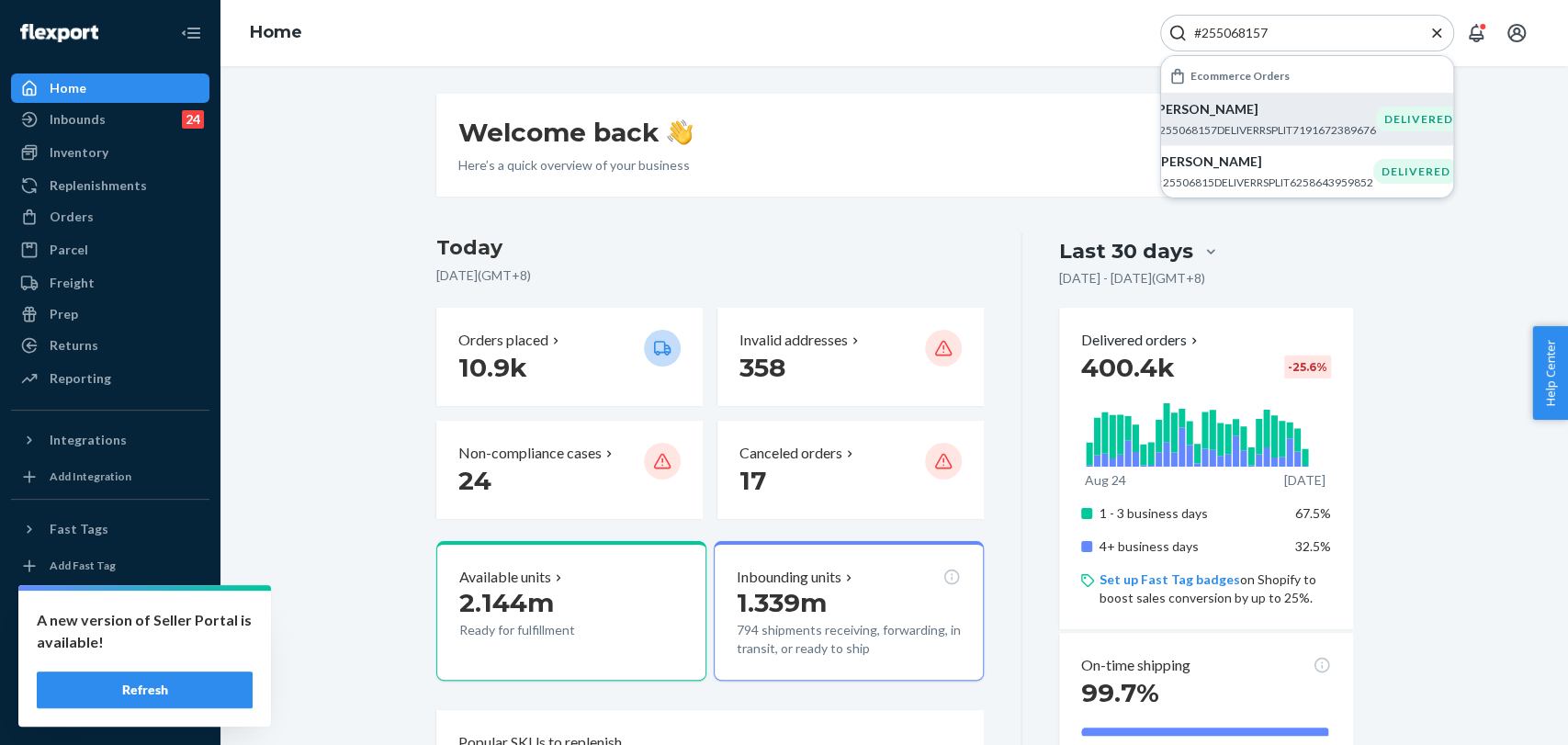
type input "#255068157"
drag, startPoint x: 1256, startPoint y: 116, endPoint x: 1101, endPoint y: 75, distance: 160.3
click at [1256, 119] on div "[PERSON_NAME] #255068157DELIVERRSPLIT7191672389676" at bounding box center [1264, 119] width 223 height 38
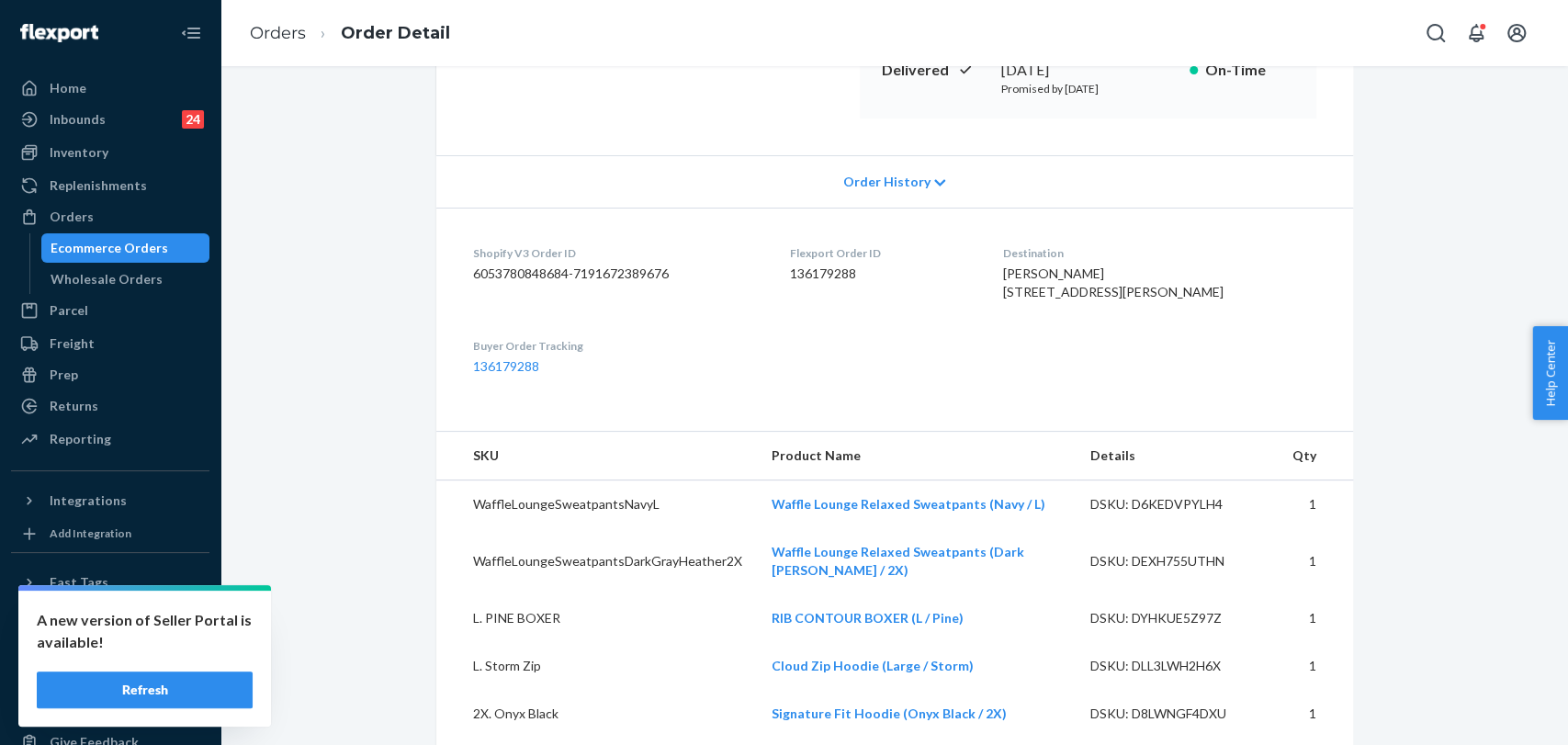
scroll to position [408, 0]
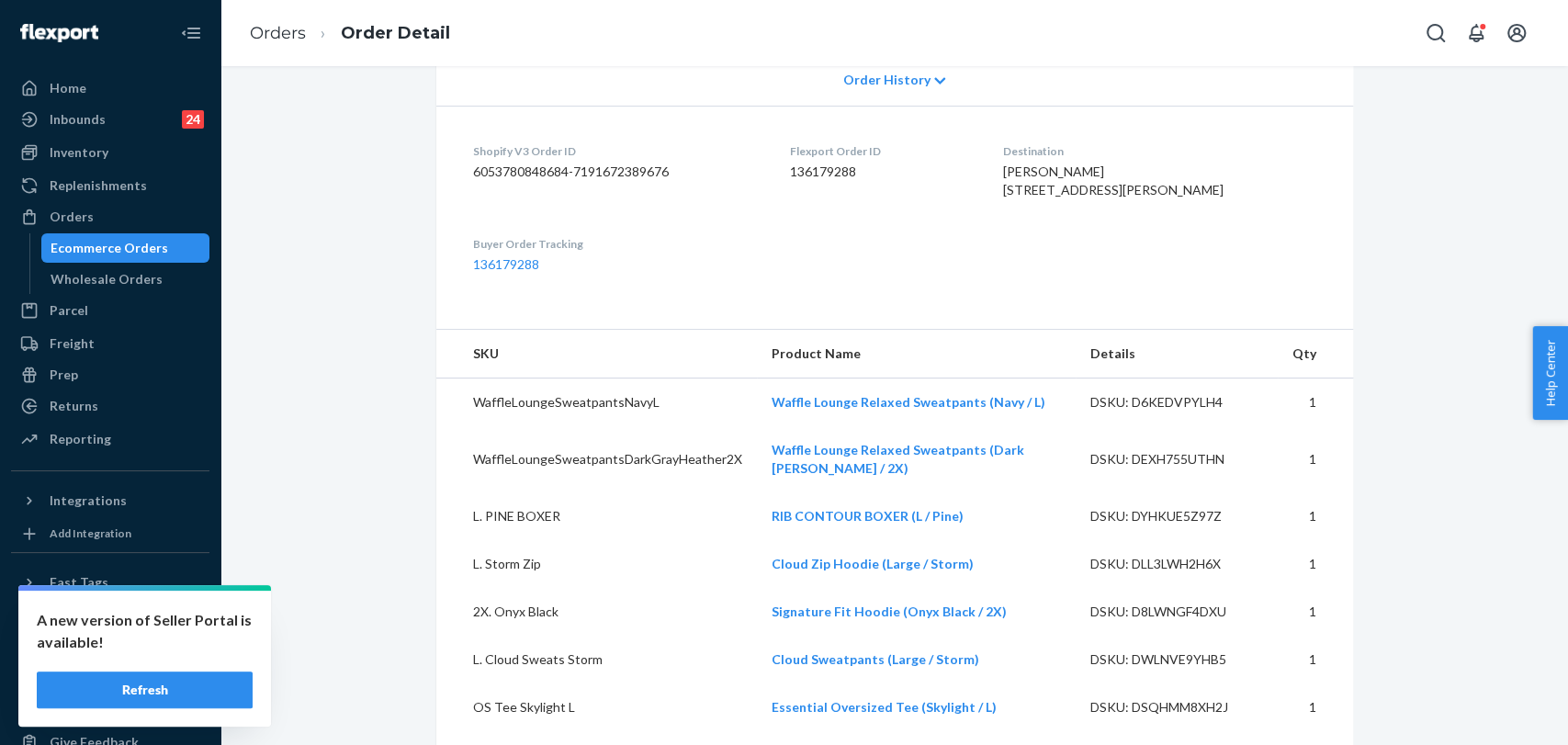
click at [908, 74] on span "Order History" at bounding box center [886, 80] width 88 height 19
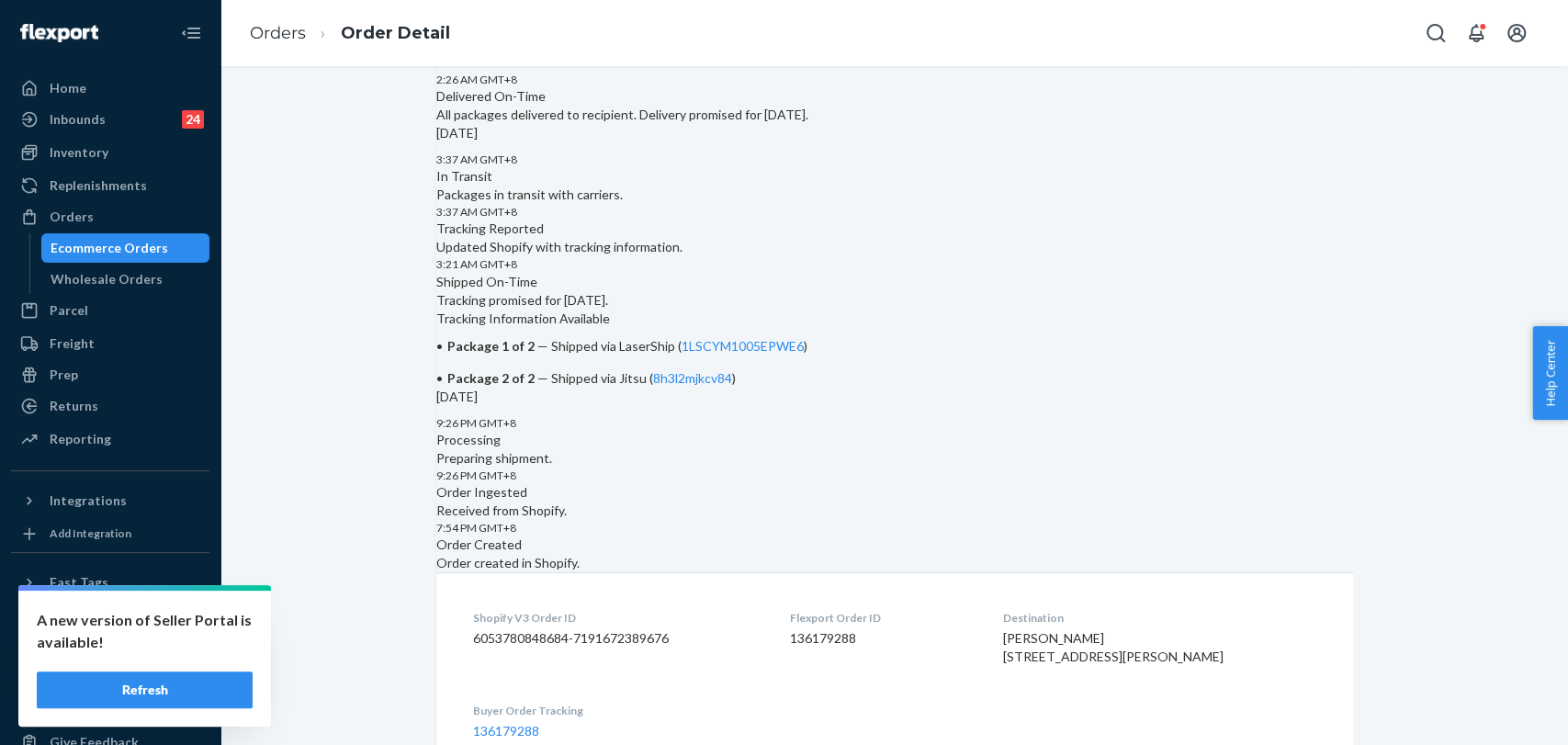
scroll to position [0, 0]
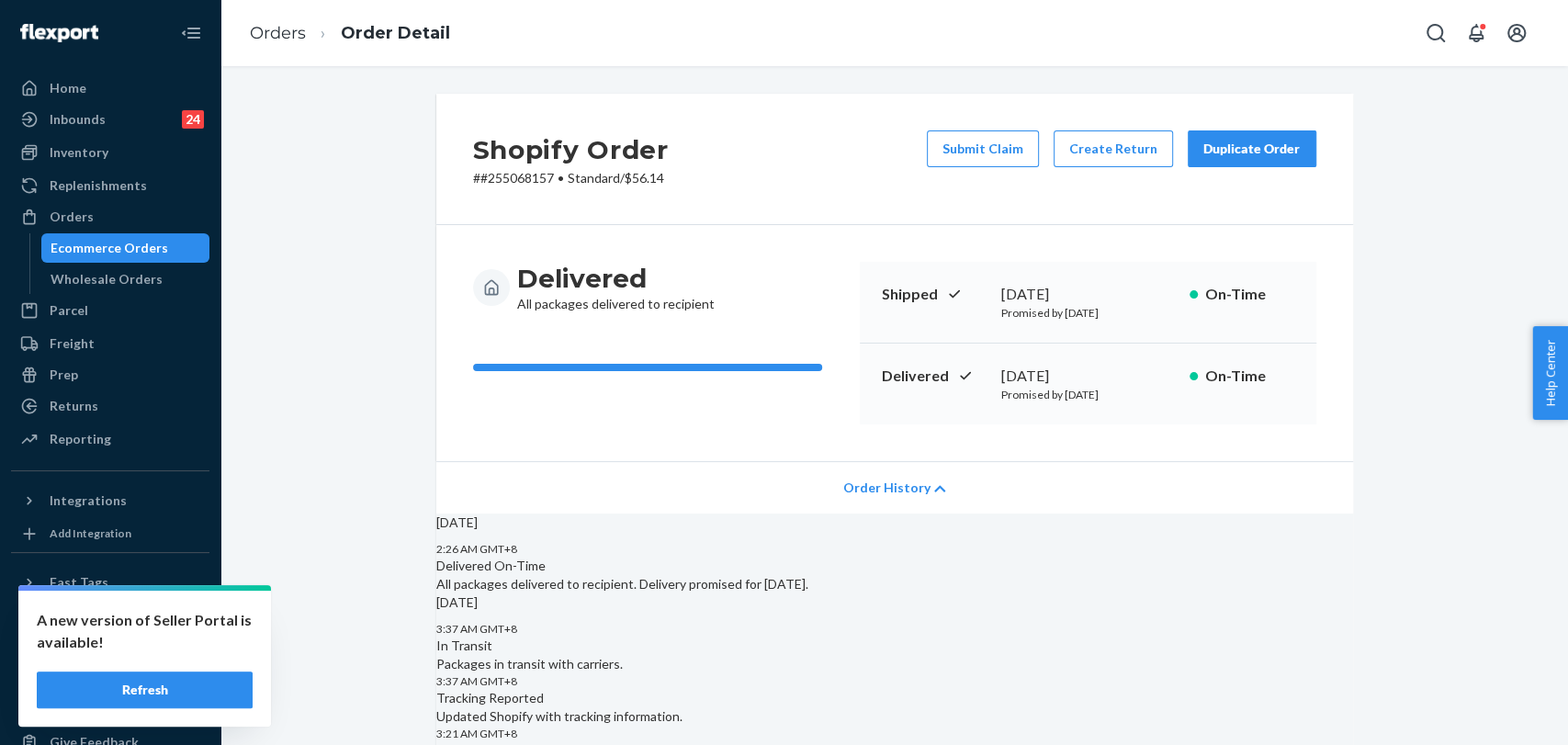
click at [1221, 147] on div "Duplicate Order" at bounding box center [1252, 149] width 97 height 19
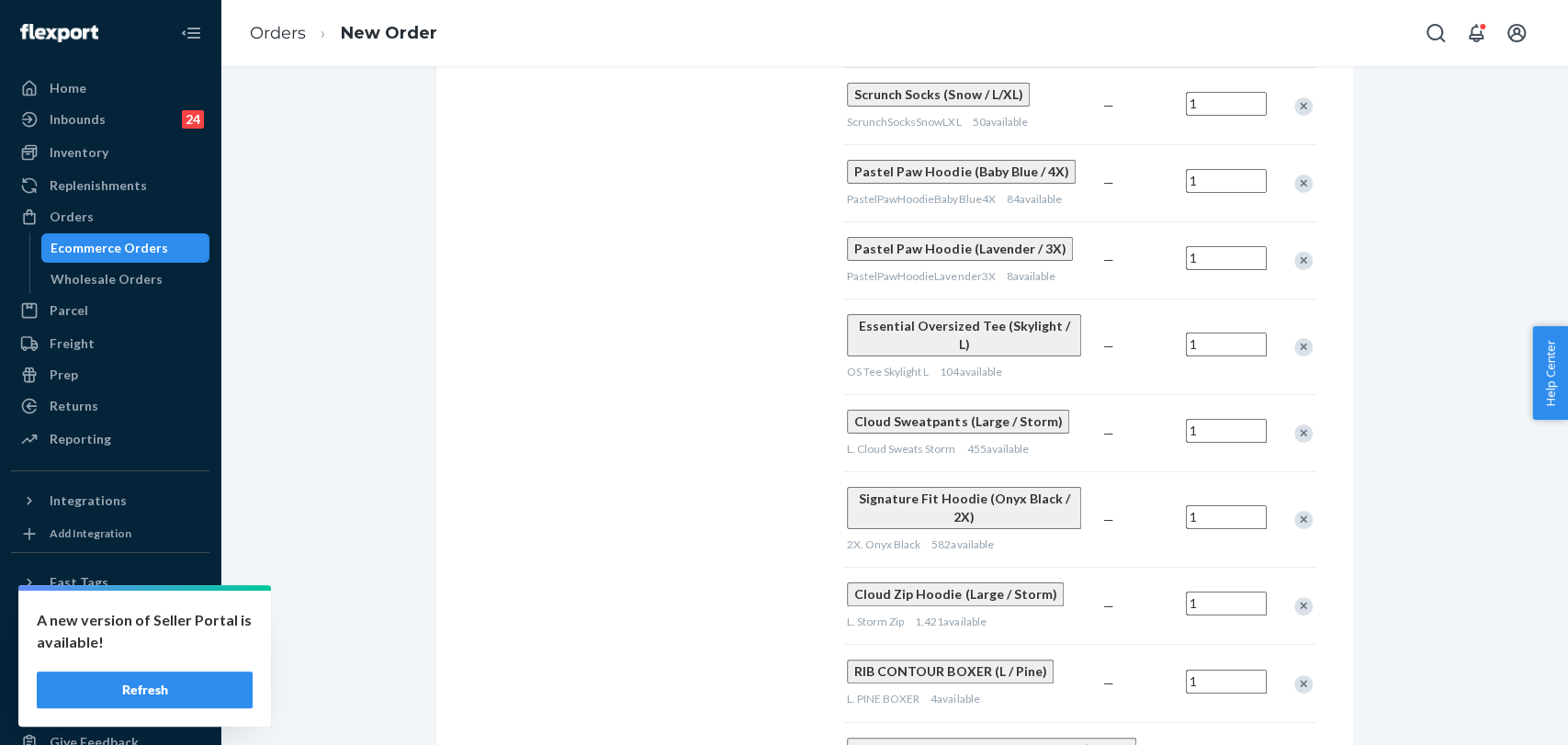
scroll to position [816, 0]
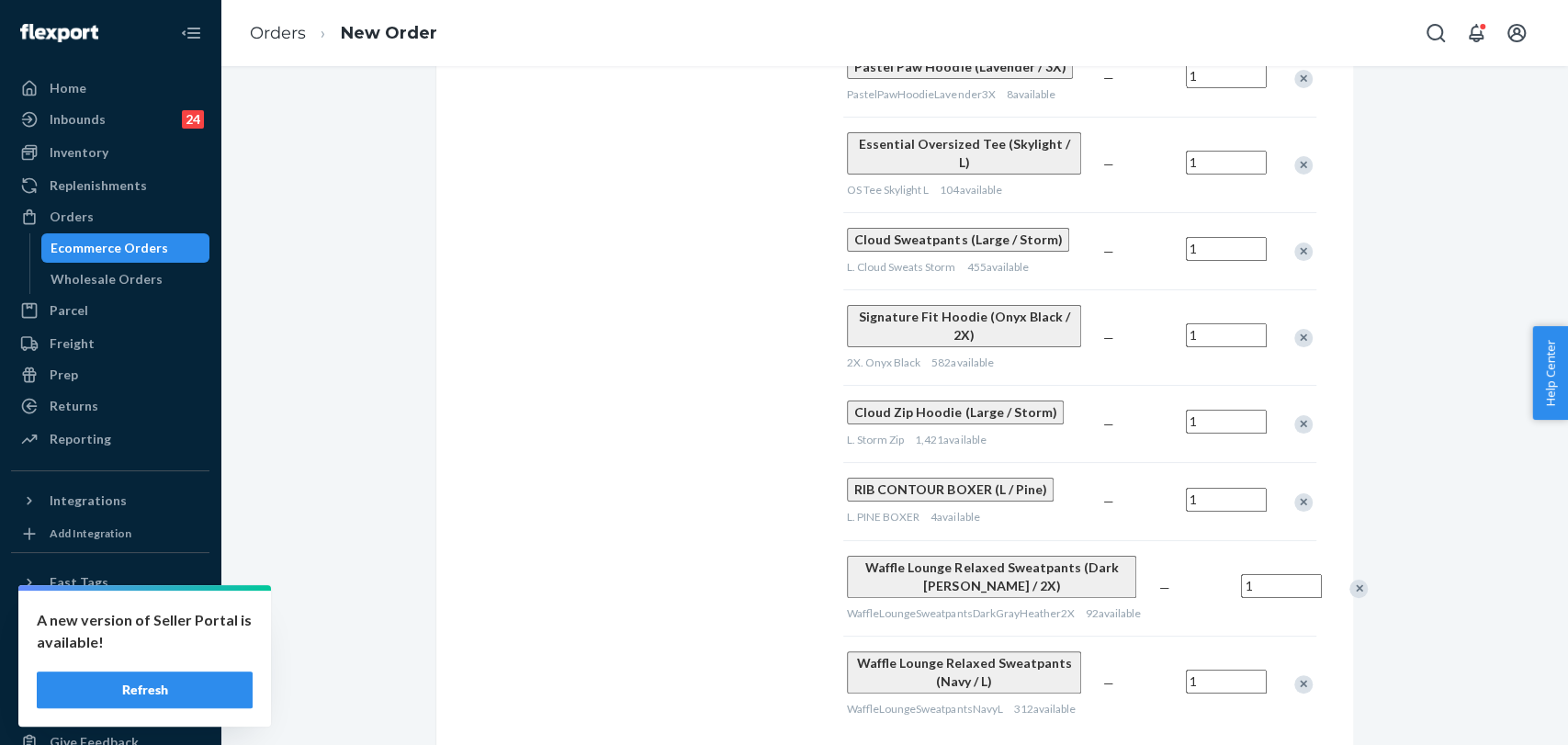
drag, startPoint x: 1291, startPoint y: 300, endPoint x: 778, endPoint y: 230, distance: 517.8
click at [1295, 329] on div "Remove Item" at bounding box center [1304, 338] width 19 height 19
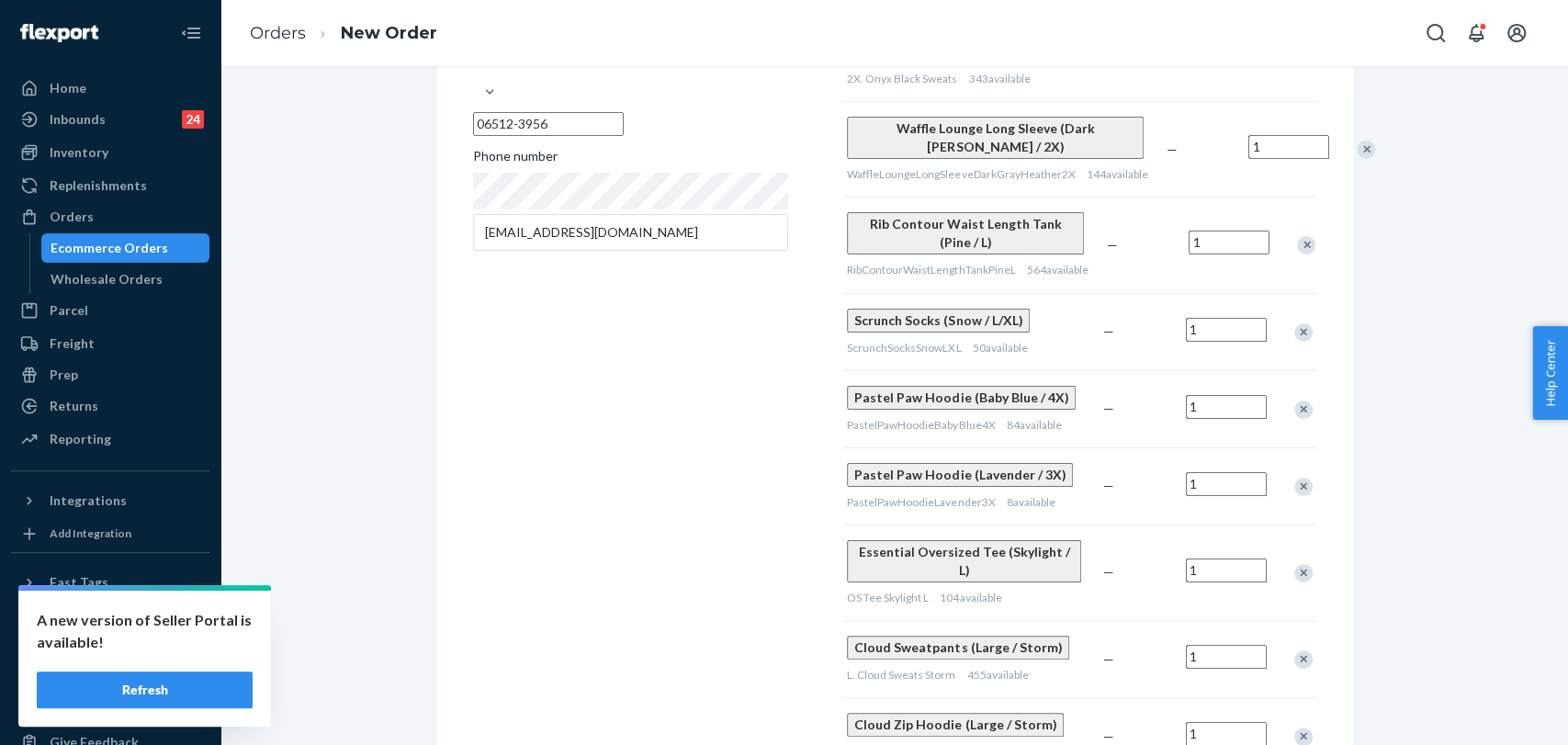
scroll to position [102, 0]
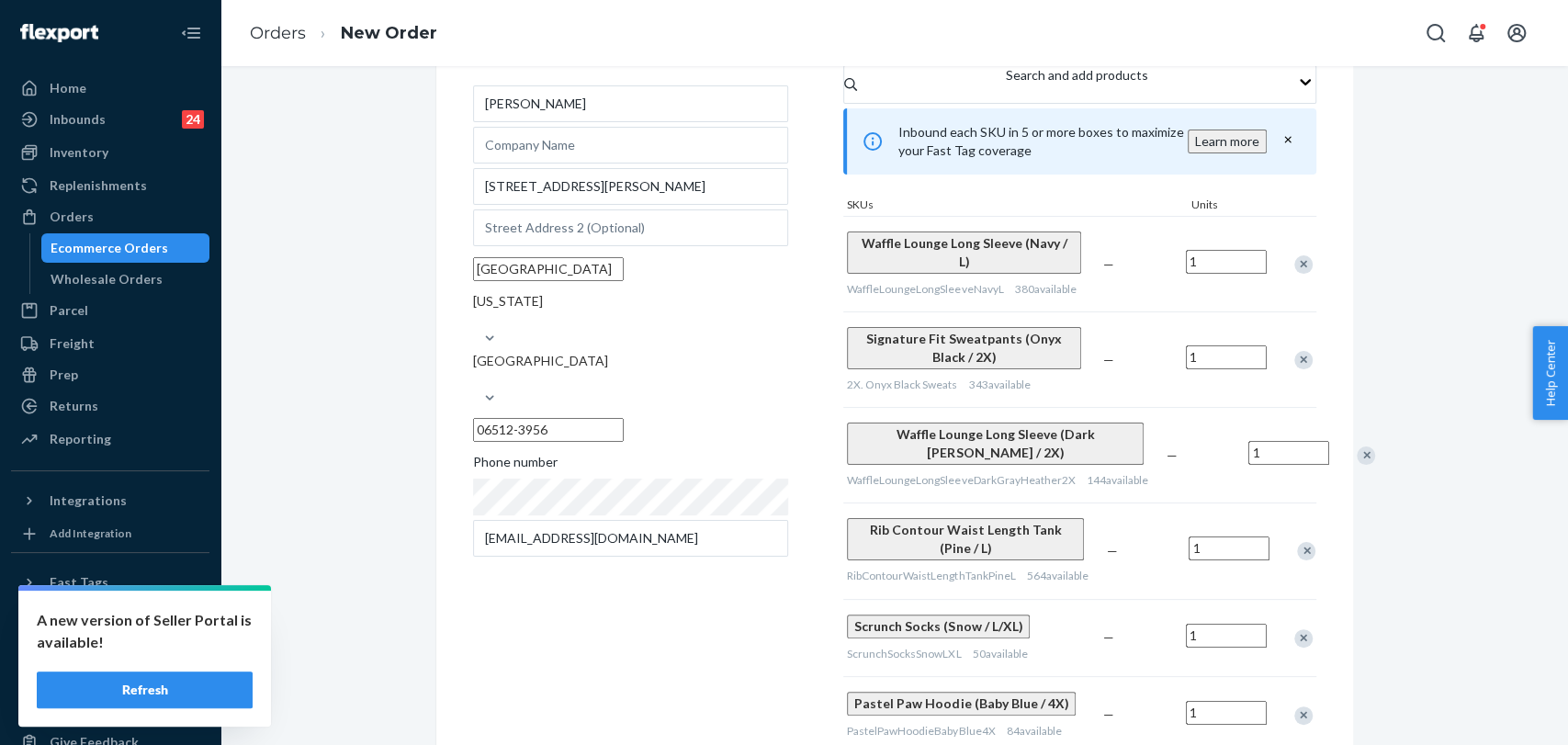
click at [1295, 274] on div "Remove Item" at bounding box center [1304, 265] width 19 height 19
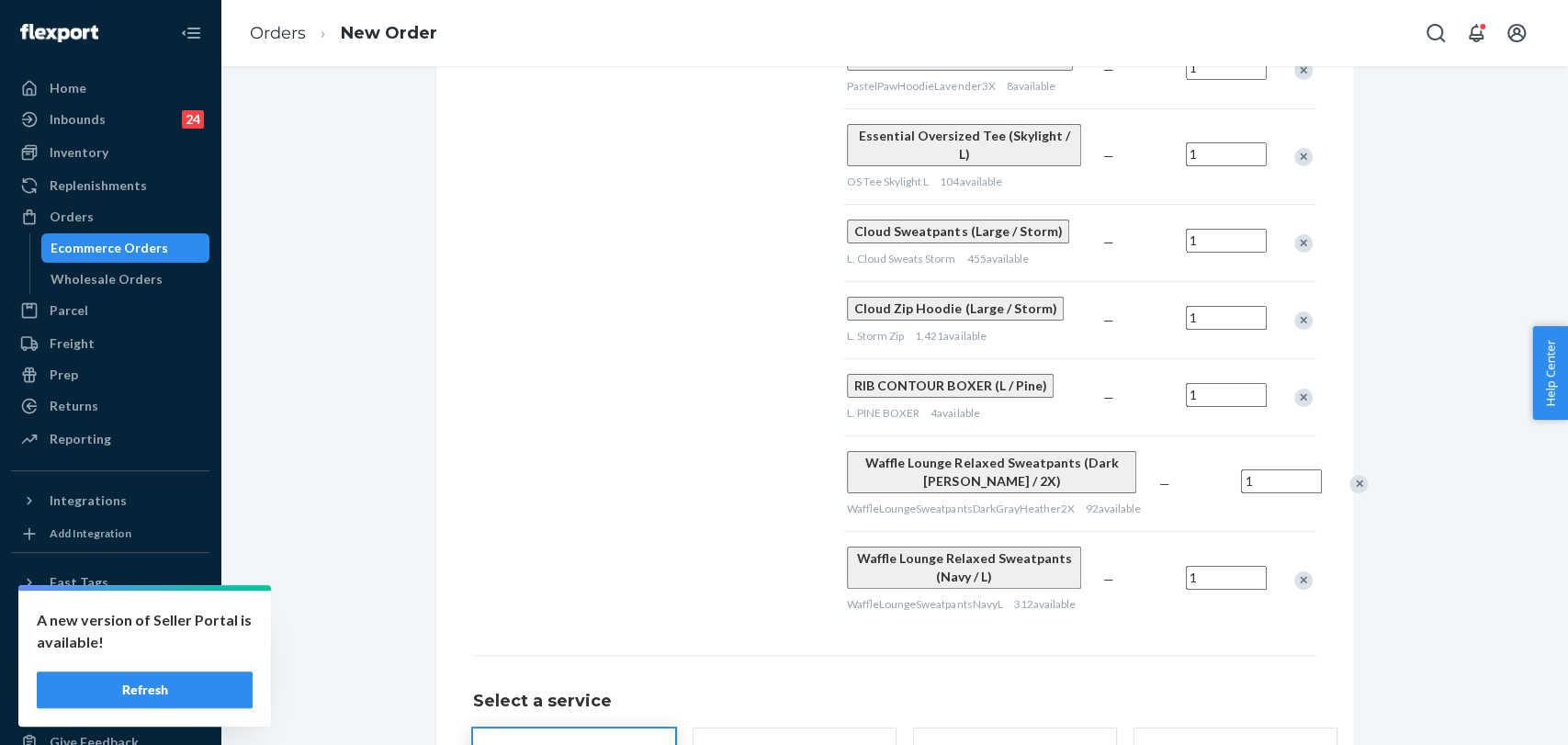
scroll to position [816, 0]
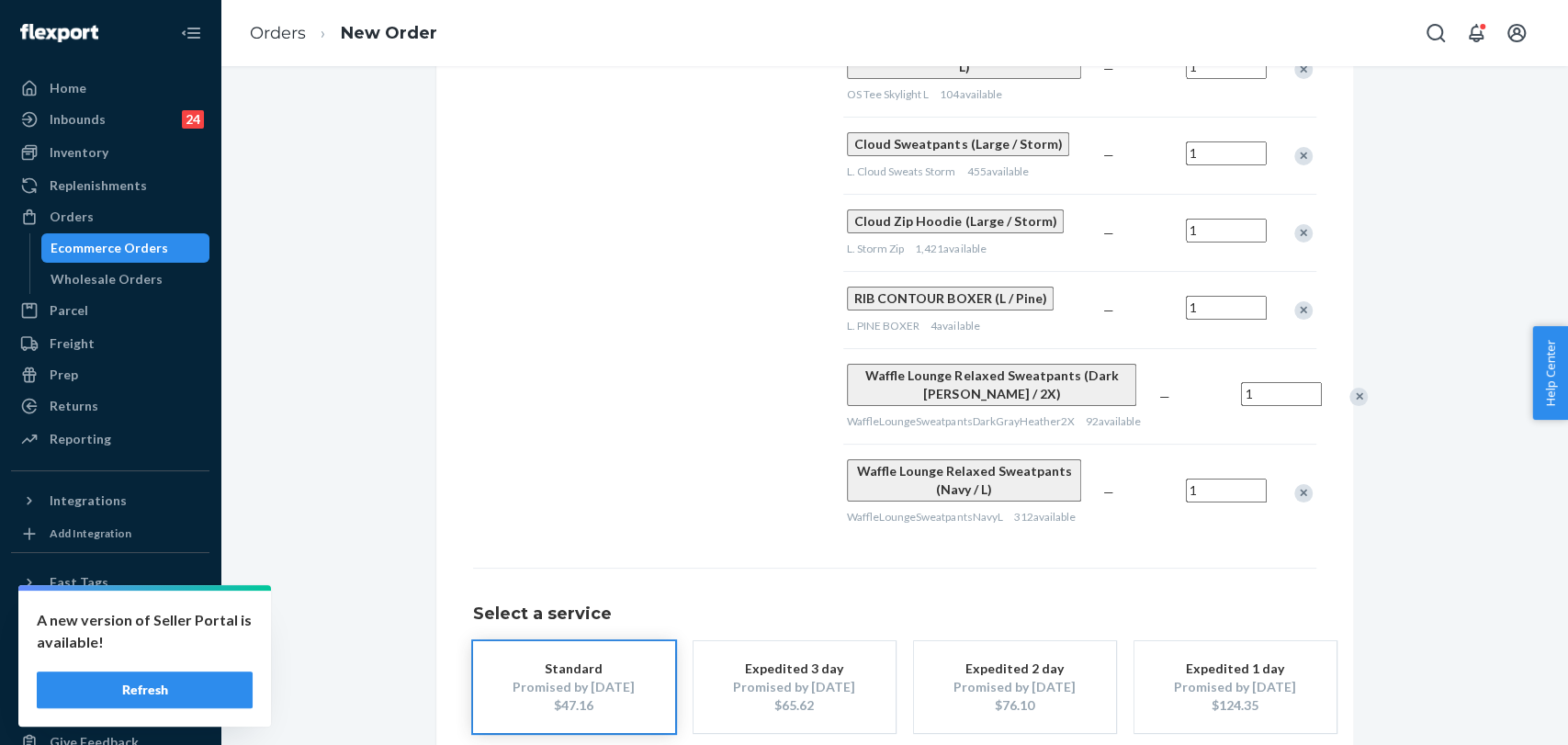
click at [1295, 485] on div "Remove Item" at bounding box center [1304, 494] width 19 height 19
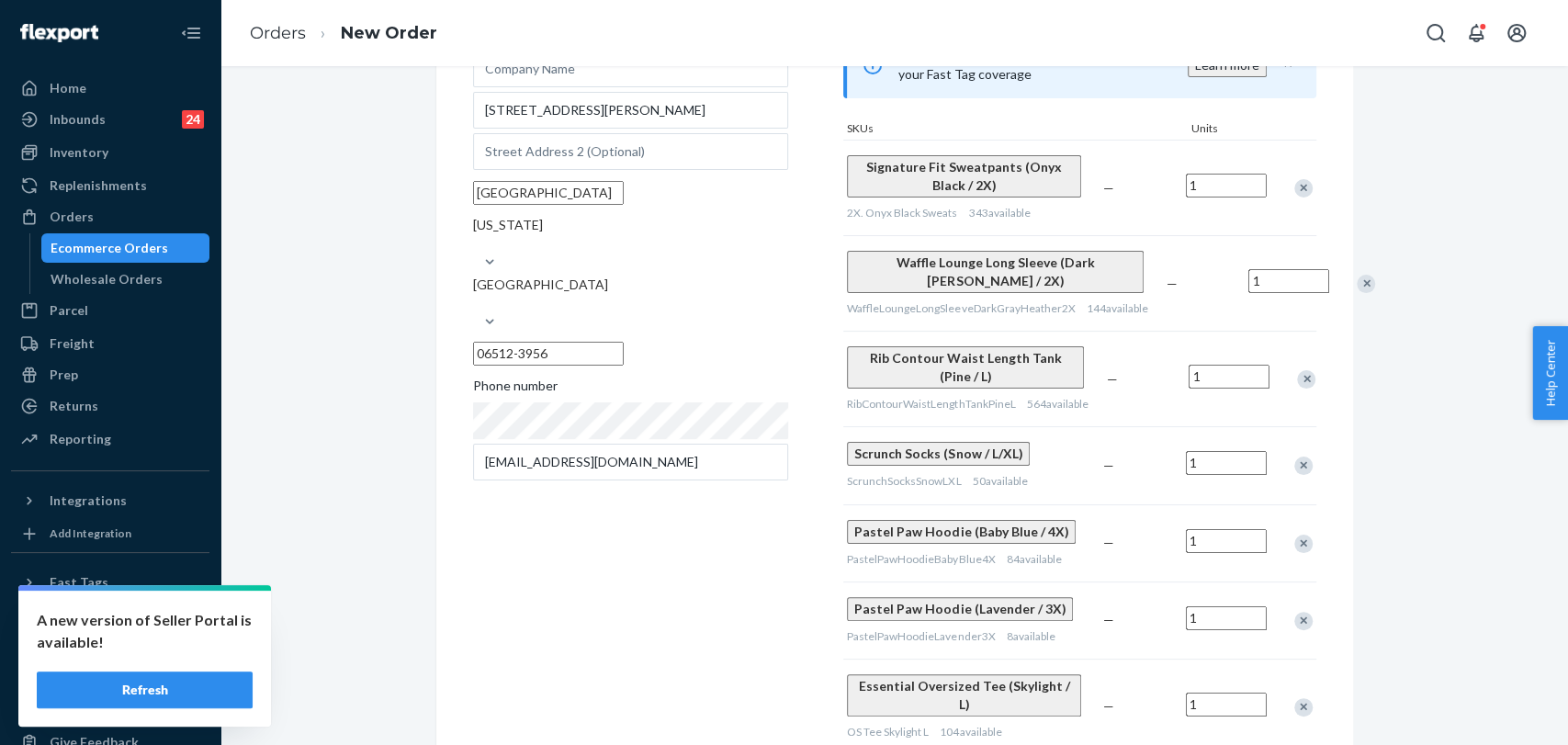
scroll to position [0, 0]
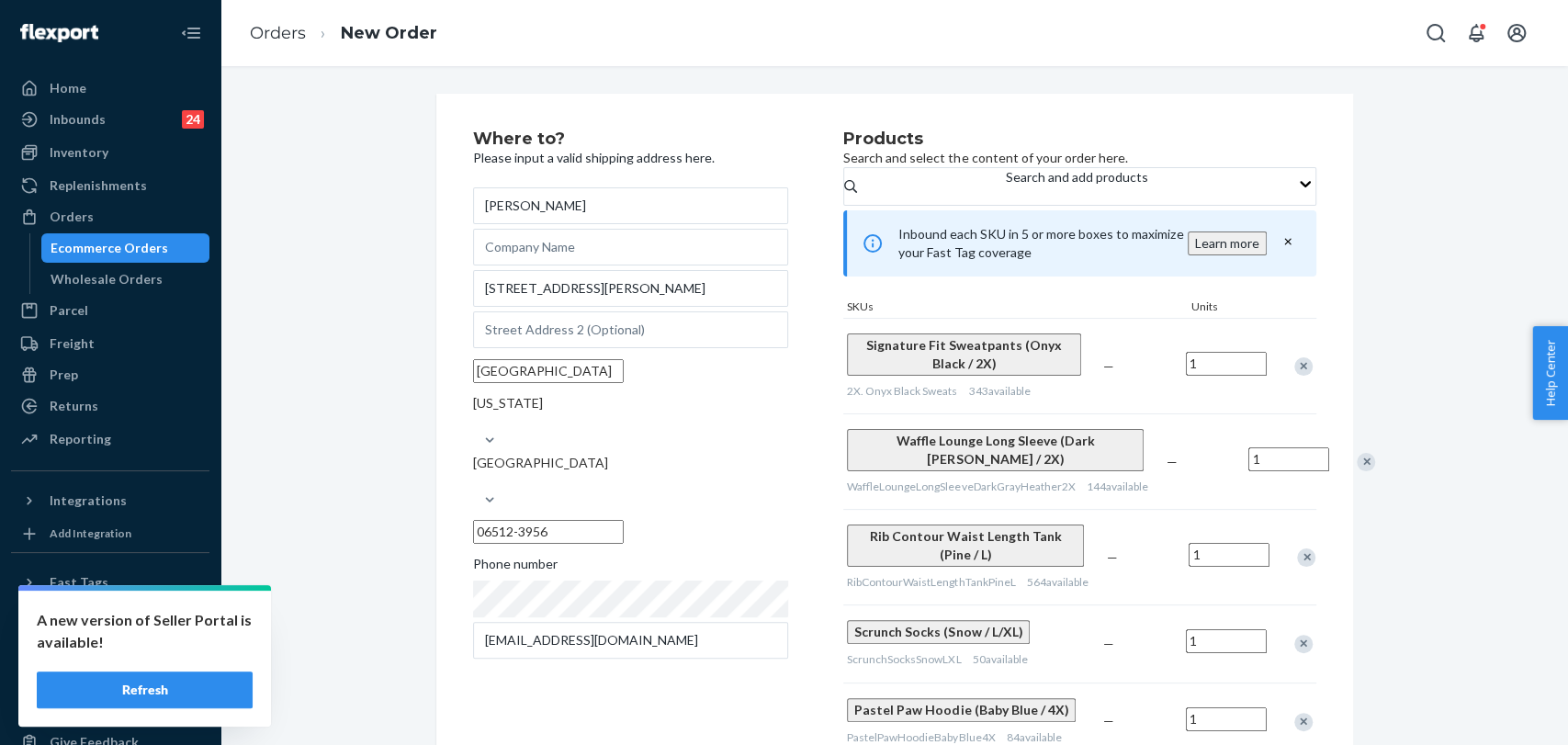
click at [1357, 472] on div "Remove Item" at bounding box center [1366, 462] width 19 height 19
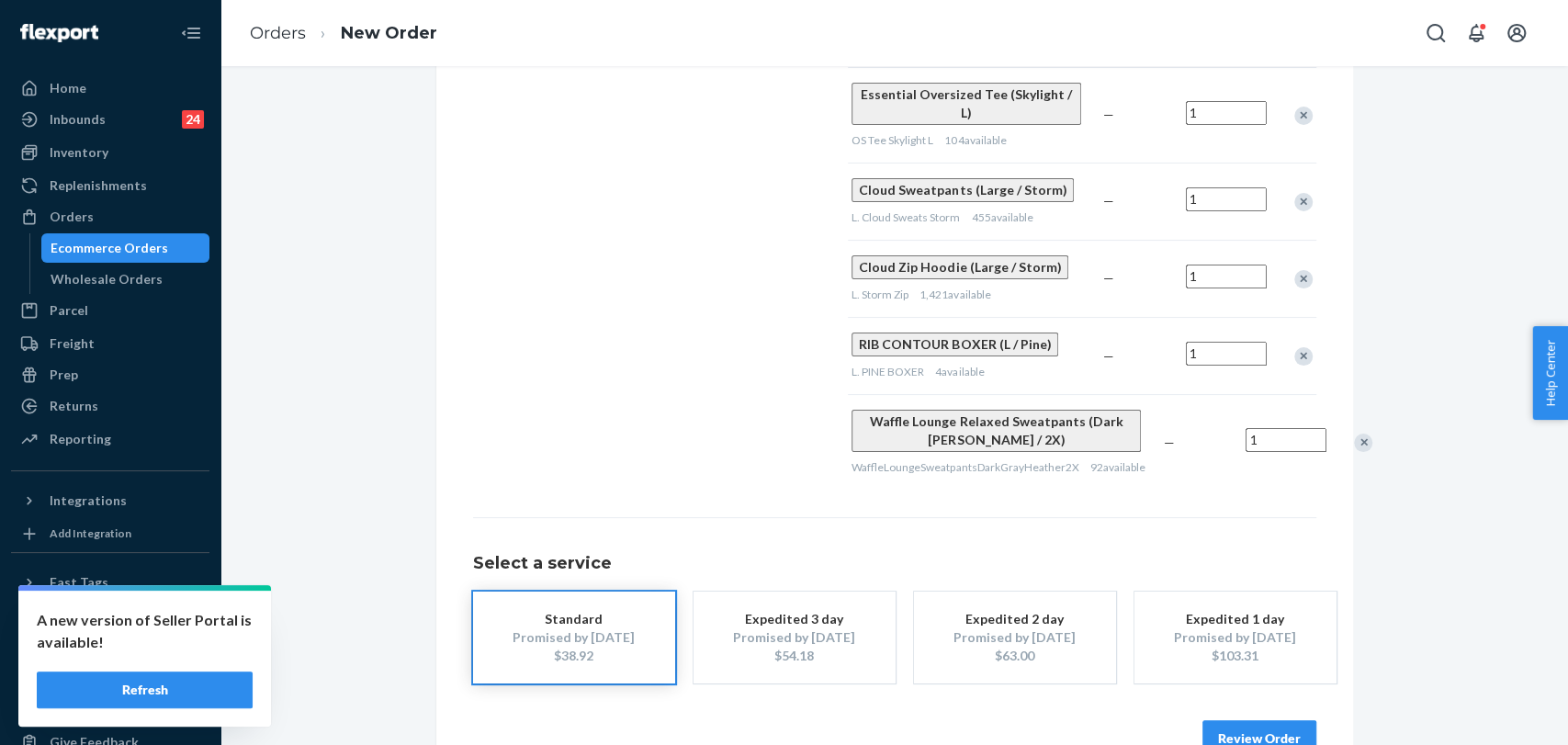
scroll to position [709, 0]
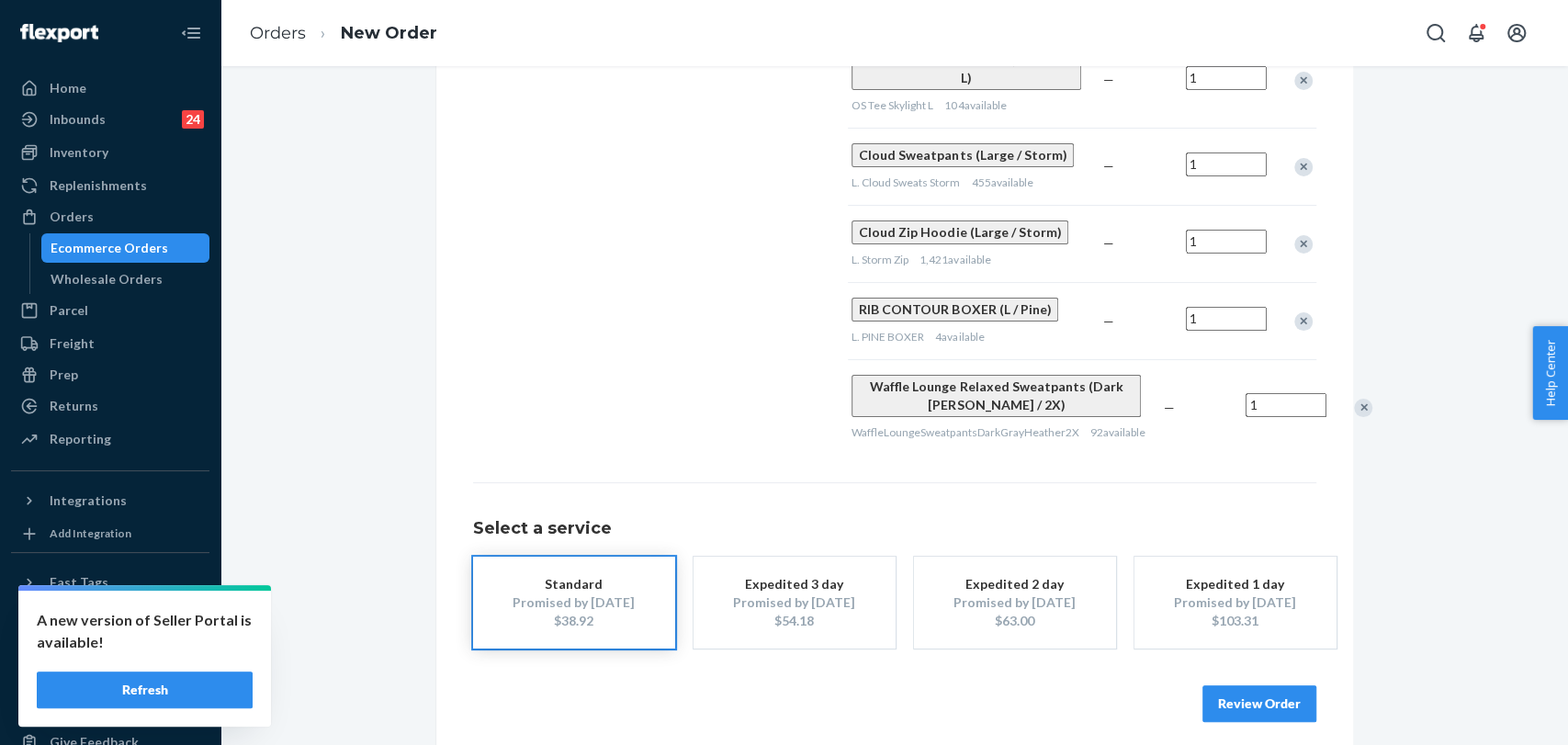
click at [1254, 670] on button "Review Order" at bounding box center [1259, 704] width 114 height 37
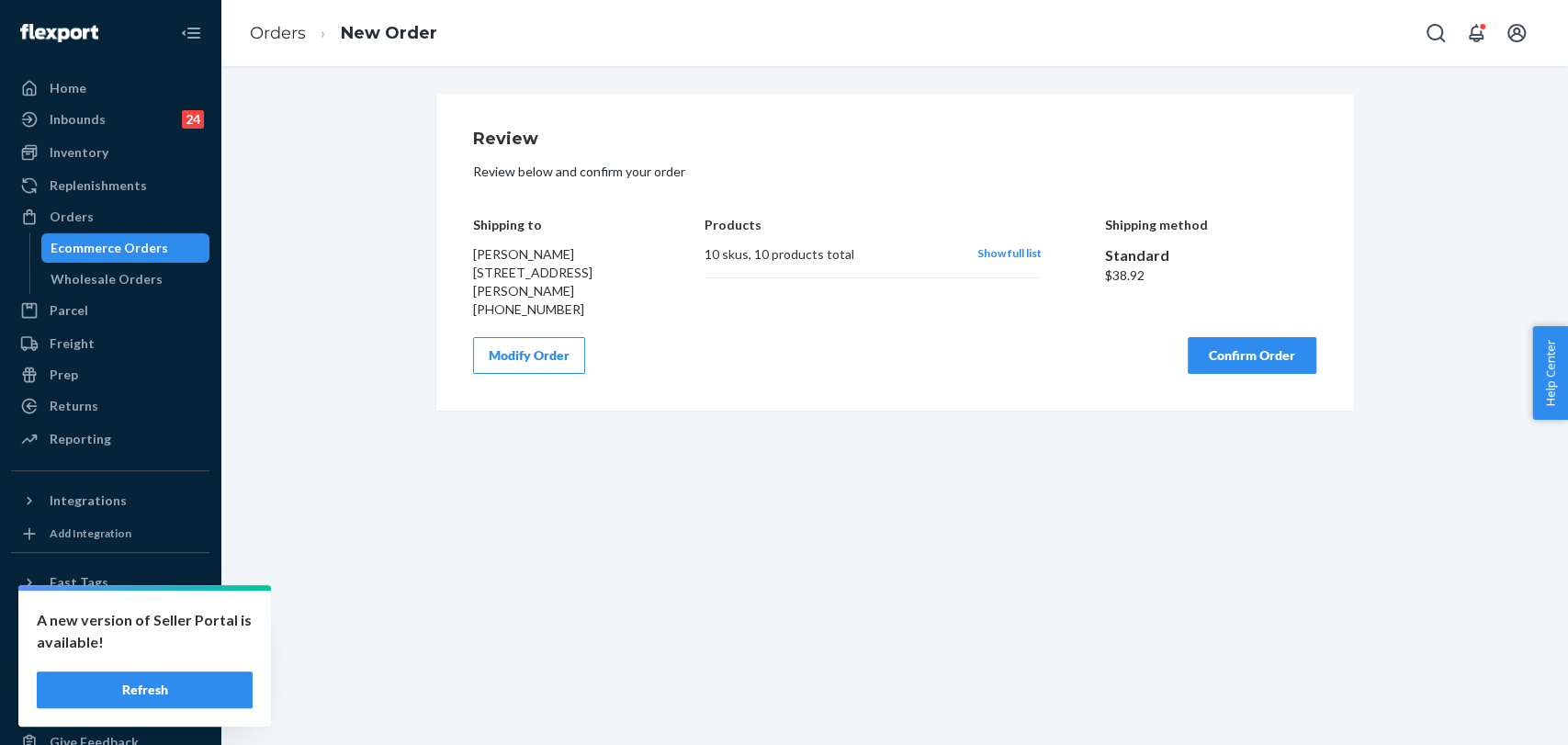
scroll to position [0, 0]
click at [1216, 348] on button "Confirm Order" at bounding box center [1253, 355] width 129 height 37
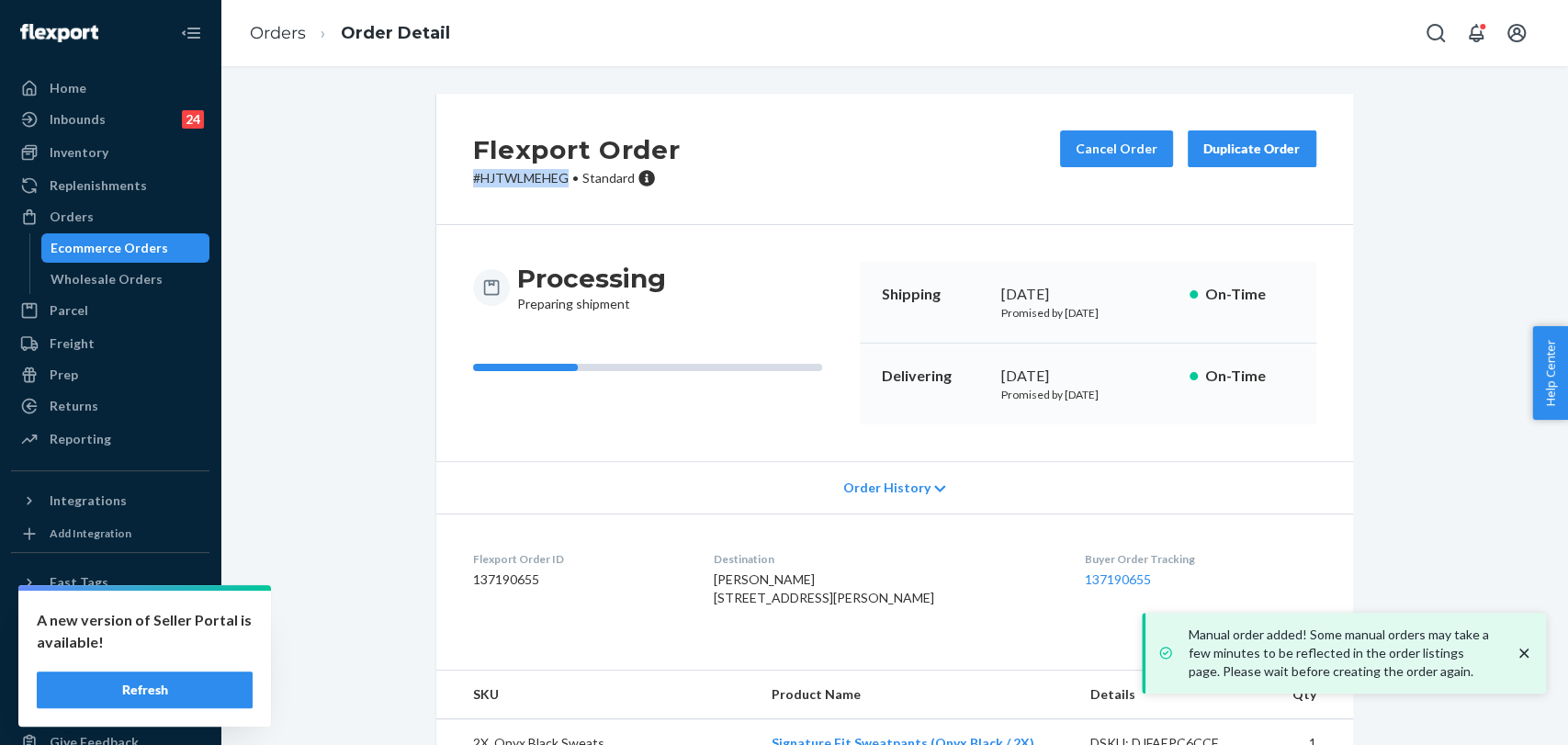
drag, startPoint x: 564, startPoint y: 178, endPoint x: 469, endPoint y: 174, distance: 95.1
click at [453, 174] on div "Flexport Order # HJTWLMEHEG • Standard Cancel Order Duplicate Order" at bounding box center [895, 160] width 917 height 132
copy p "# HJTWLMEHEG"
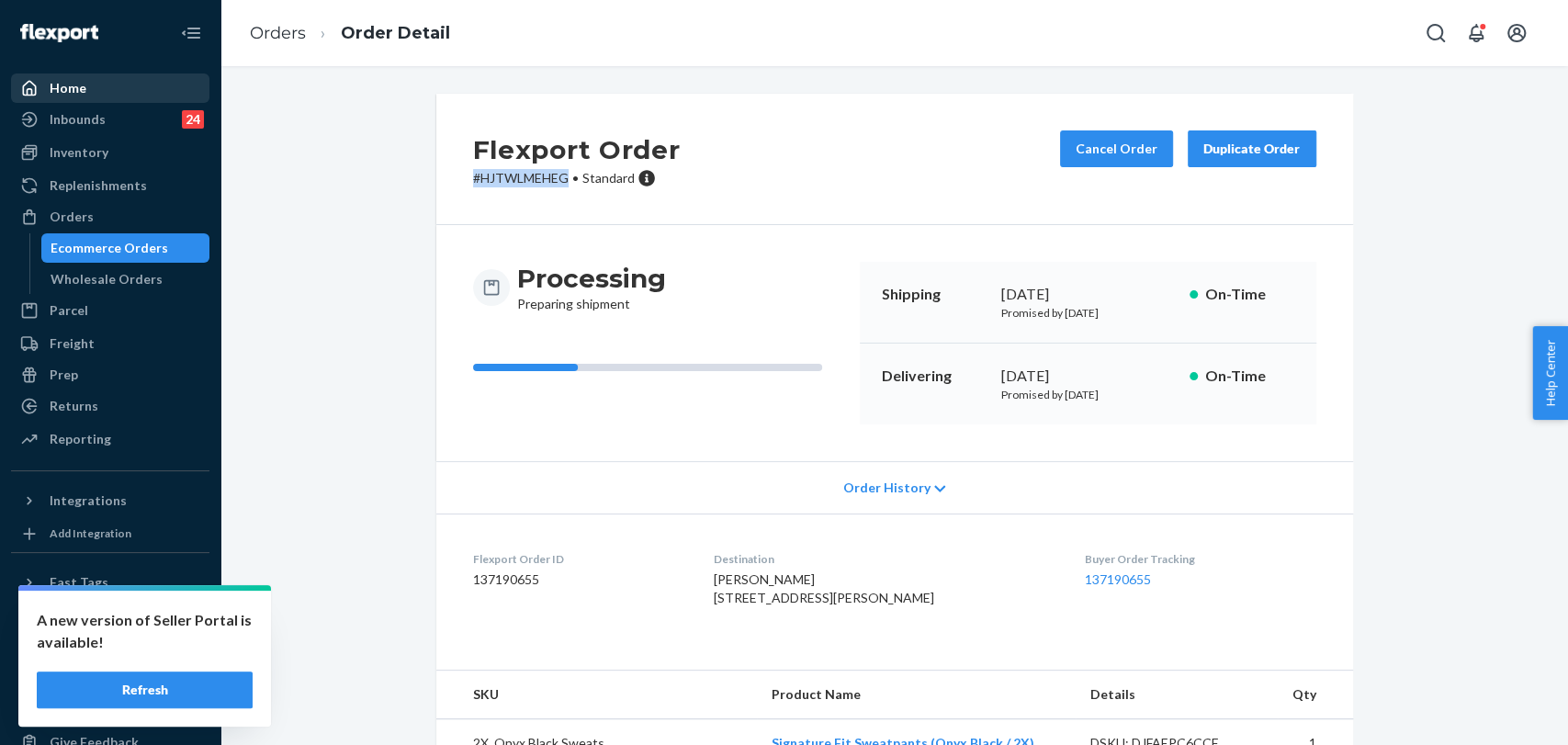
click at [39, 97] on div "Home" at bounding box center [110, 88] width 195 height 25
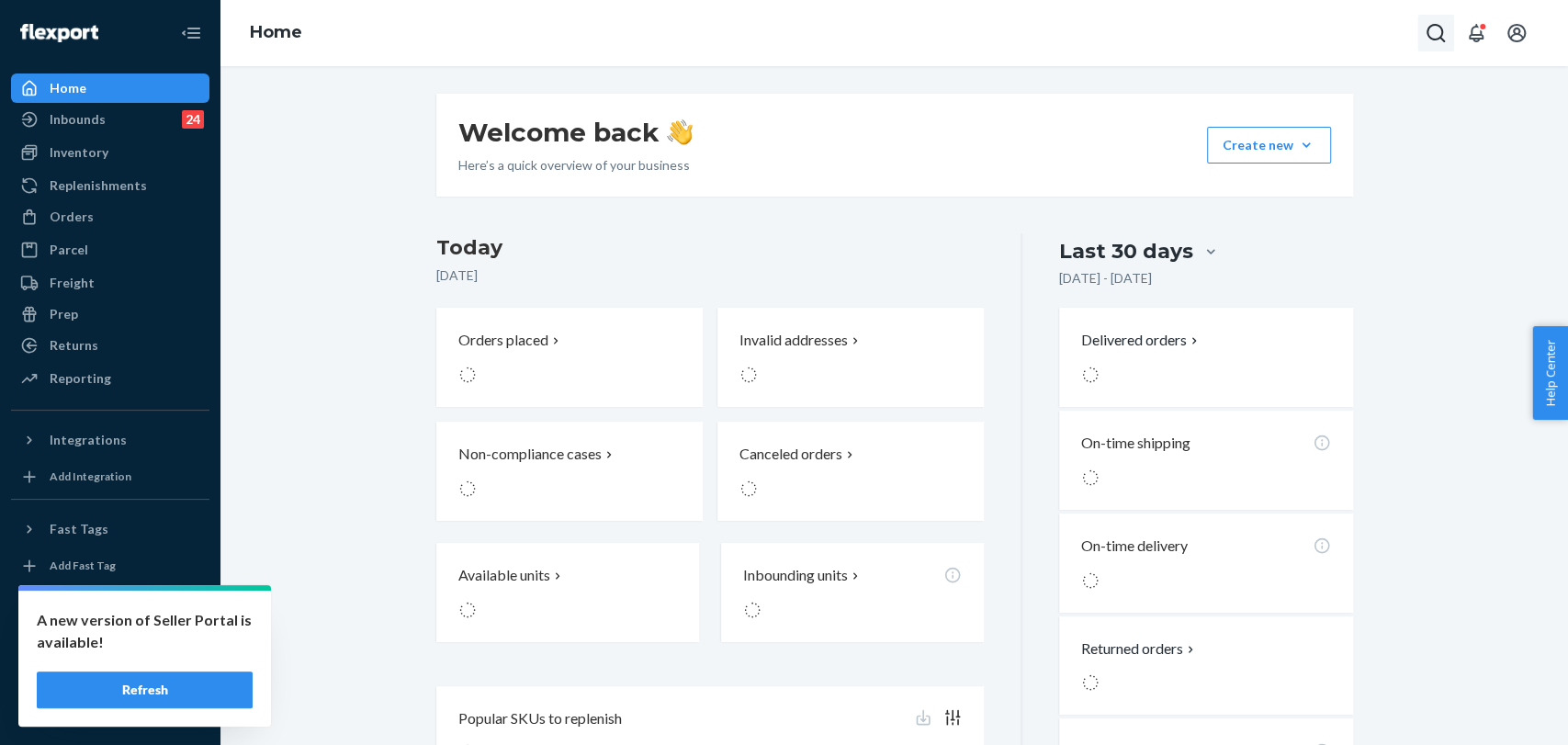
click at [1397, 38] on icon "Open Search Box" at bounding box center [1436, 33] width 19 height 19
